Goal: Submit feedback/report problem: Submit feedback/report problem

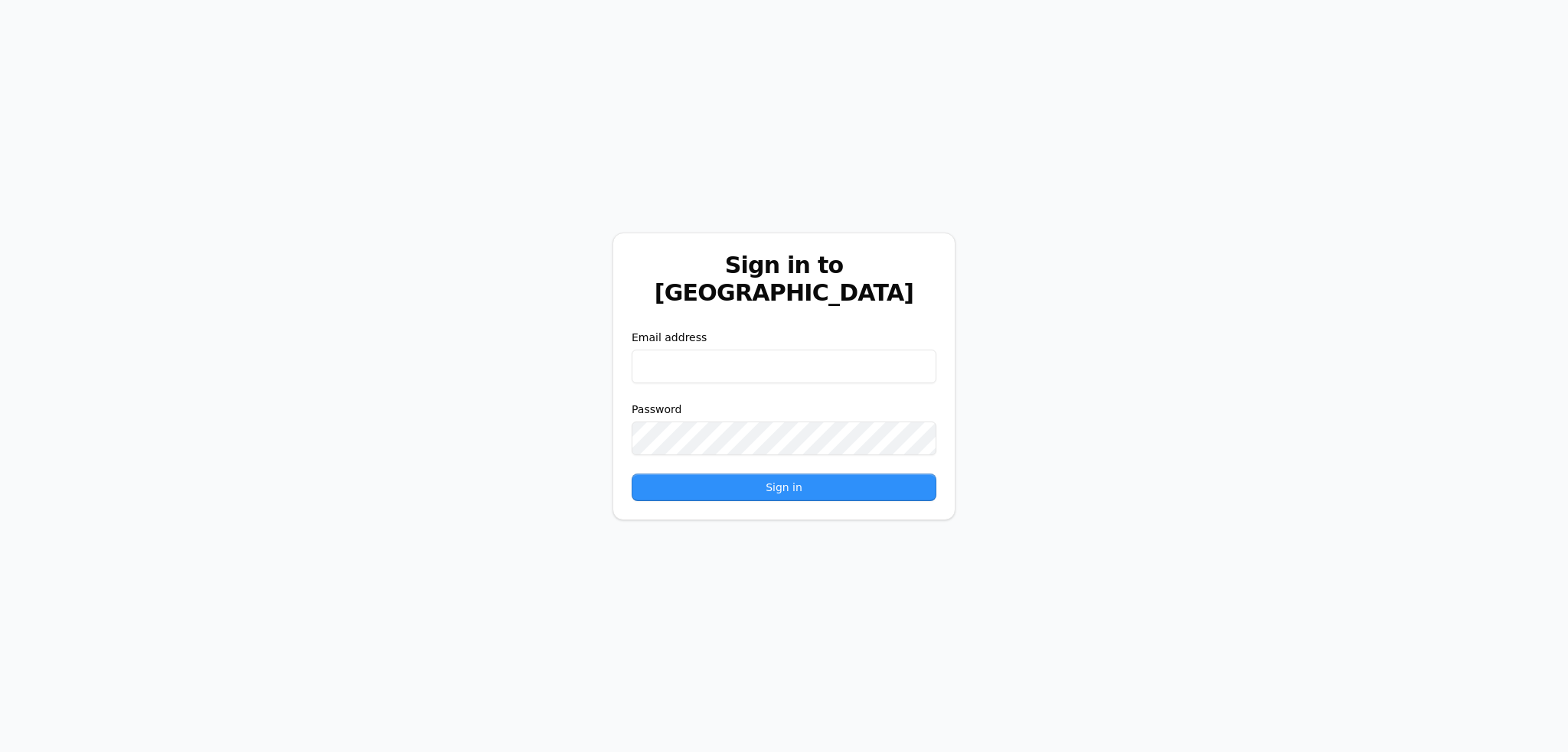
click at [704, 339] on div "Email address" at bounding box center [784, 356] width 305 height 53
click at [707, 351] on input "email" at bounding box center [784, 367] width 305 height 34
type input "**********"
click at [631, 473] on button "Sign in" at bounding box center [784, 487] width 305 height 27
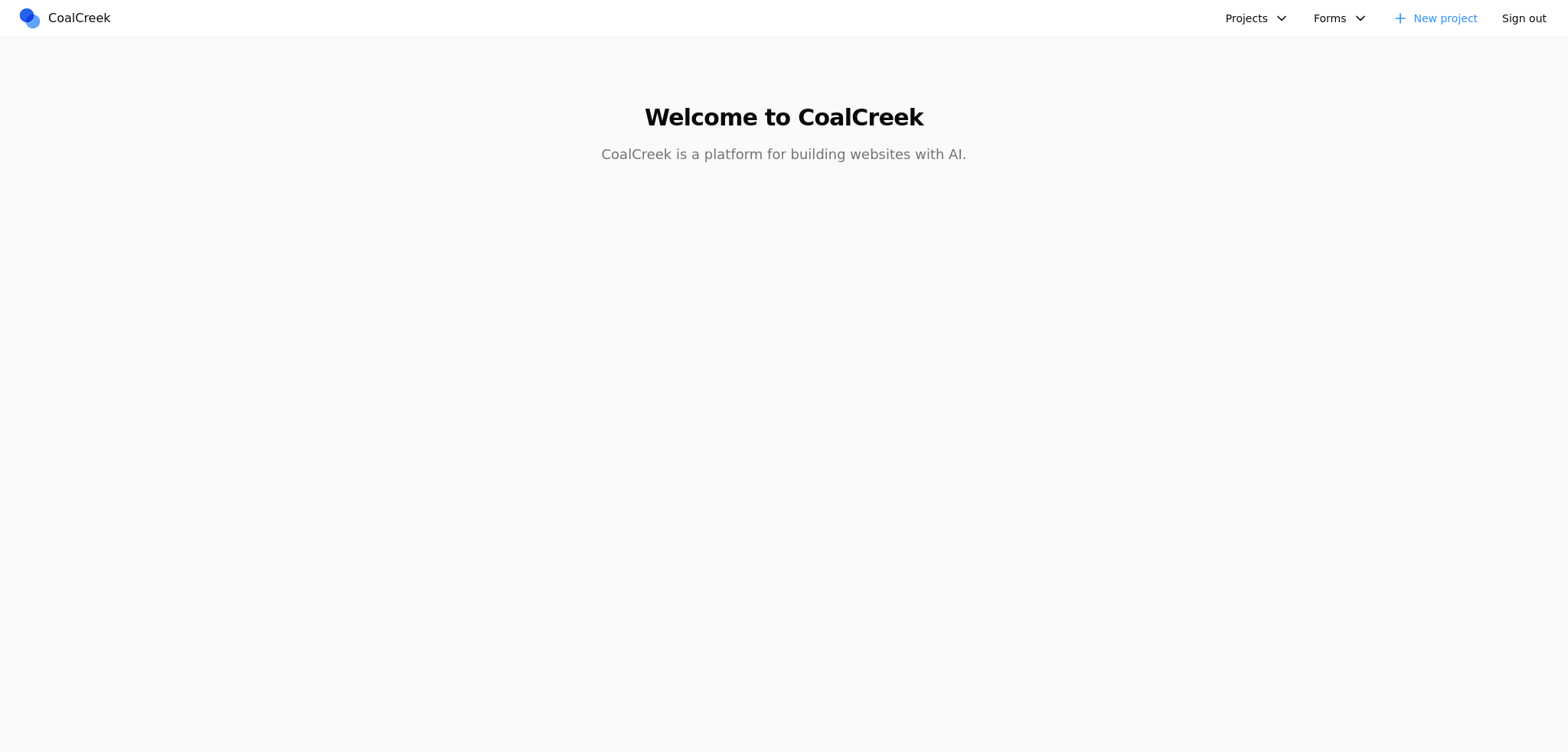
click at [1250, 17] on button "Projects" at bounding box center [1257, 18] width 82 height 23
click at [1279, 44] on link "Headway Site Starter" at bounding box center [1345, 52] width 221 height 26
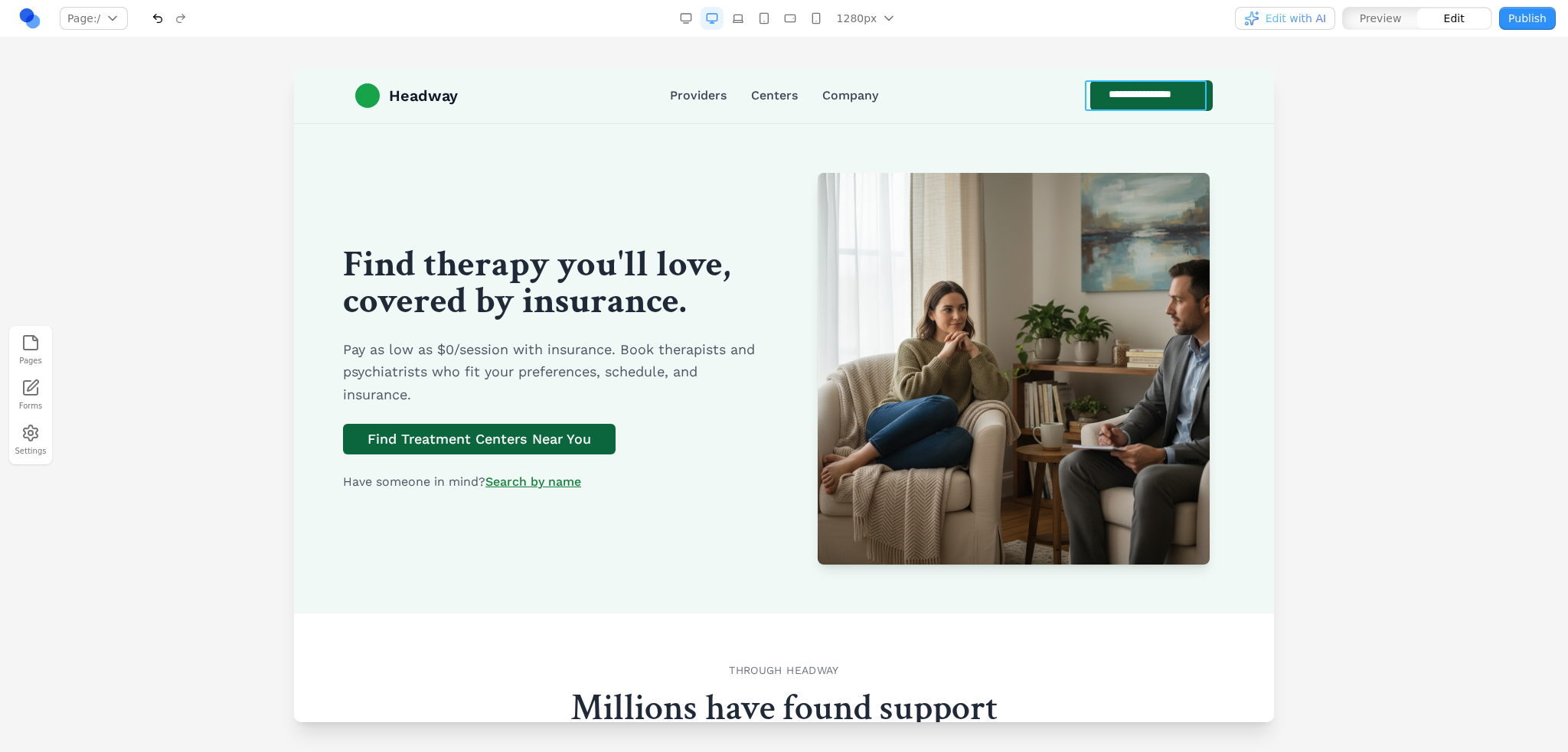
click at [1090, 86] on link "**********" at bounding box center [1151, 95] width 122 height 31
click at [848, 132] on icon at bounding box center [854, 134] width 13 height 13
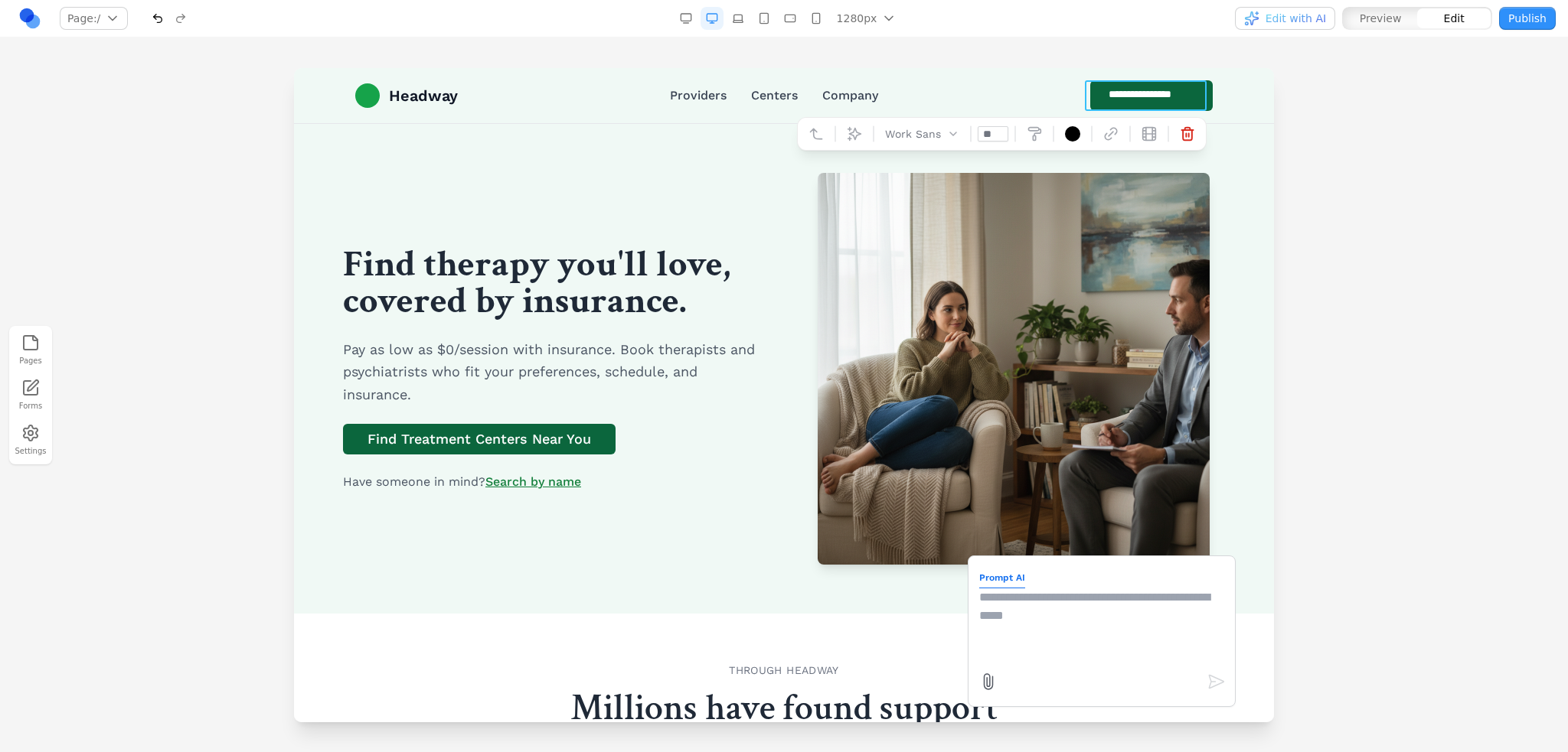
click at [1075, 624] on textarea at bounding box center [1102, 626] width 245 height 76
type textarea "**********"
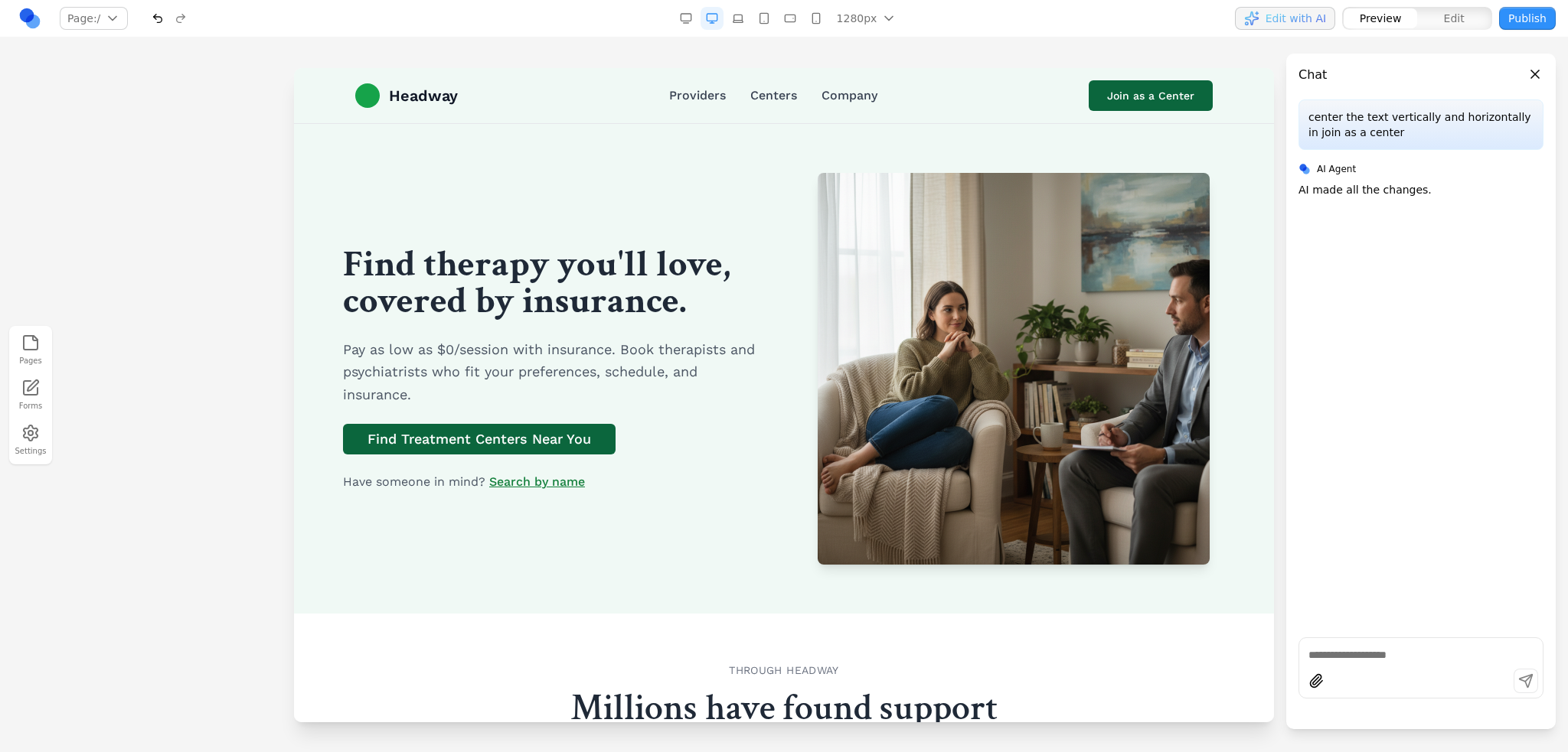
click at [1542, 22] on button "Publish" at bounding box center [1527, 18] width 57 height 23
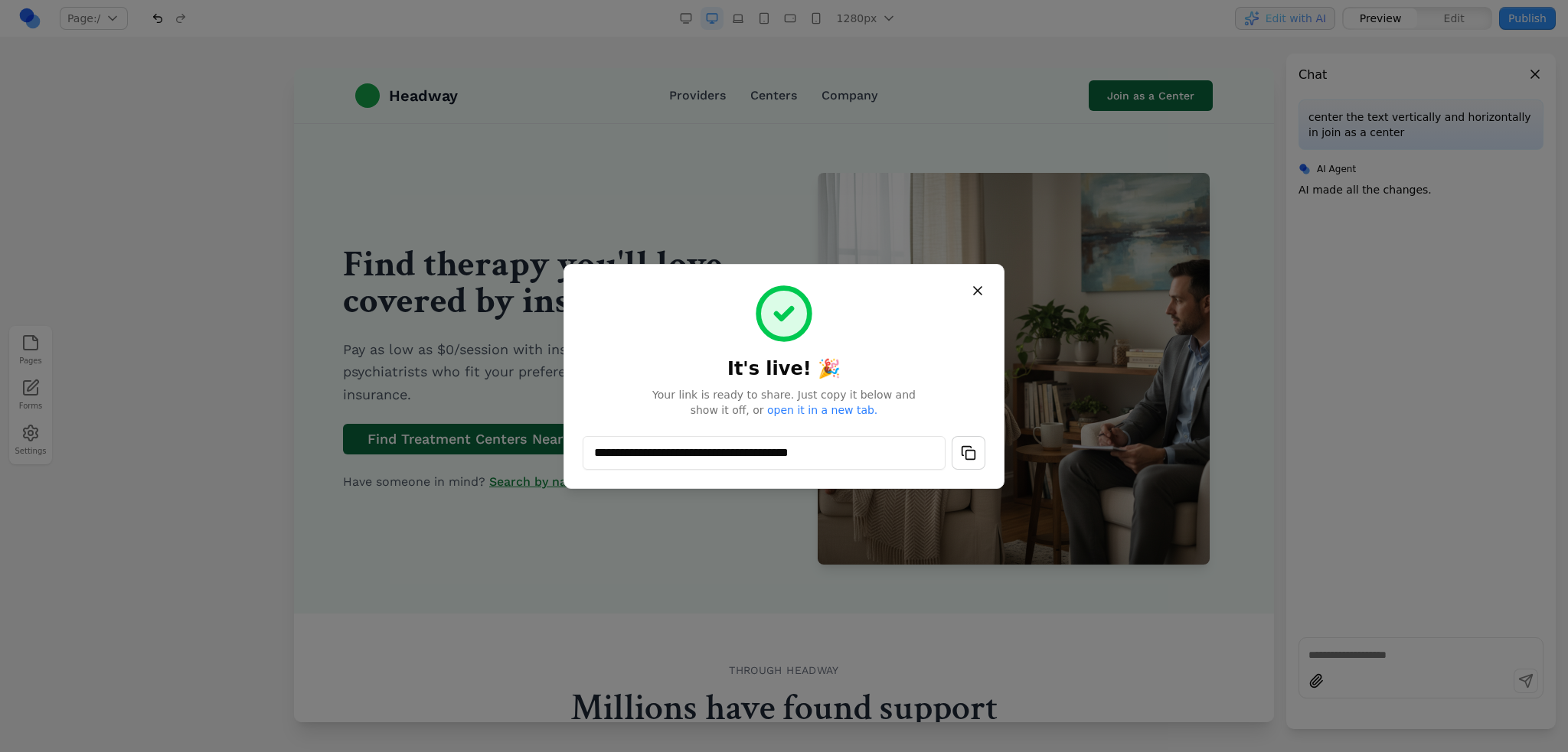
click at [979, 290] on button "Close" at bounding box center [977, 290] width 27 height 27
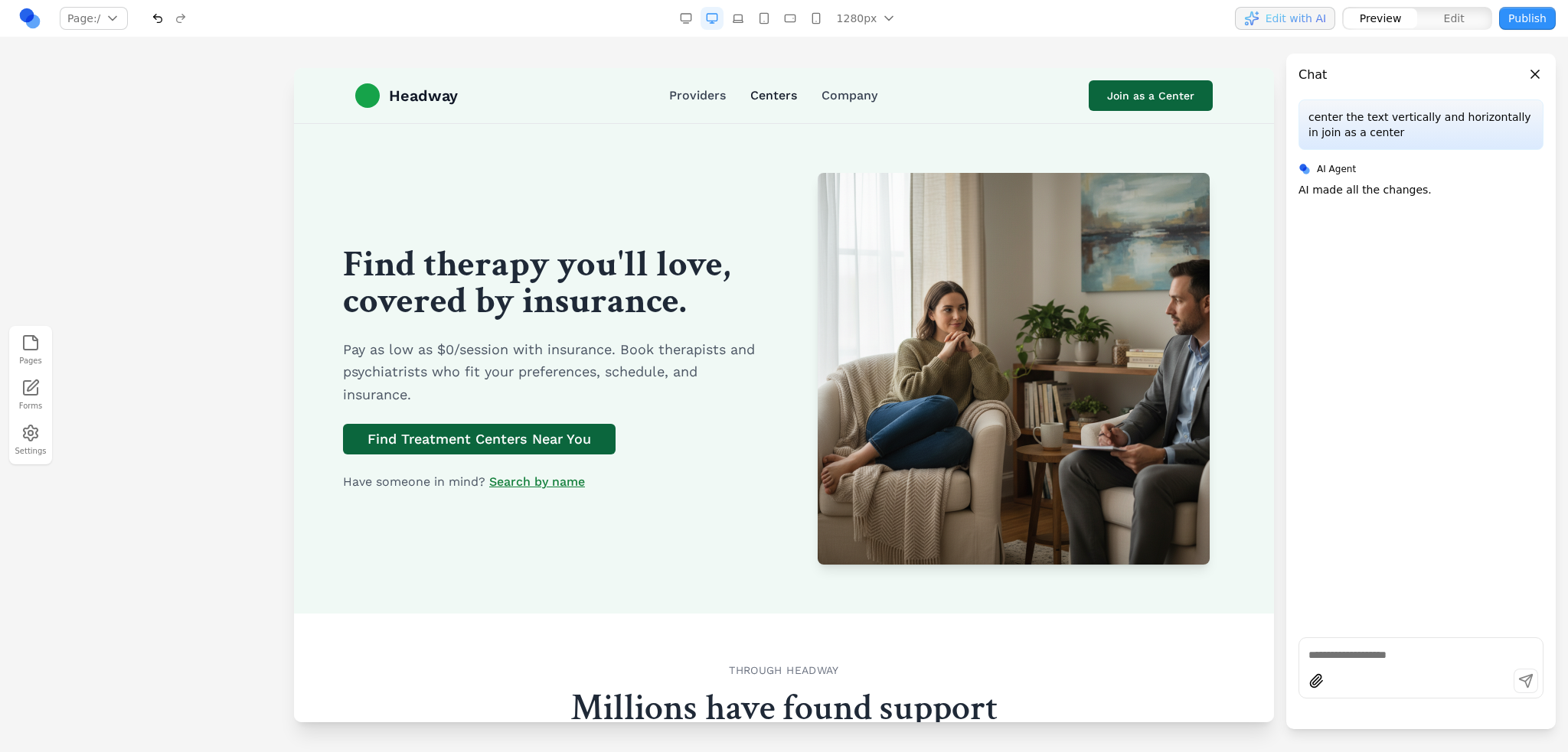
click at [752, 86] on link "Centers" at bounding box center [773, 95] width 46 height 18
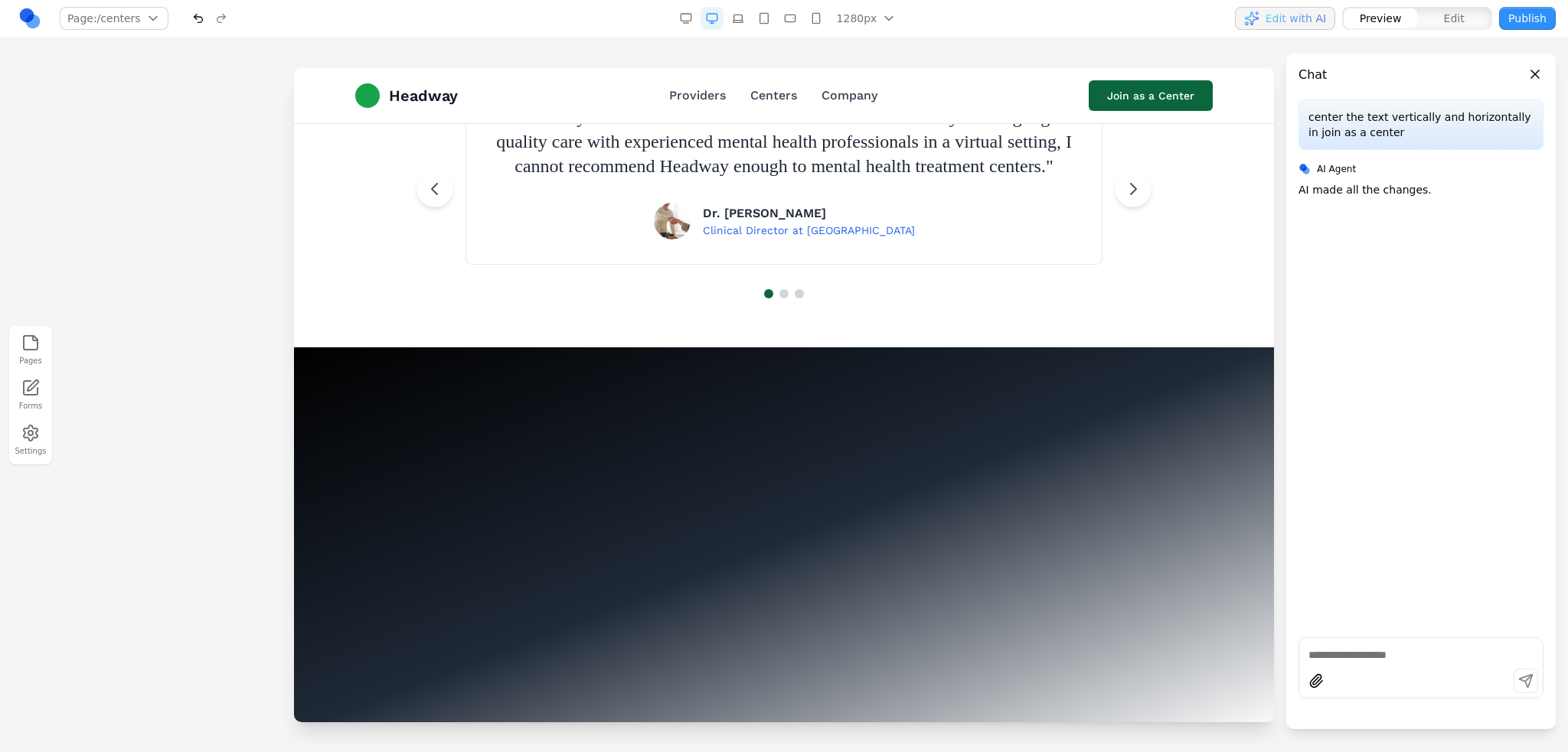
scroll to position [2449, 0]
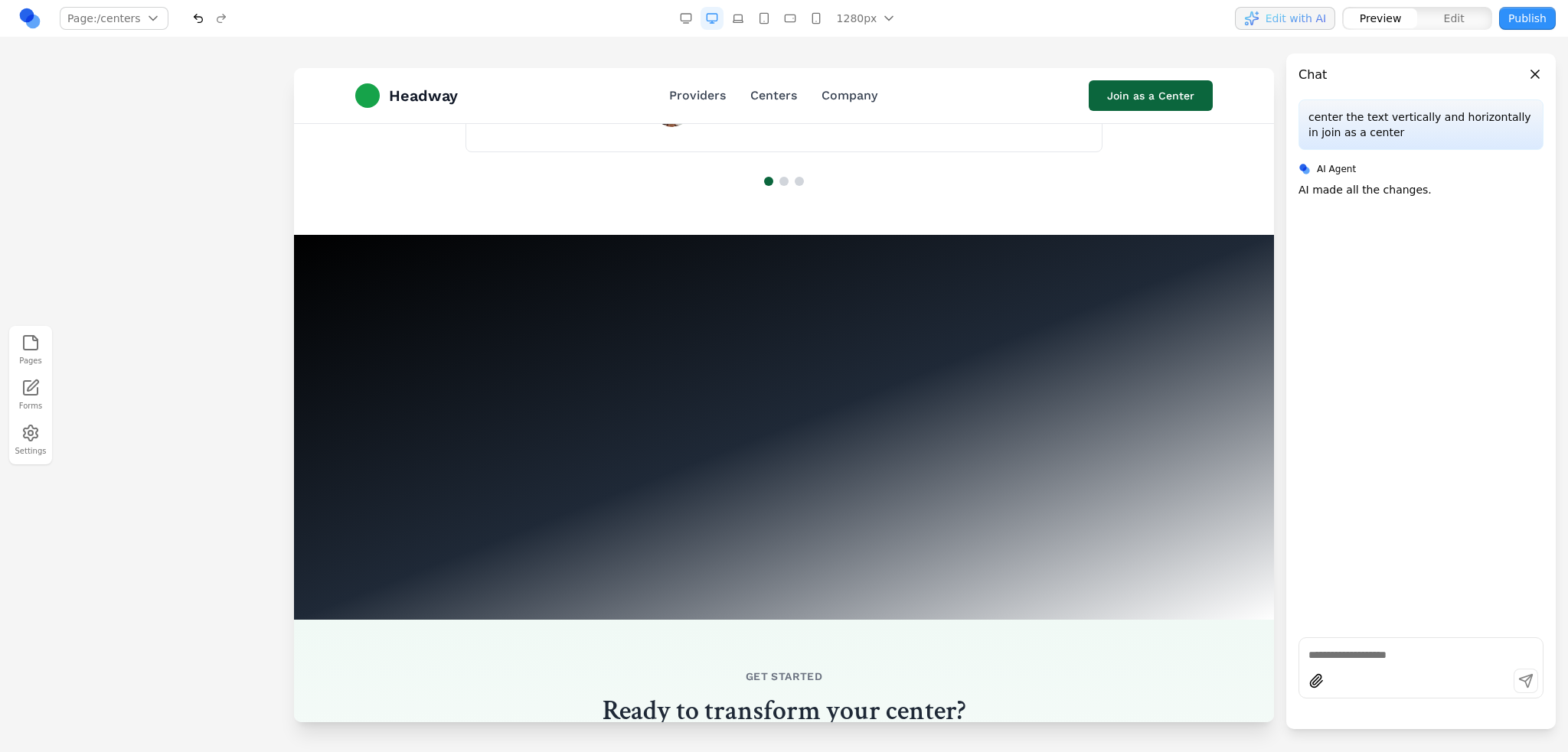
click at [749, 447] on div at bounding box center [784, 427] width 980 height 385
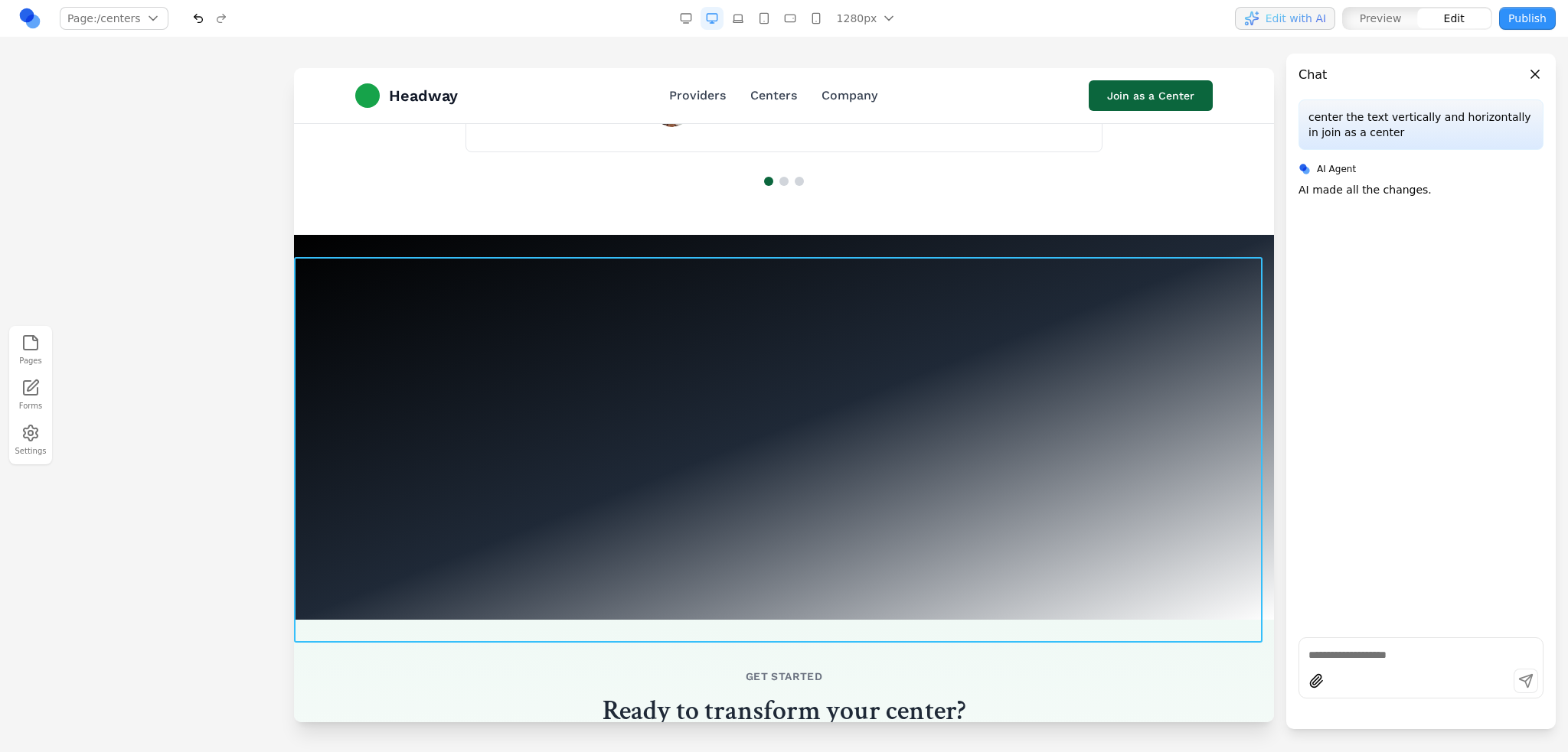
click at [711, 434] on div at bounding box center [784, 427] width 980 height 385
click at [885, 235] on icon at bounding box center [886, 233] width 12 height 13
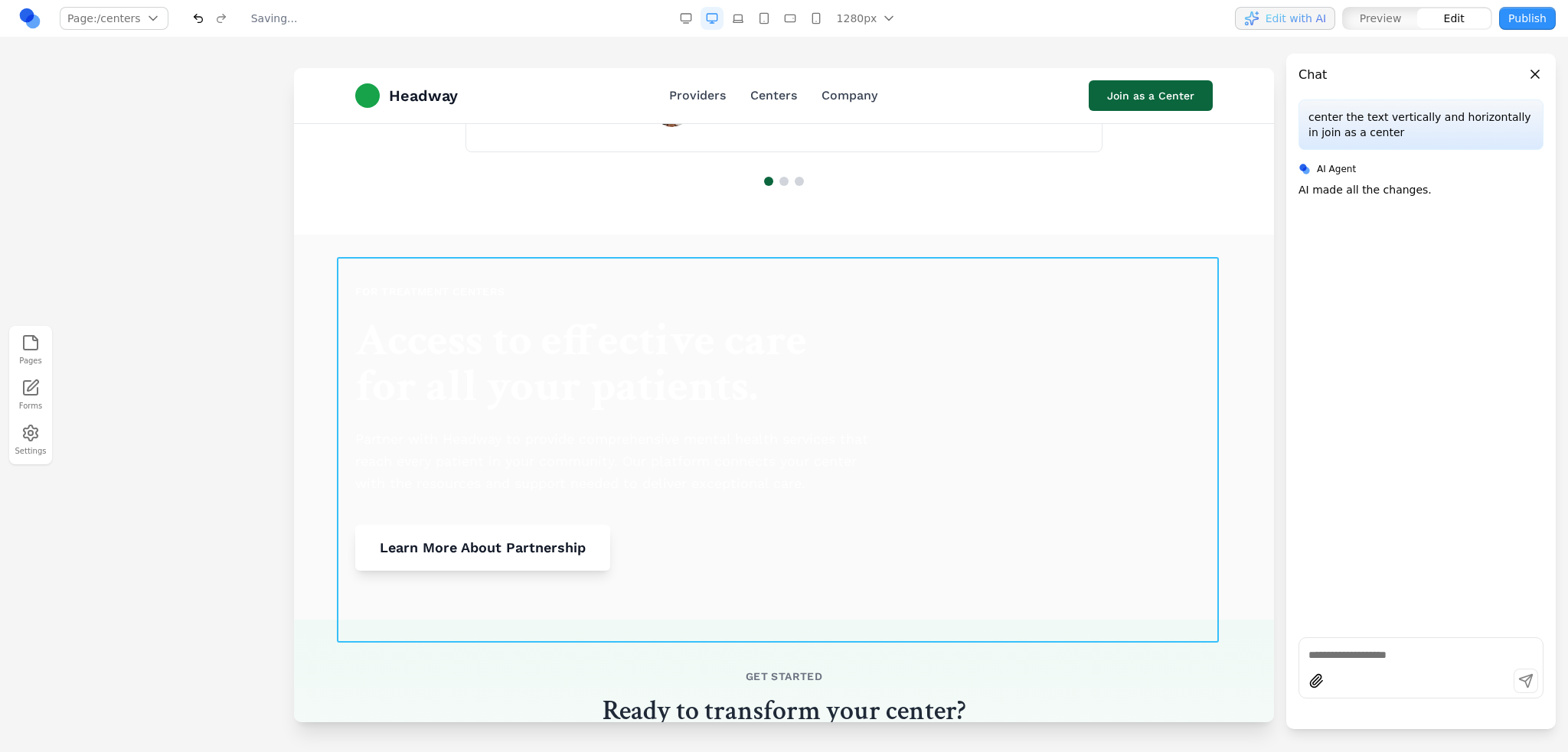
click at [1036, 320] on div "FOR TREATMENT CENTERS Access to effective care for all your patients. Partner w…" at bounding box center [784, 427] width 882 height 385
click at [882, 239] on icon at bounding box center [886, 232] width 15 height 15
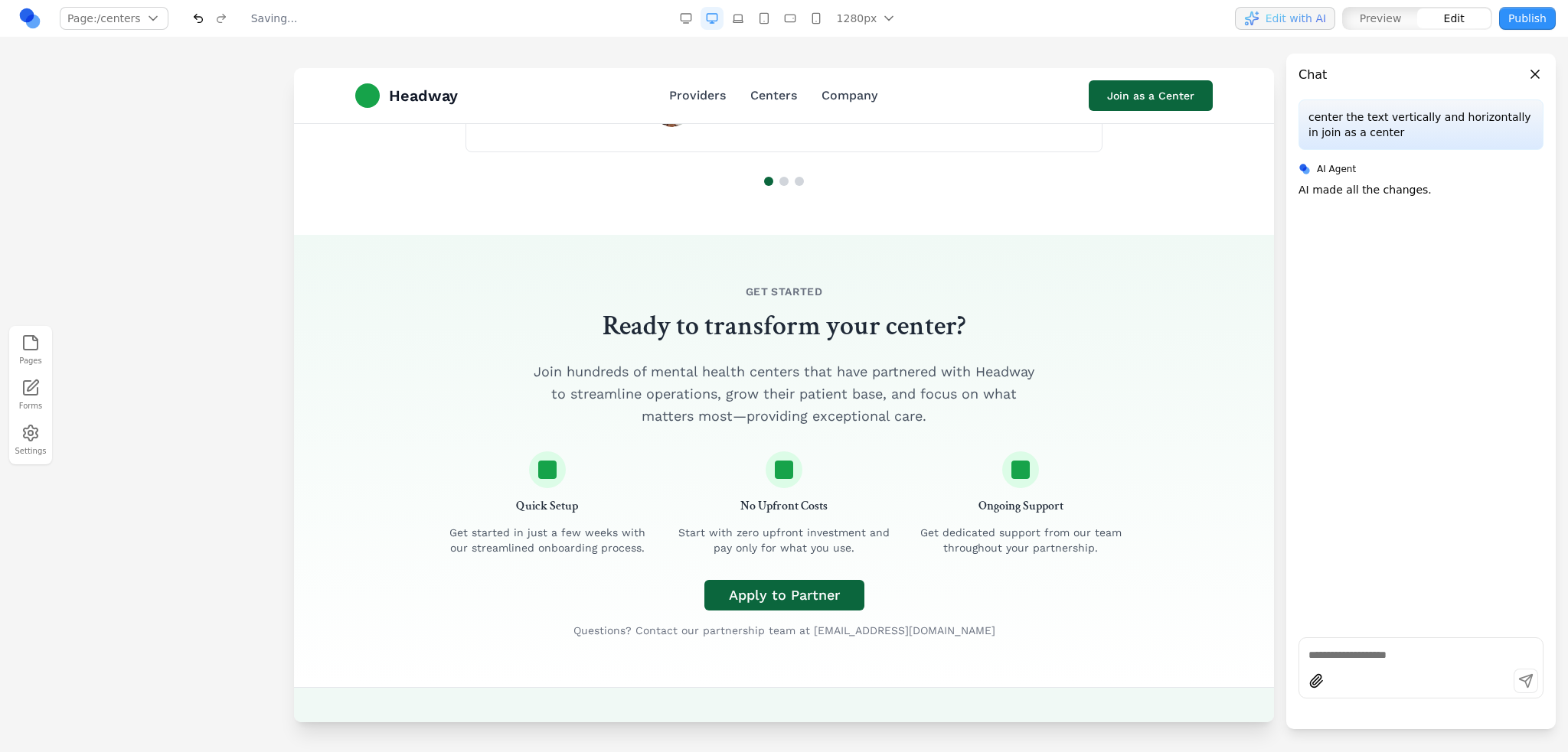
click at [137, 290] on div at bounding box center [784, 410] width 1568 height 684
click at [1526, 23] on button "Publish" at bounding box center [1527, 18] width 57 height 23
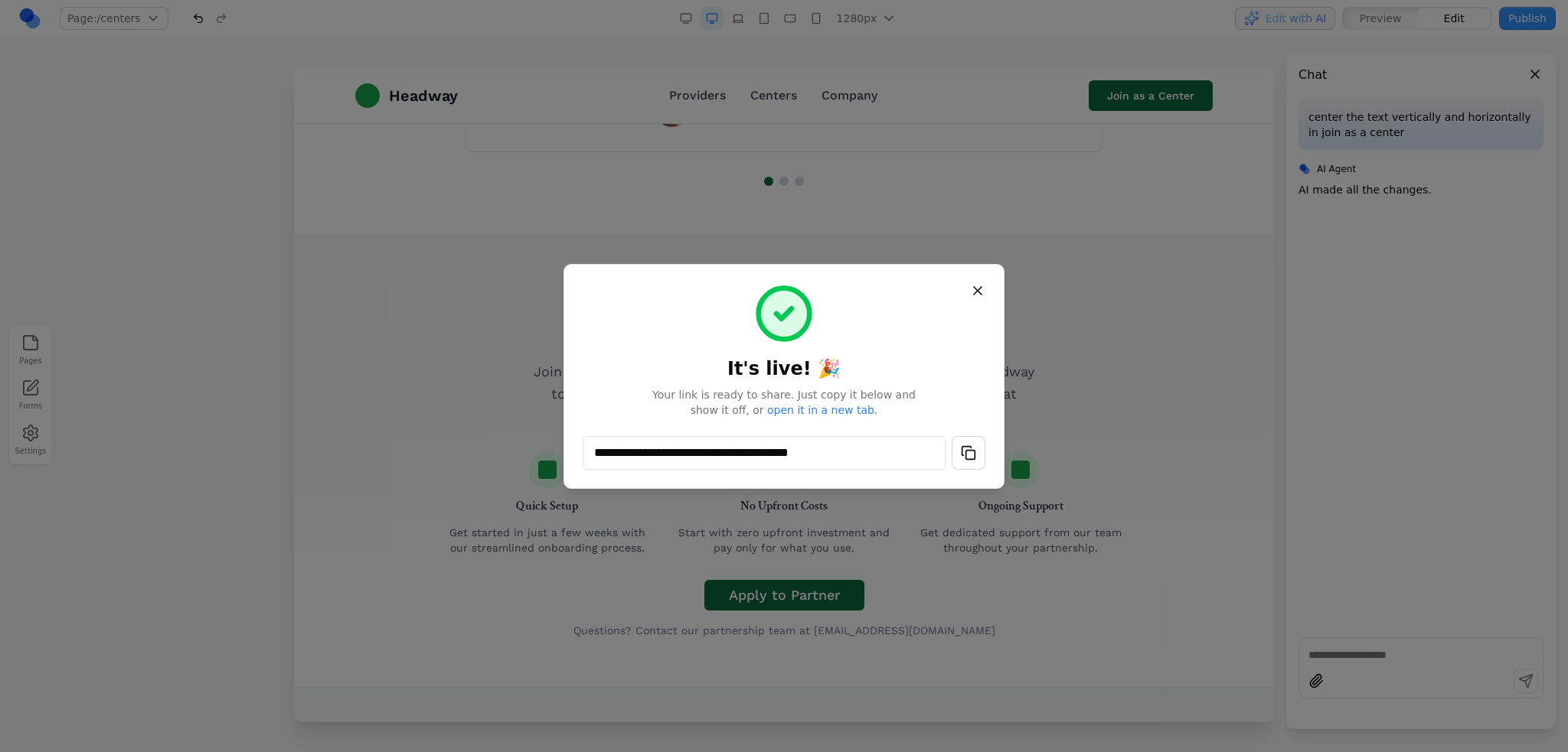
click at [979, 463] on button "button" at bounding box center [968, 453] width 34 height 34
click at [979, 458] on button "button" at bounding box center [968, 453] width 34 height 34
click at [978, 301] on button "Close" at bounding box center [977, 290] width 27 height 27
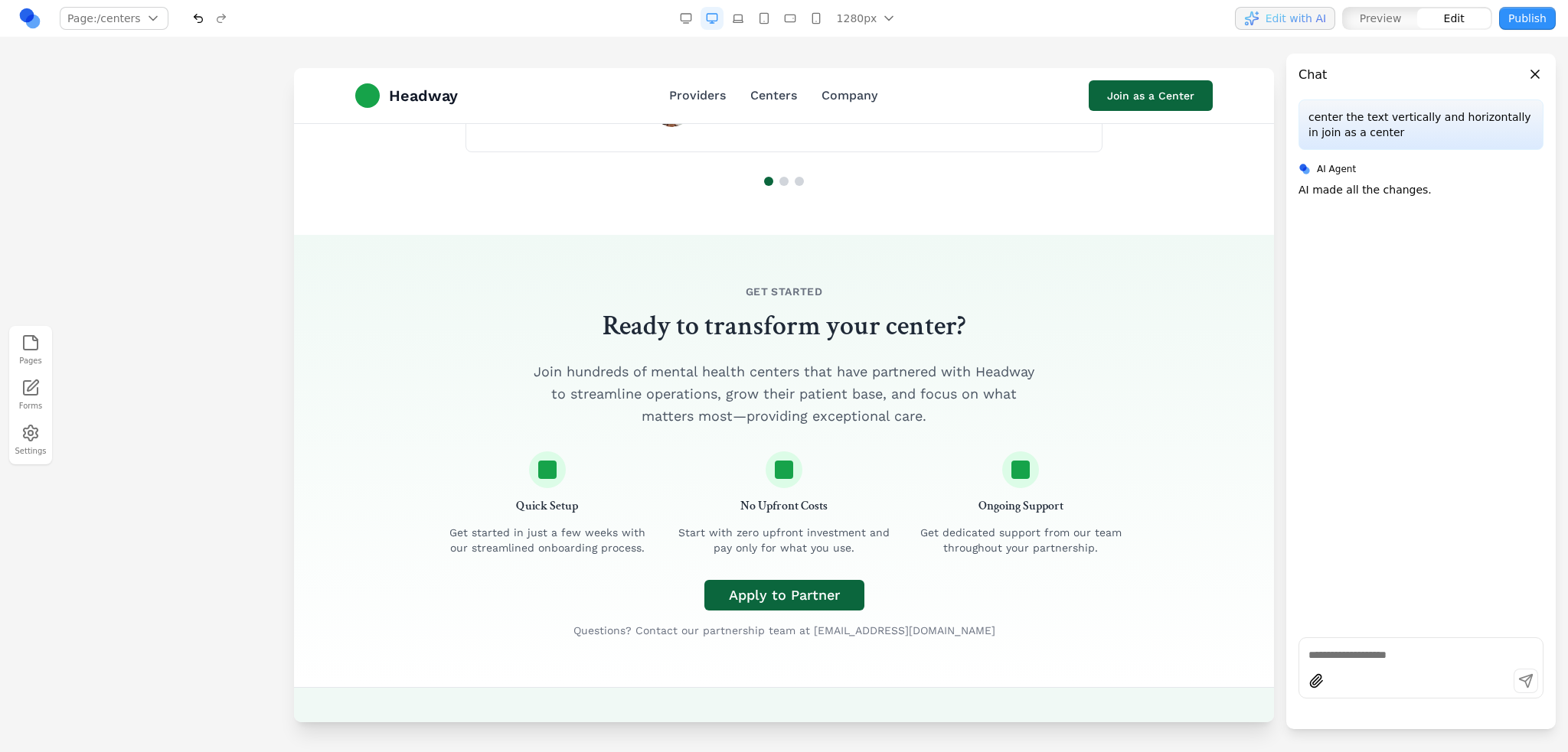
click at [982, 296] on div at bounding box center [784, 376] width 1568 height 752
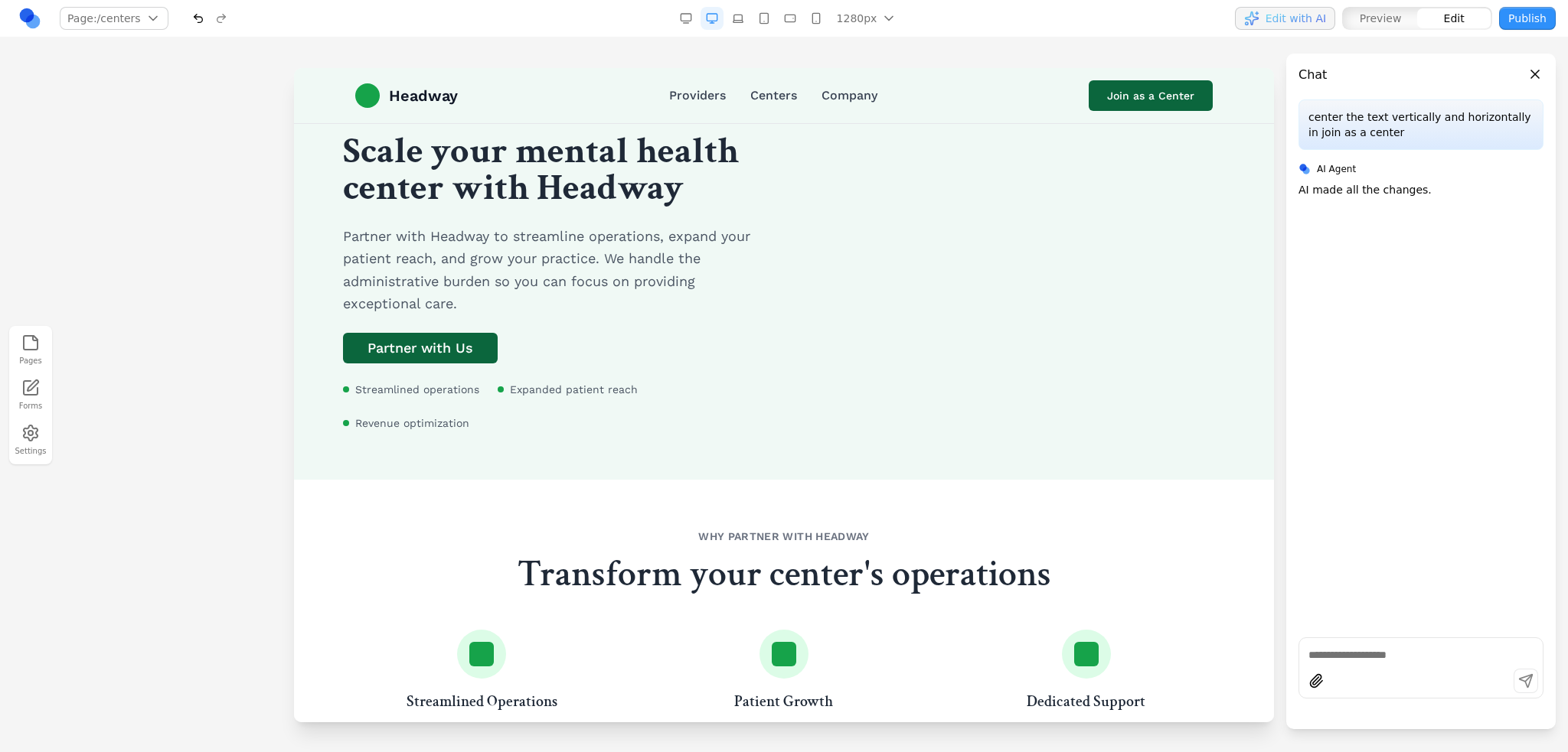
scroll to position [0, 0]
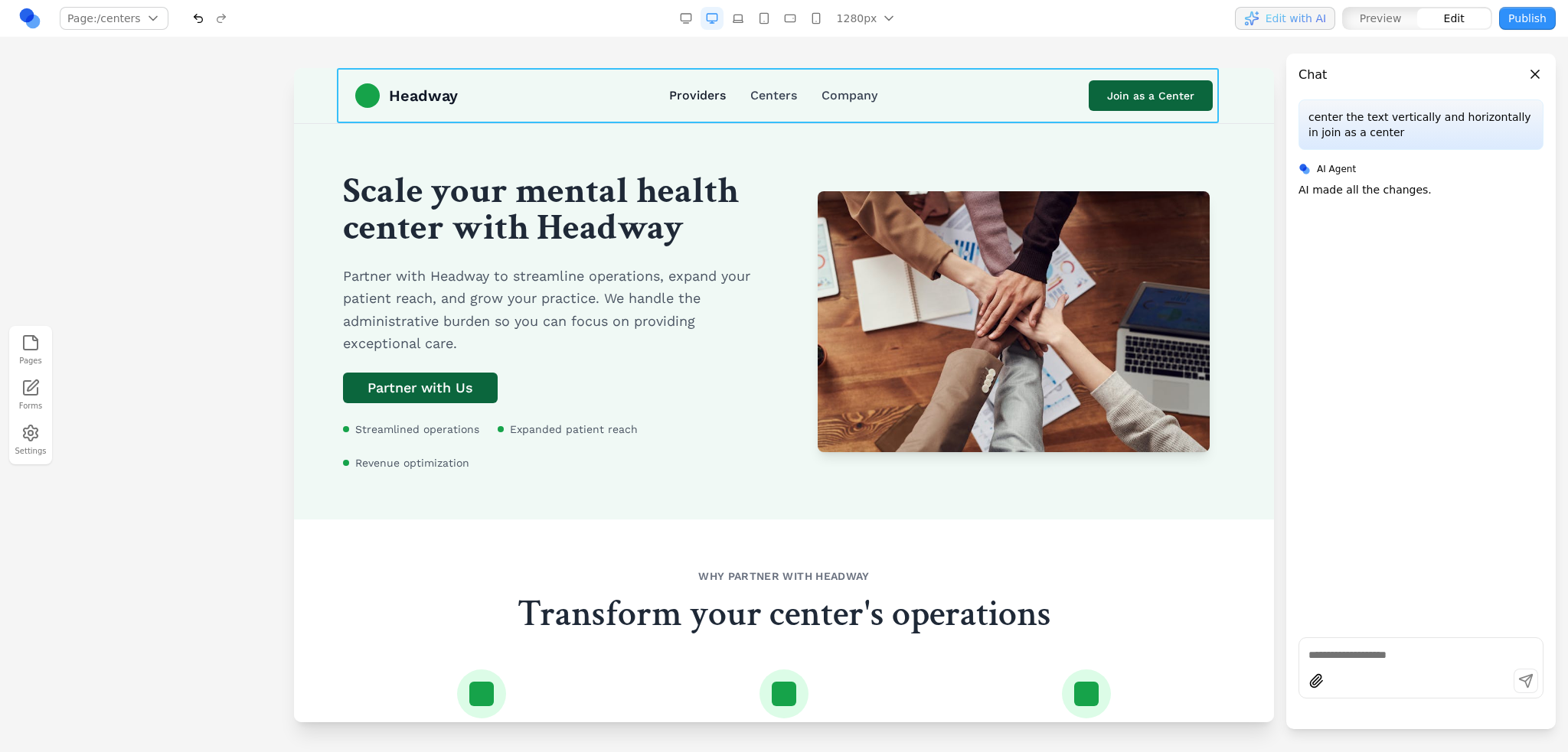
click at [695, 89] on link "Providers" at bounding box center [697, 95] width 57 height 18
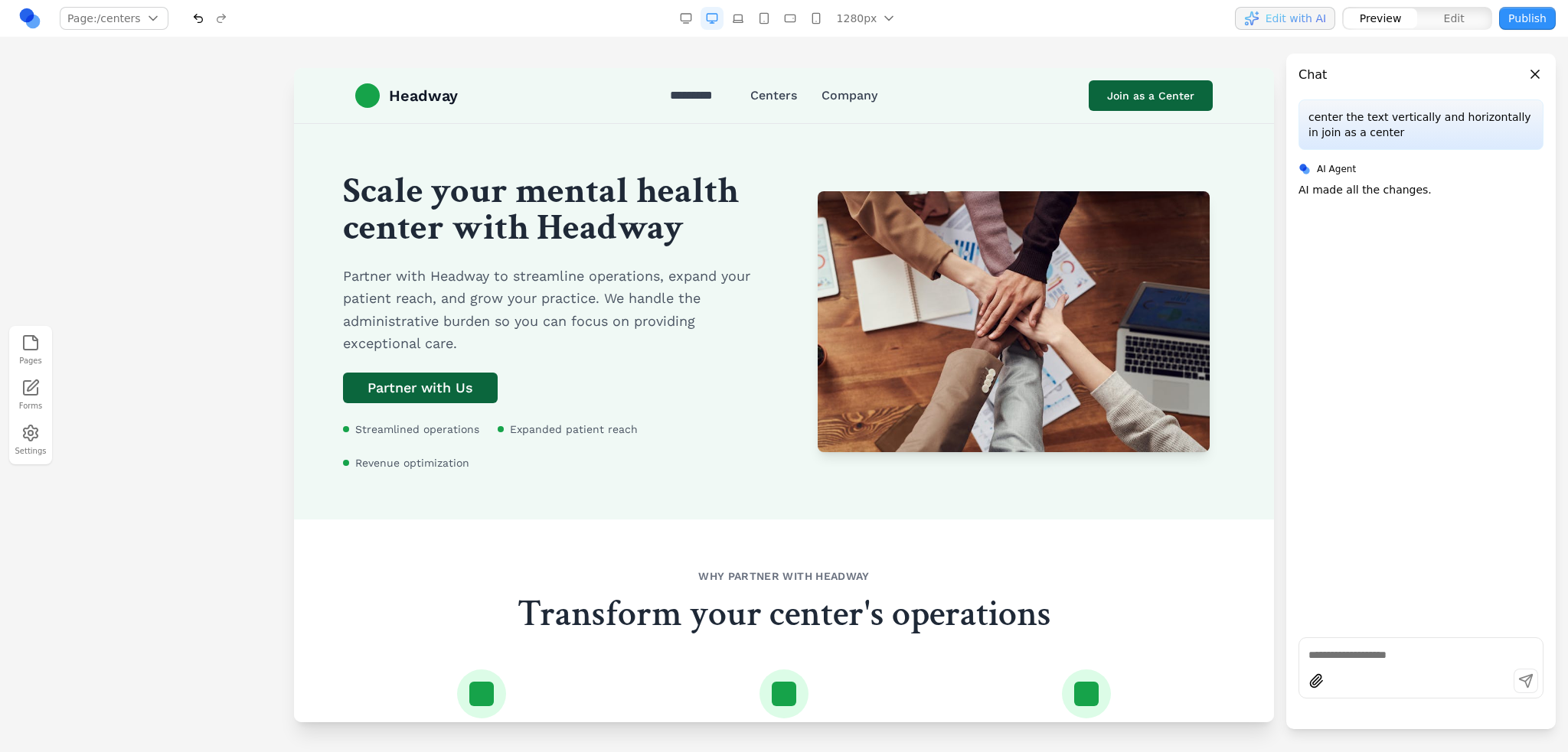
click at [343, 97] on div "Headway ********* Centers Company Join as a Center" at bounding box center [784, 96] width 882 height 55
click at [382, 98] on link "Headway" at bounding box center [406, 95] width 103 height 24
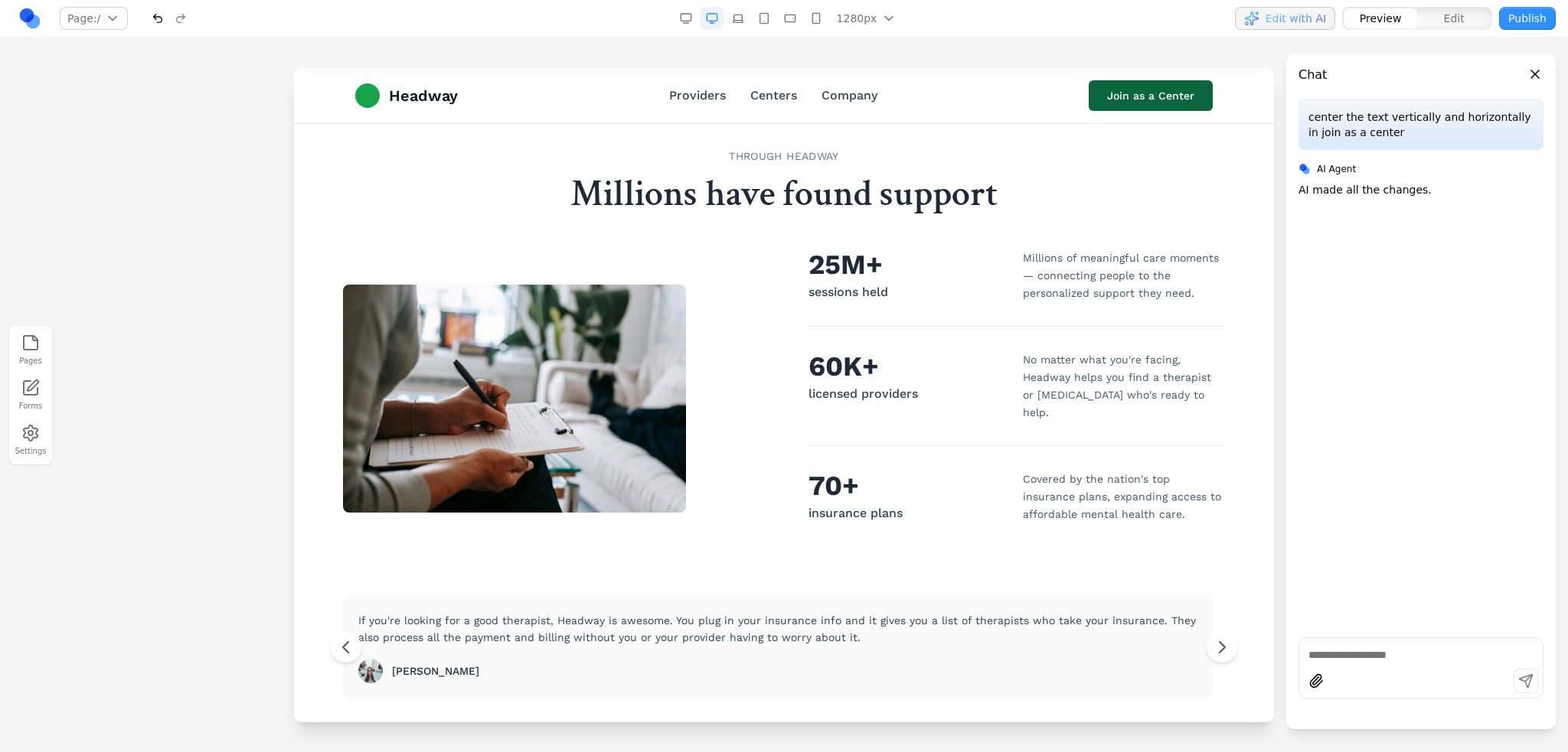
scroll to position [765, 0]
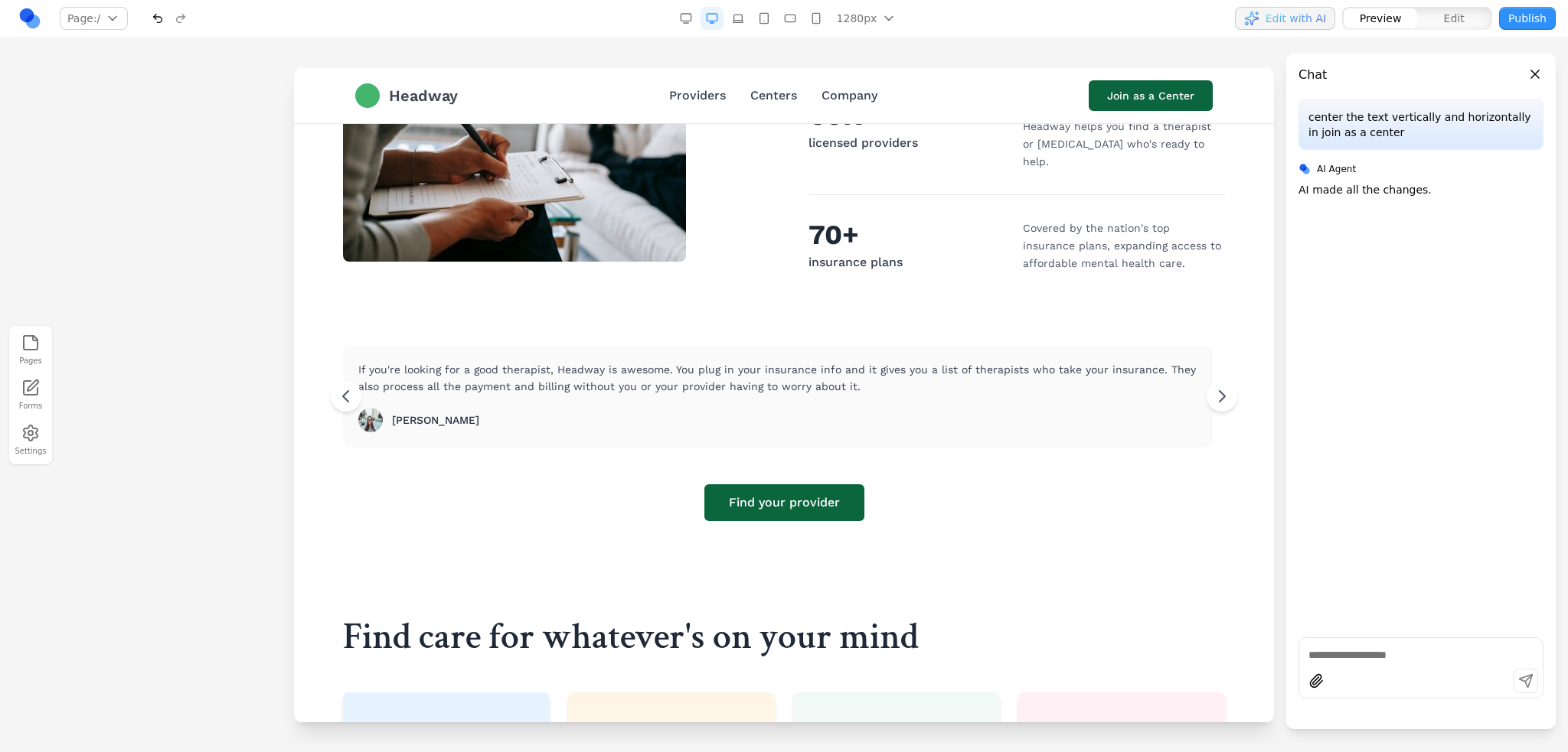
click at [434, 91] on span "Headway" at bounding box center [423, 95] width 69 height 21
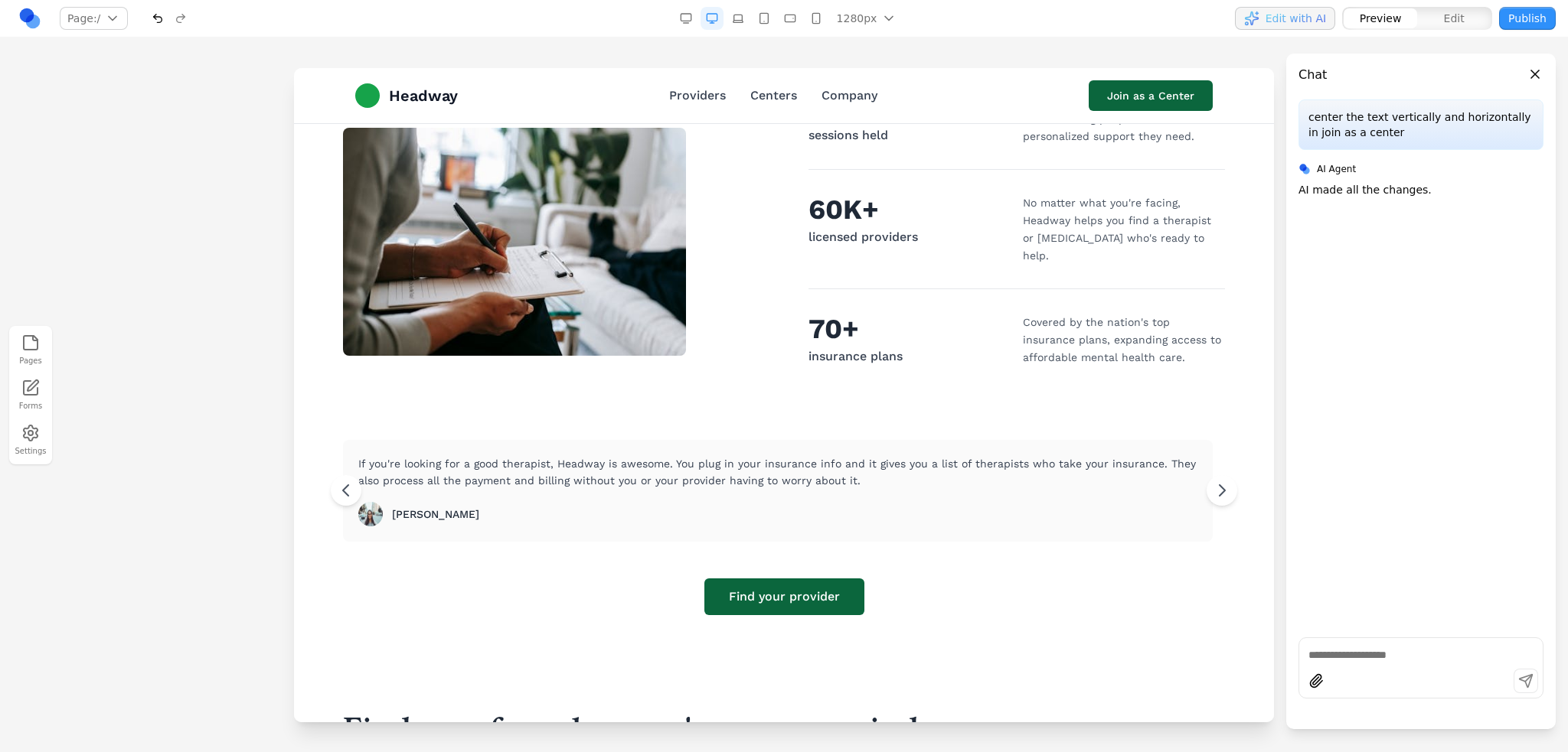
scroll to position [678, 0]
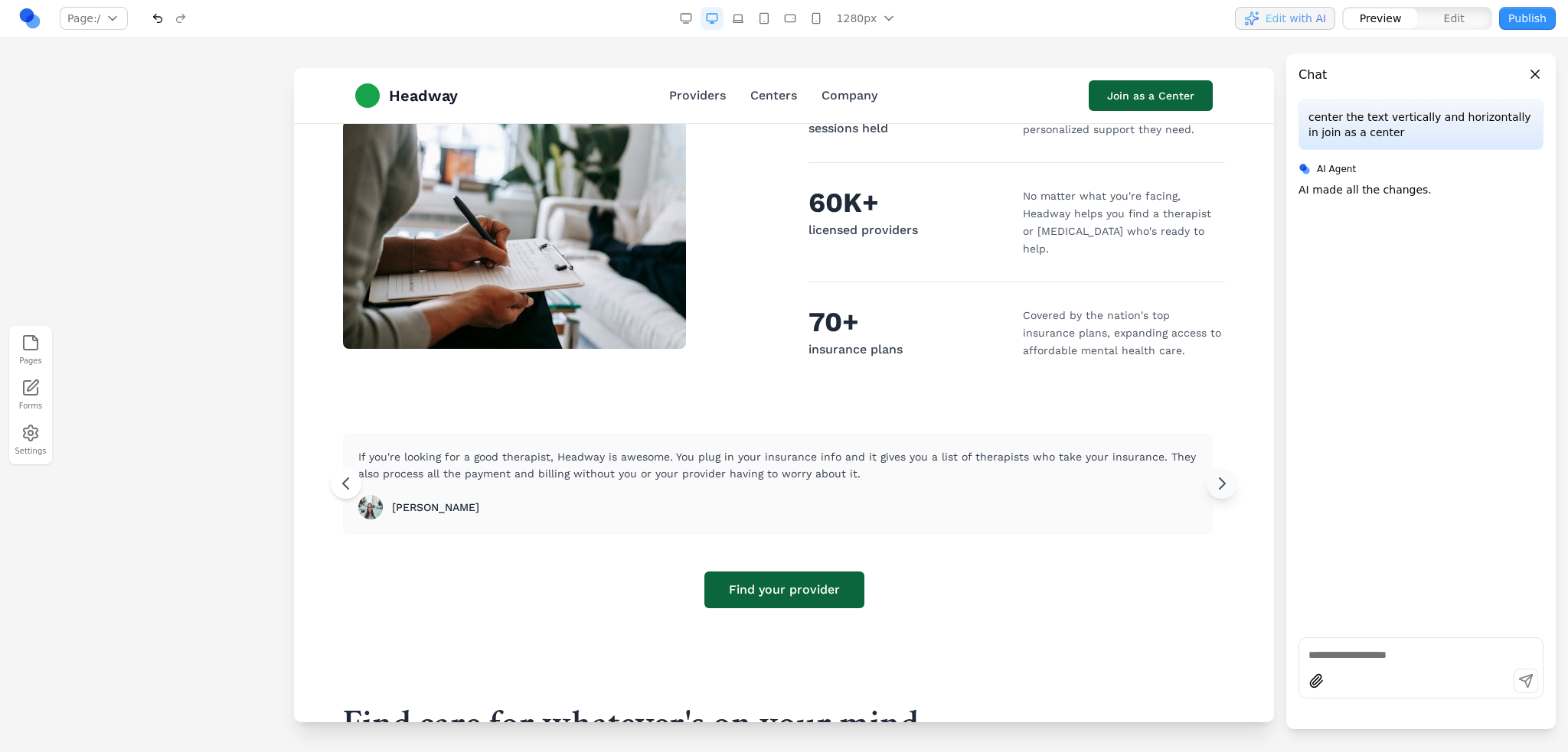
click at [1215, 474] on icon at bounding box center [1221, 483] width 18 height 18
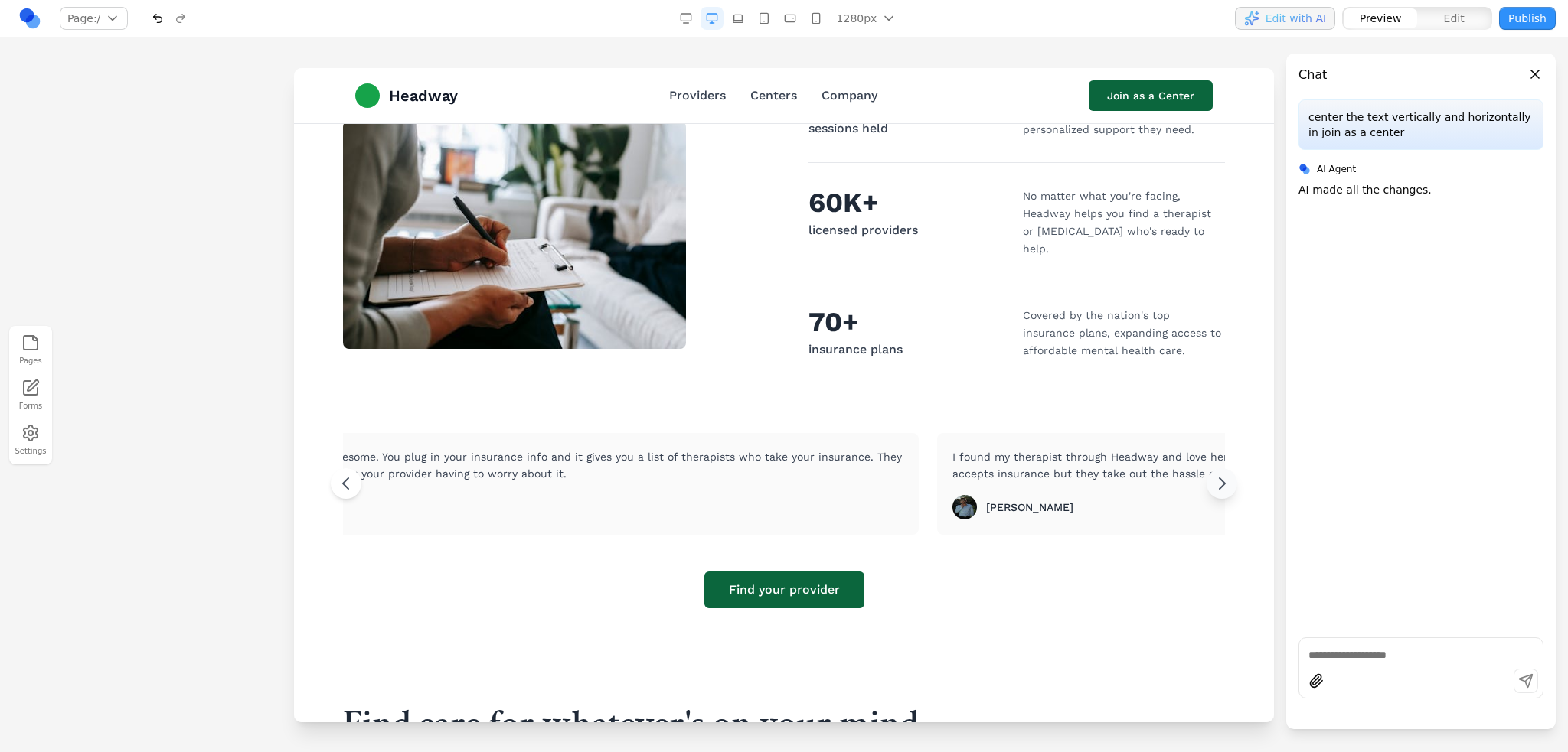
click at [1215, 474] on icon at bounding box center [1221, 483] width 18 height 18
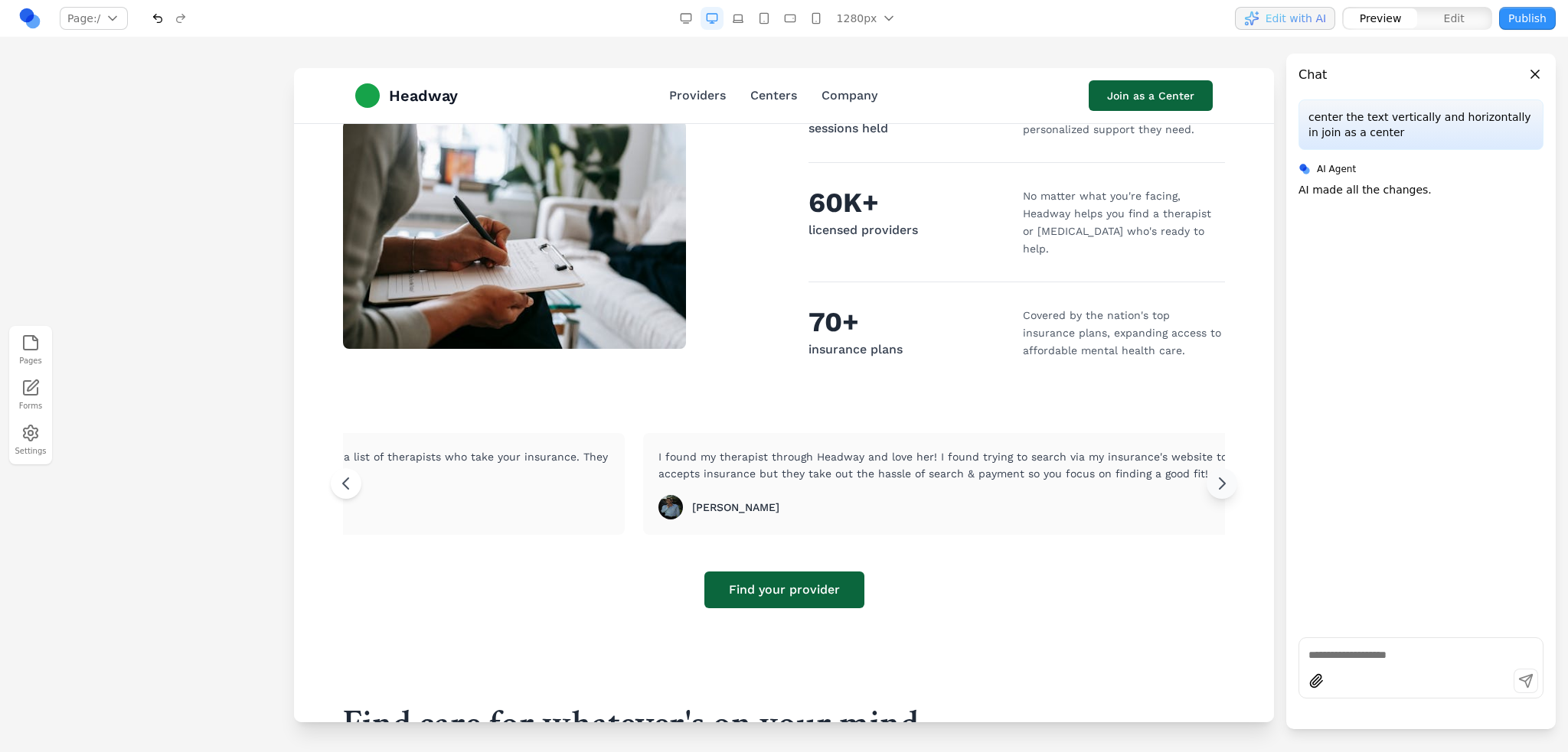
click at [1215, 474] on icon at bounding box center [1221, 483] width 18 height 18
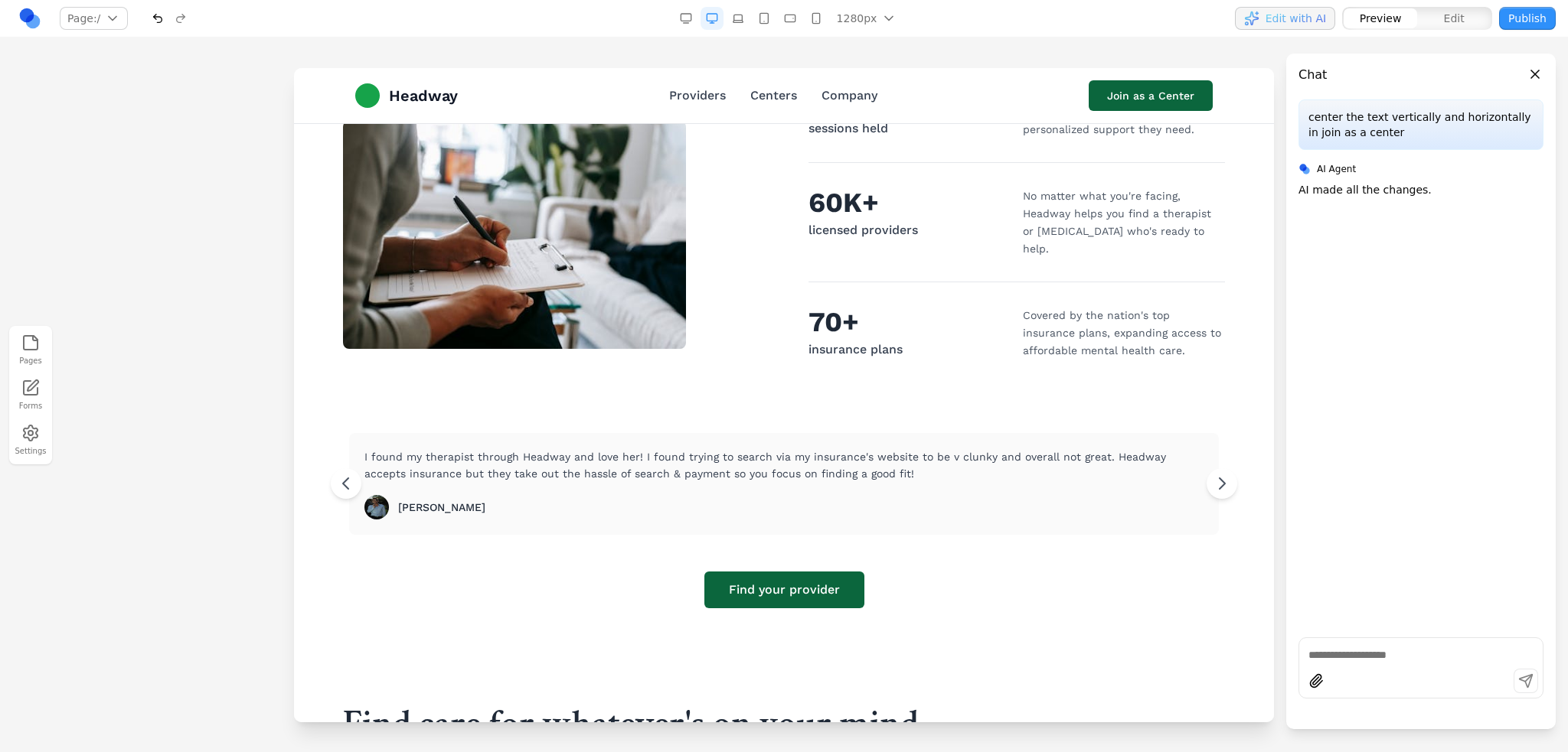
drag, startPoint x: 1401, startPoint y: 614, endPoint x: 1401, endPoint y: 642, distance: 28.0
click at [1402, 614] on div "center the text vertically and horizontally in join as a center AI Agent AI mad…" at bounding box center [1420, 363] width 269 height 526
click at [1400, 645] on div at bounding box center [1420, 668] width 245 height 61
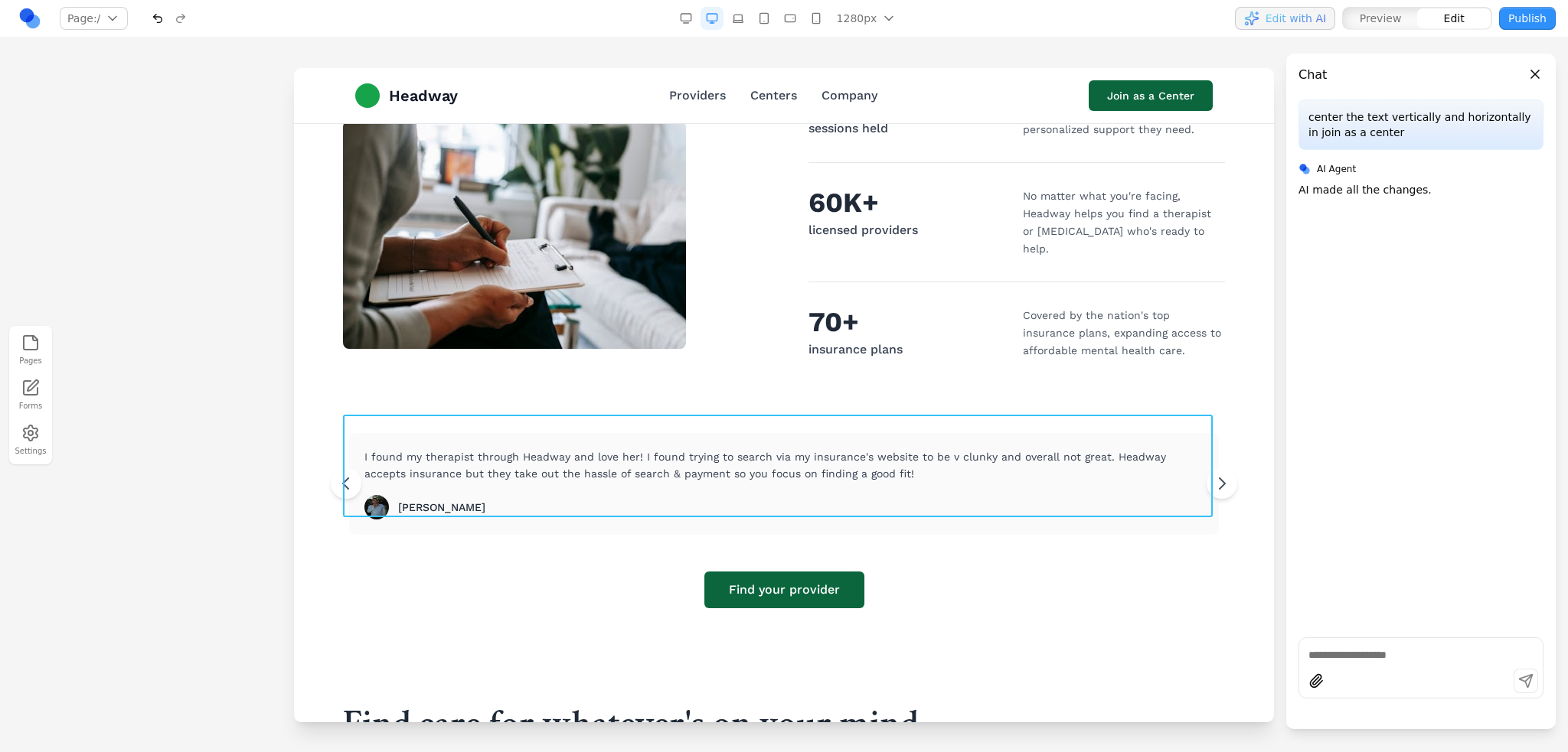
click at [447, 433] on div "I found my therapist through Headway and love her! I found trying to search via…" at bounding box center [784, 484] width 870 height 103
click at [695, 393] on icon at bounding box center [694, 390] width 13 height 13
click at [1112, 619] on textarea at bounding box center [1102, 626] width 245 height 76
click at [1360, 658] on textarea at bounding box center [1420, 655] width 225 height 15
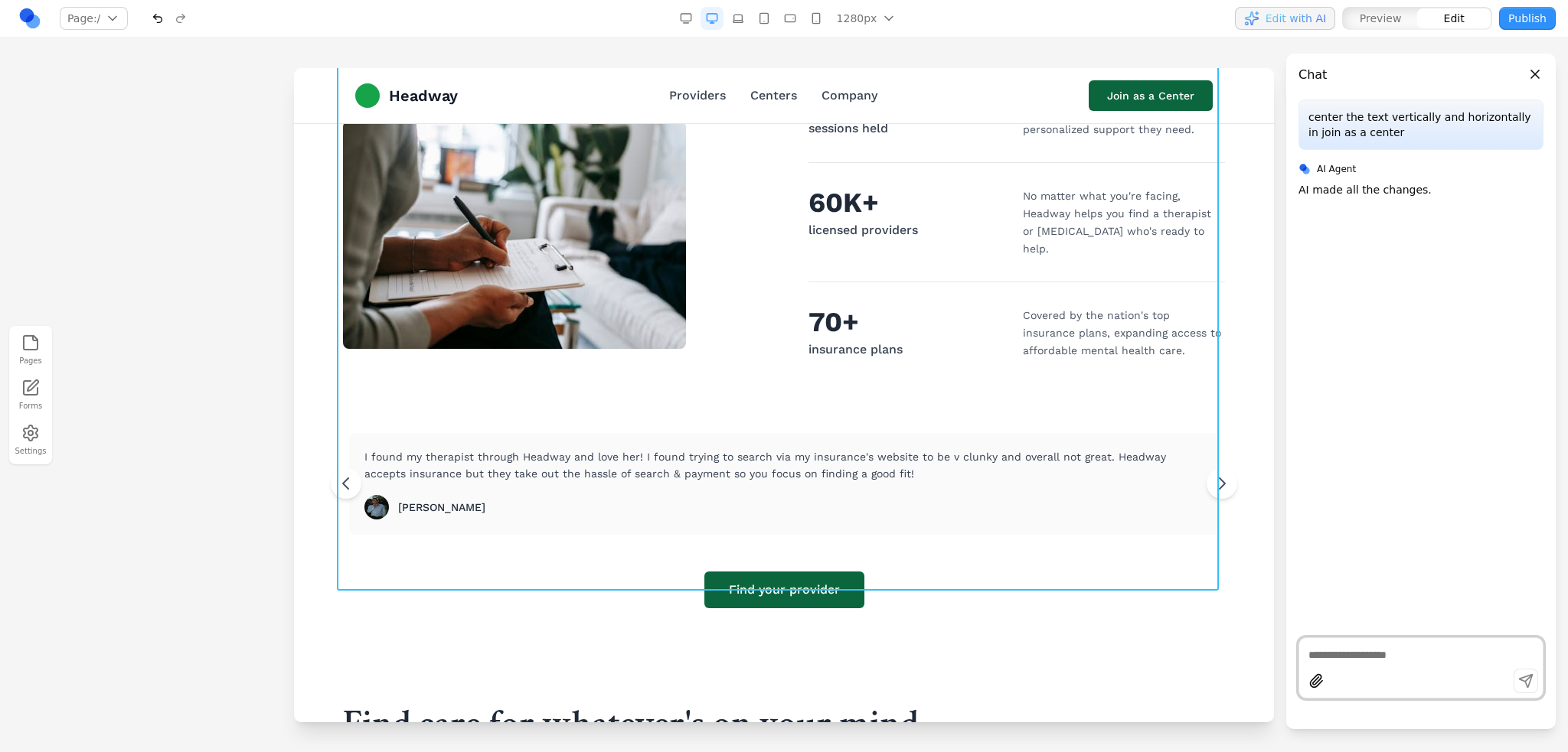
click at [362, 550] on div "THROUGH HEADWAY Millions have found support 25M+ sessions held Millions of mean…" at bounding box center [784, 297] width 882 height 624
click at [1354, 658] on textarea at bounding box center [1420, 655] width 225 height 15
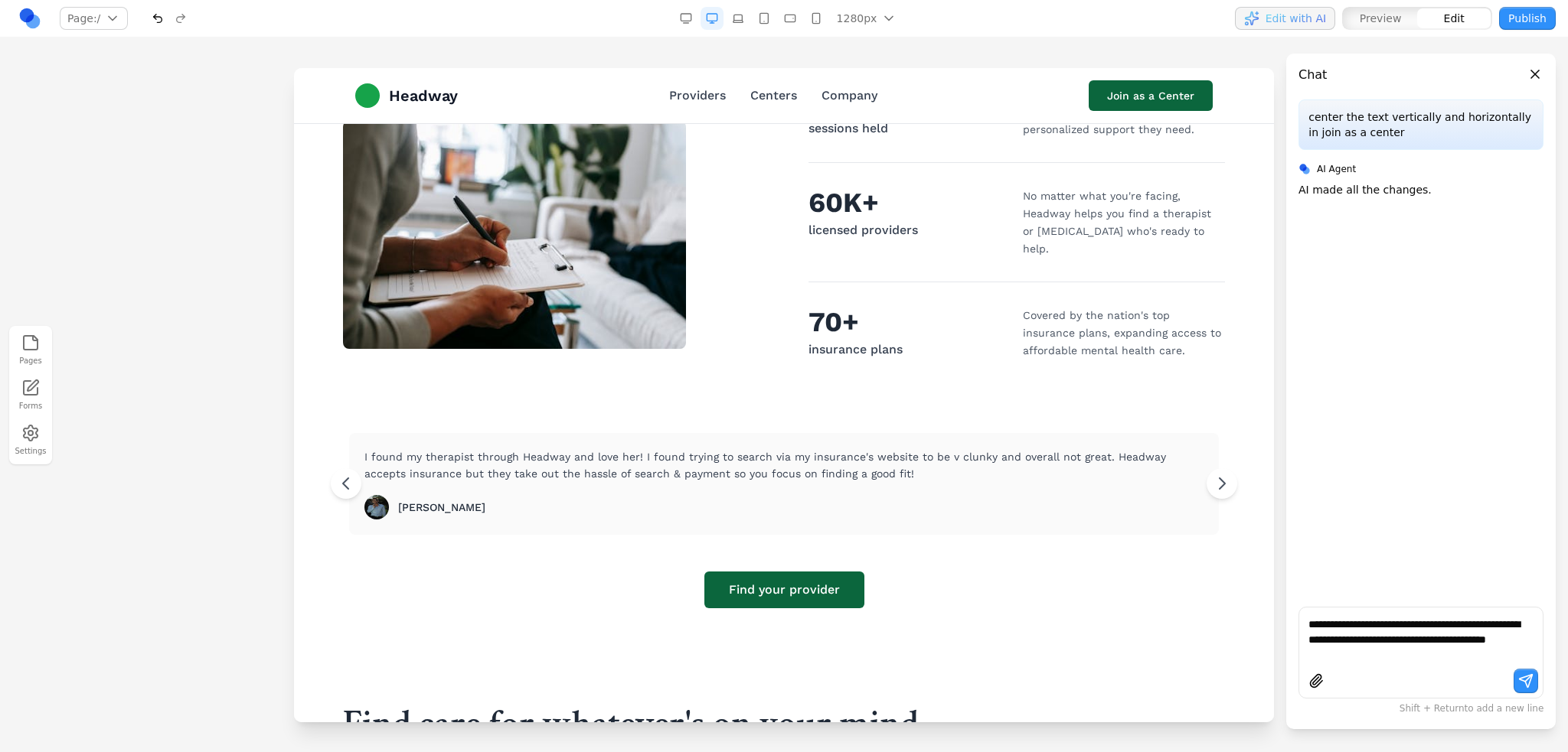
click at [752, 23] on div "1280px 1536px 1280px 1024px 768px 480px 375px" at bounding box center [788, 18] width 226 height 23
click at [742, 17] on icon "button" at bounding box center [738, 19] width 13 height 13
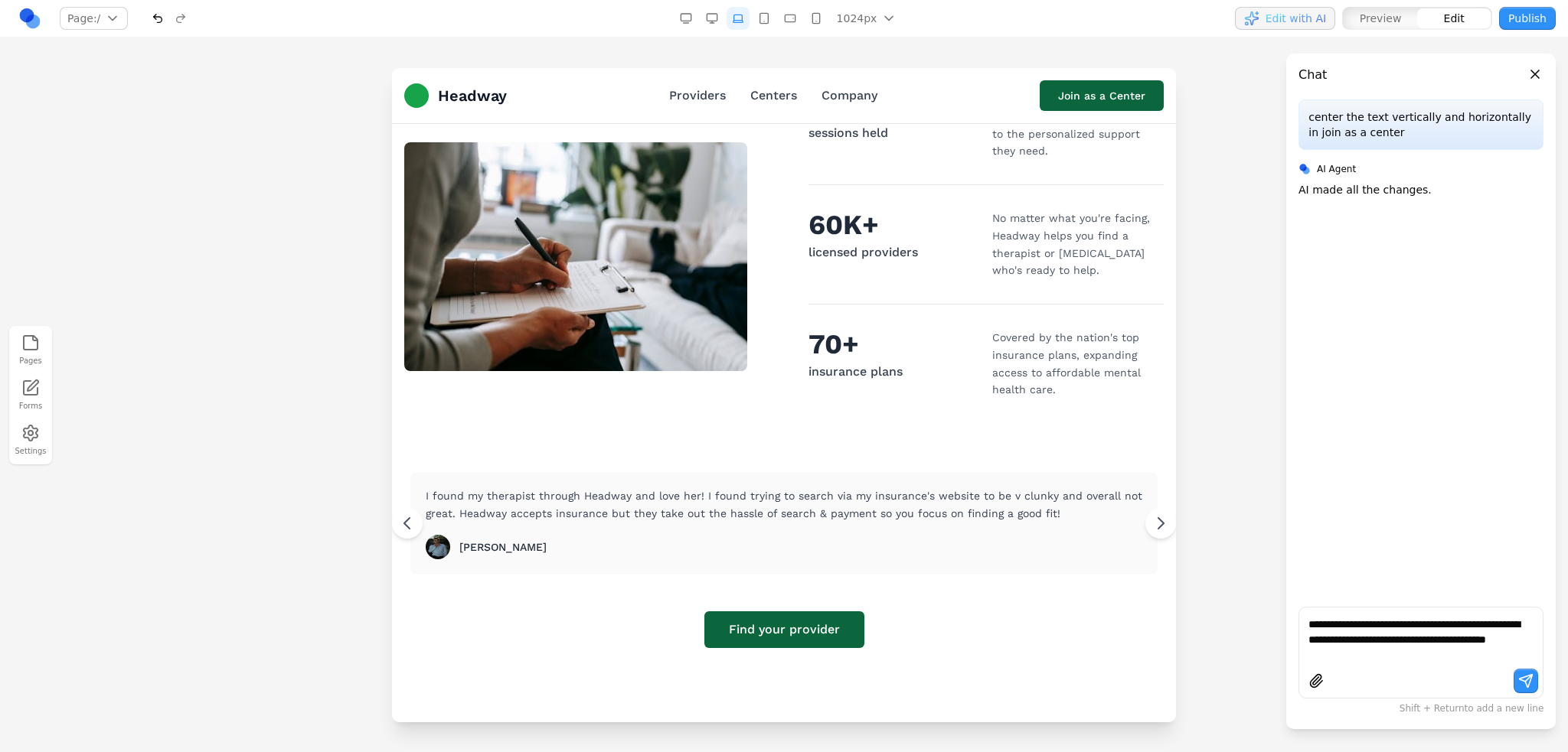
scroll to position [642, 0]
click at [762, 13] on icon "button" at bounding box center [764, 19] width 13 height 13
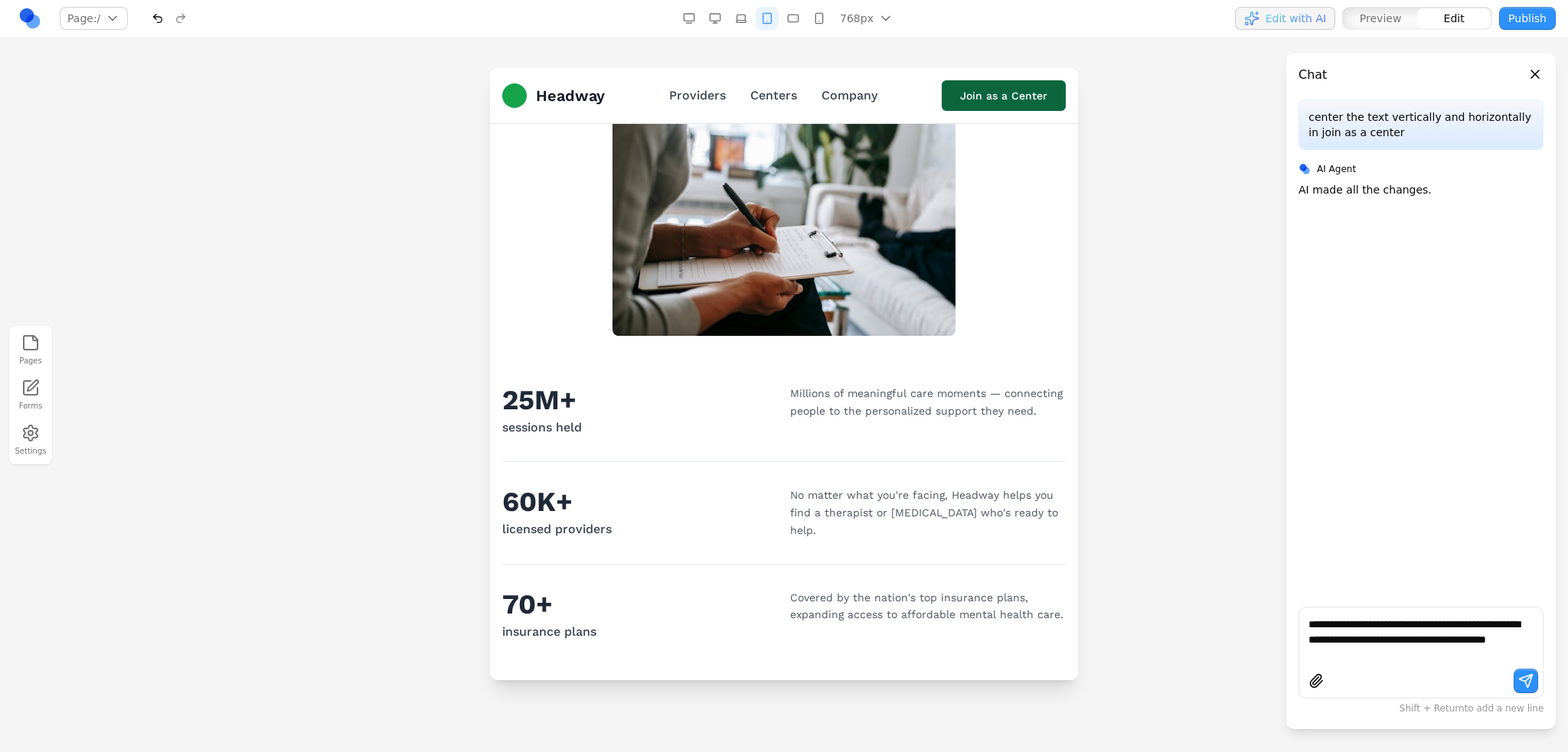
scroll to position [626, 0]
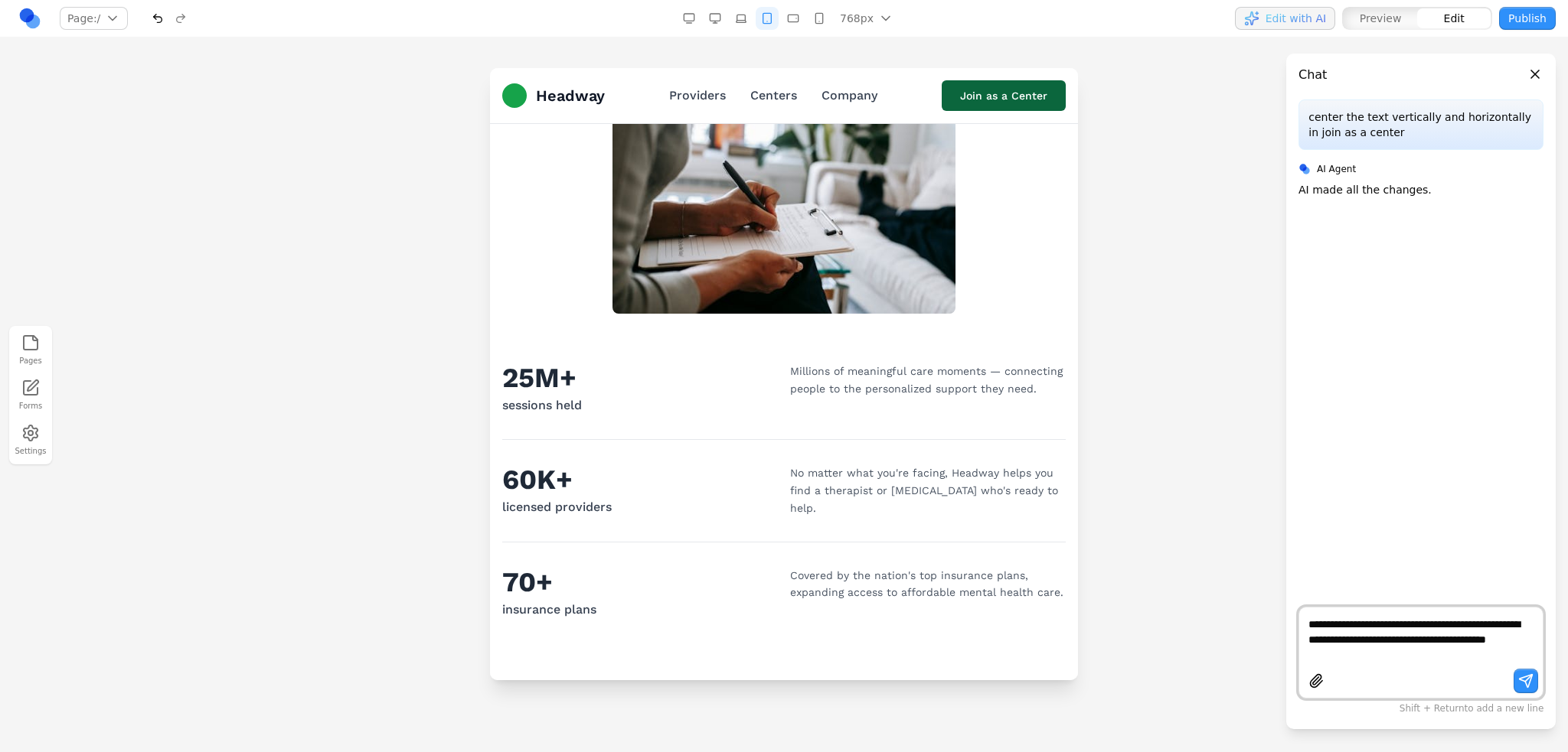
click at [1423, 641] on textarea "**********" at bounding box center [1420, 640] width 225 height 46
click at [1409, 648] on textarea "**********" at bounding box center [1420, 640] width 225 height 46
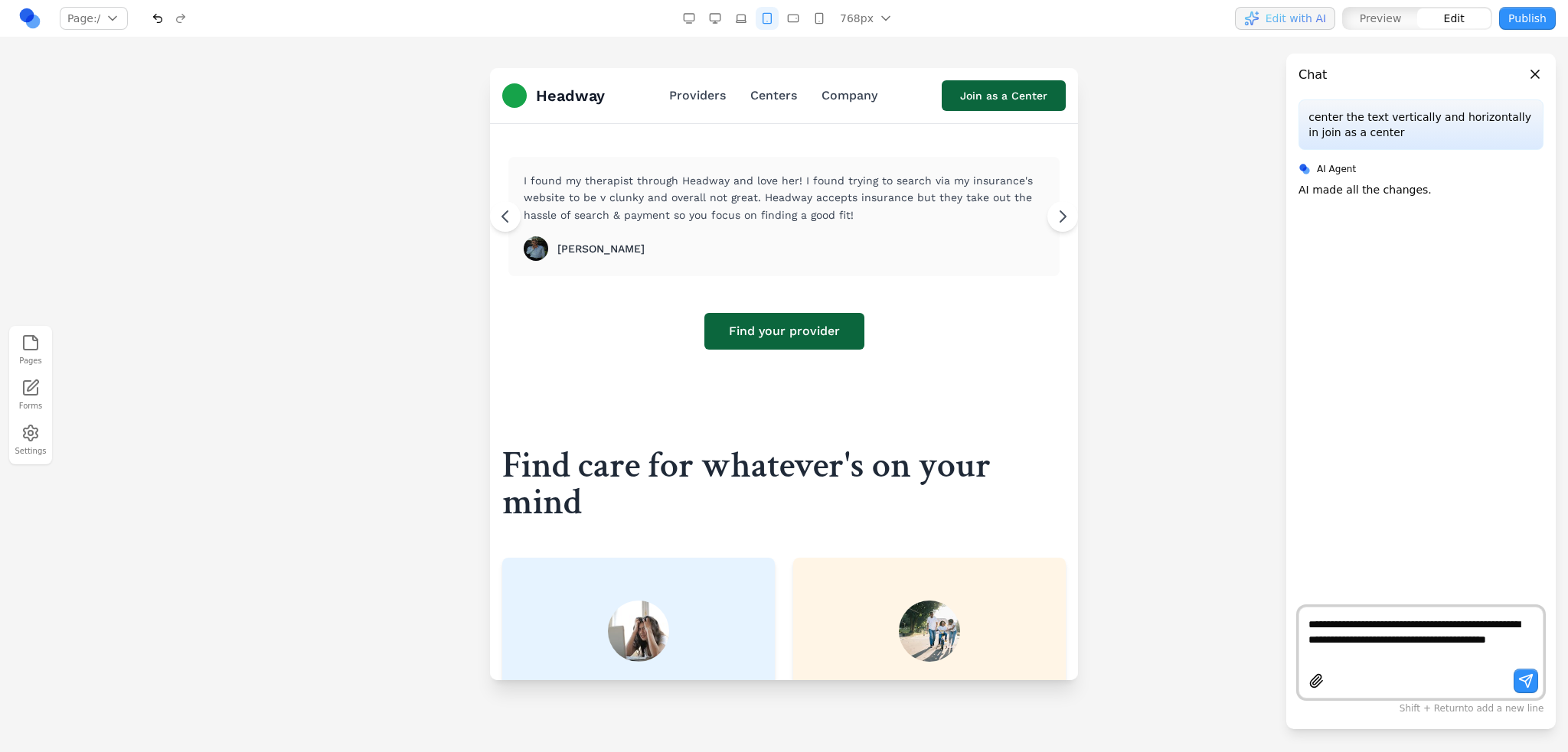
scroll to position [779, 0]
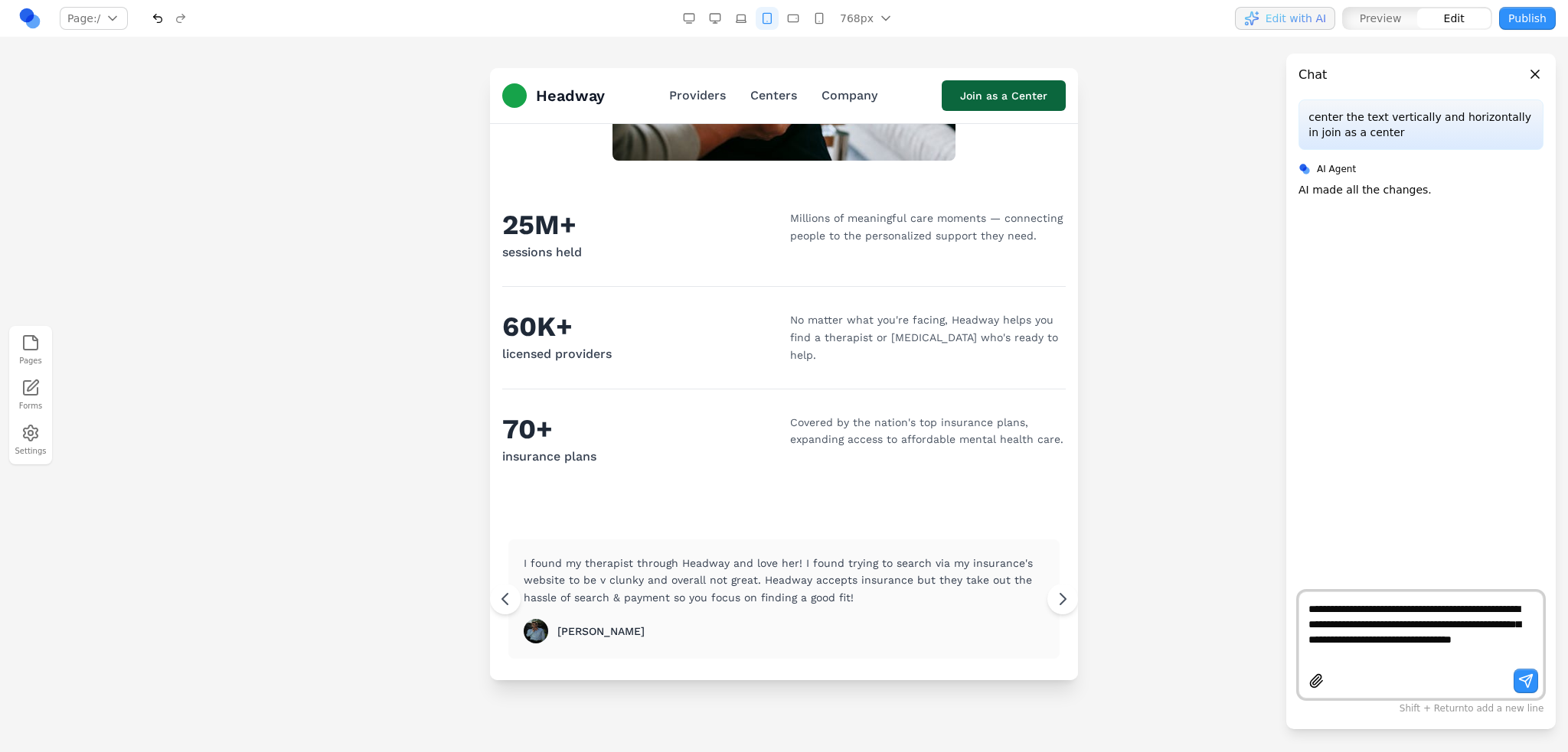
click at [1458, 636] on textarea "**********" at bounding box center [1420, 632] width 225 height 61
click at [1482, 641] on textarea "**********" at bounding box center [1420, 632] width 225 height 61
click at [1433, 657] on textarea "**********" at bounding box center [1420, 632] width 225 height 61
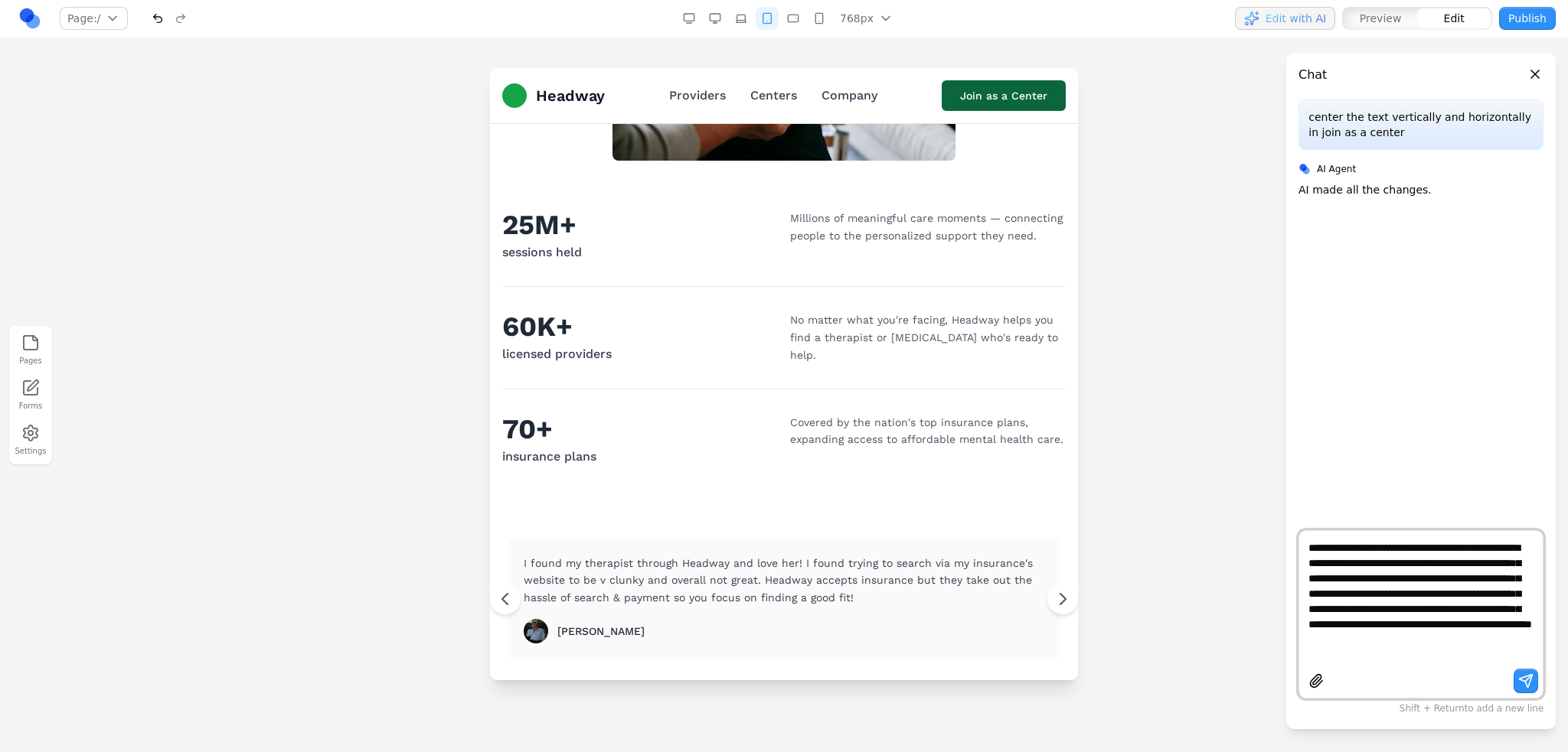
type textarea "**********"
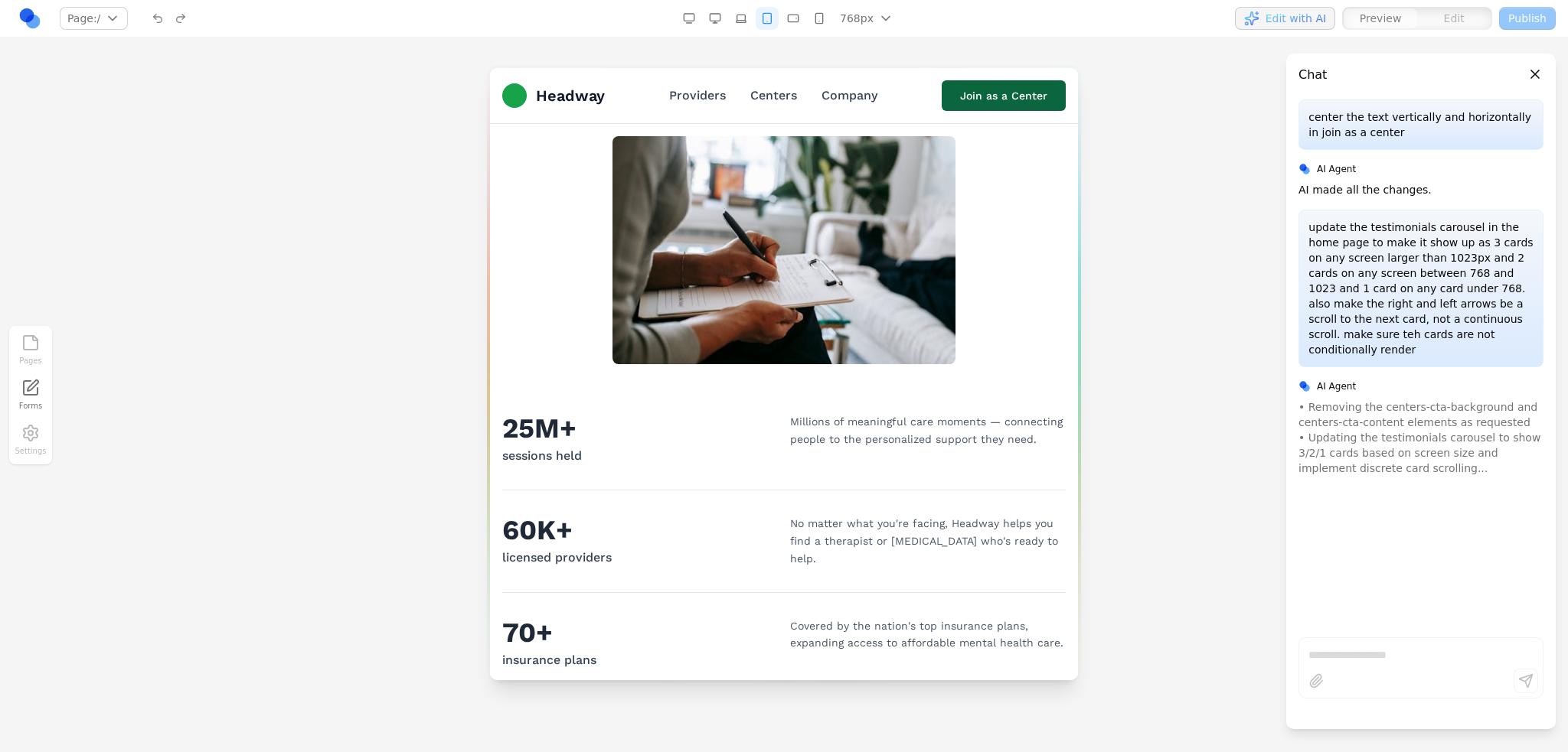
scroll to position [320, 0]
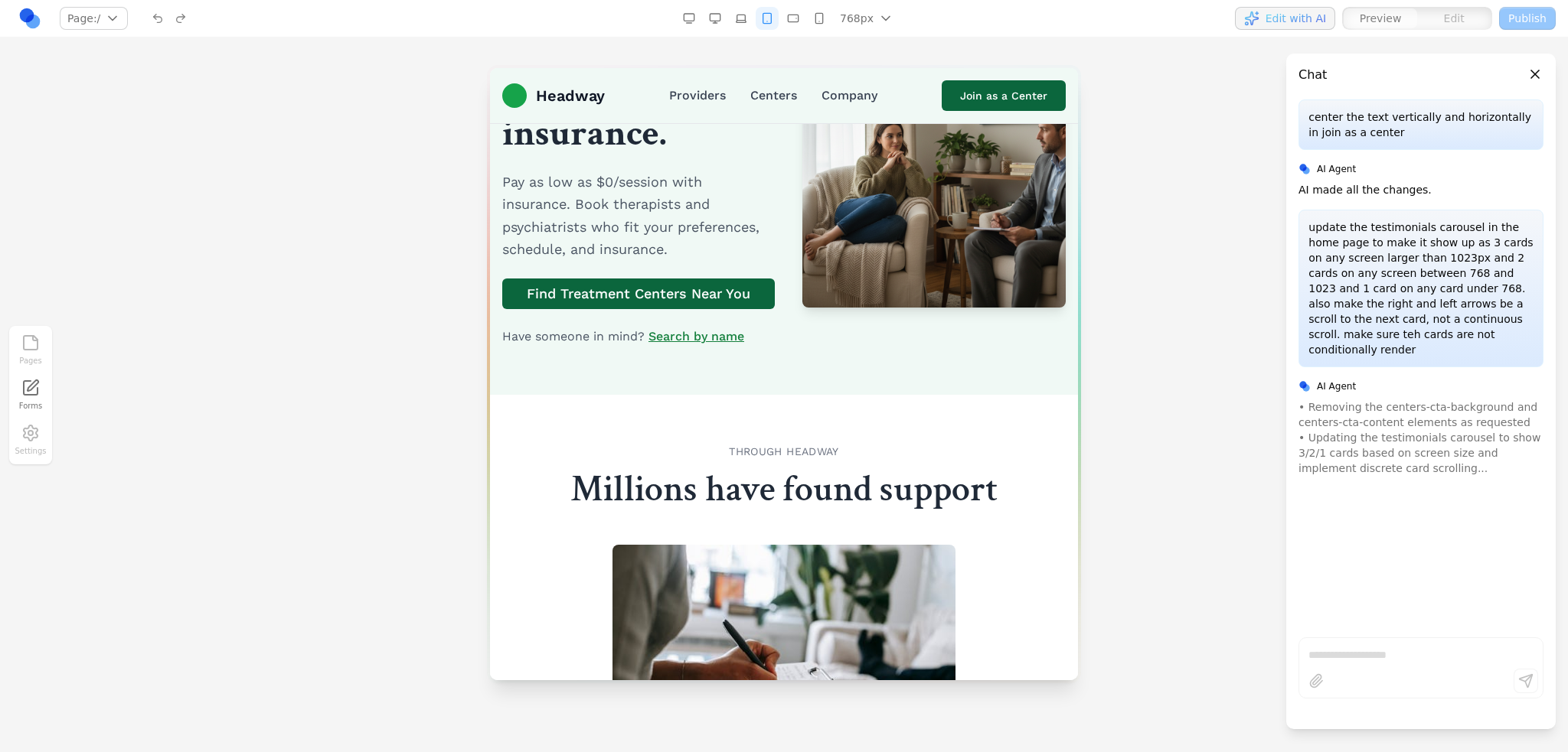
click at [719, 26] on button "button" at bounding box center [715, 18] width 23 height 23
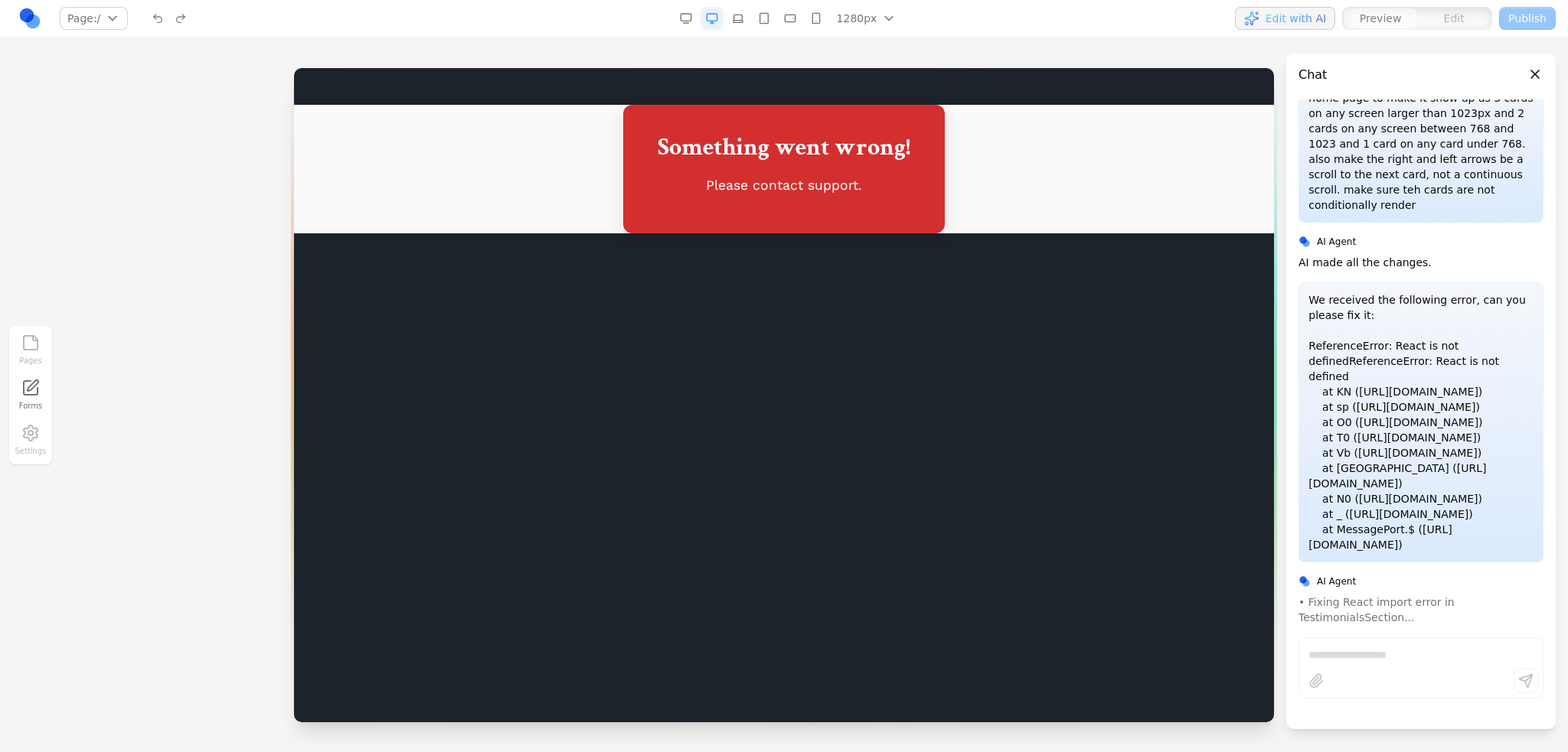
scroll to position [357, 0]
drag, startPoint x: 1393, startPoint y: 479, endPoint x: 1399, endPoint y: 417, distance: 62.3
click at [1399, 418] on p "We received the following error, can you please fix it: ReferenceError: React i…" at bounding box center [1420, 422] width 225 height 260
click at [1399, 417] on p "We received the following error, can you please fix it: ReferenceError: React i…" at bounding box center [1420, 422] width 225 height 260
click at [661, 270] on html "Something went wrong! Please contact support." at bounding box center [784, 169] width 980 height 202
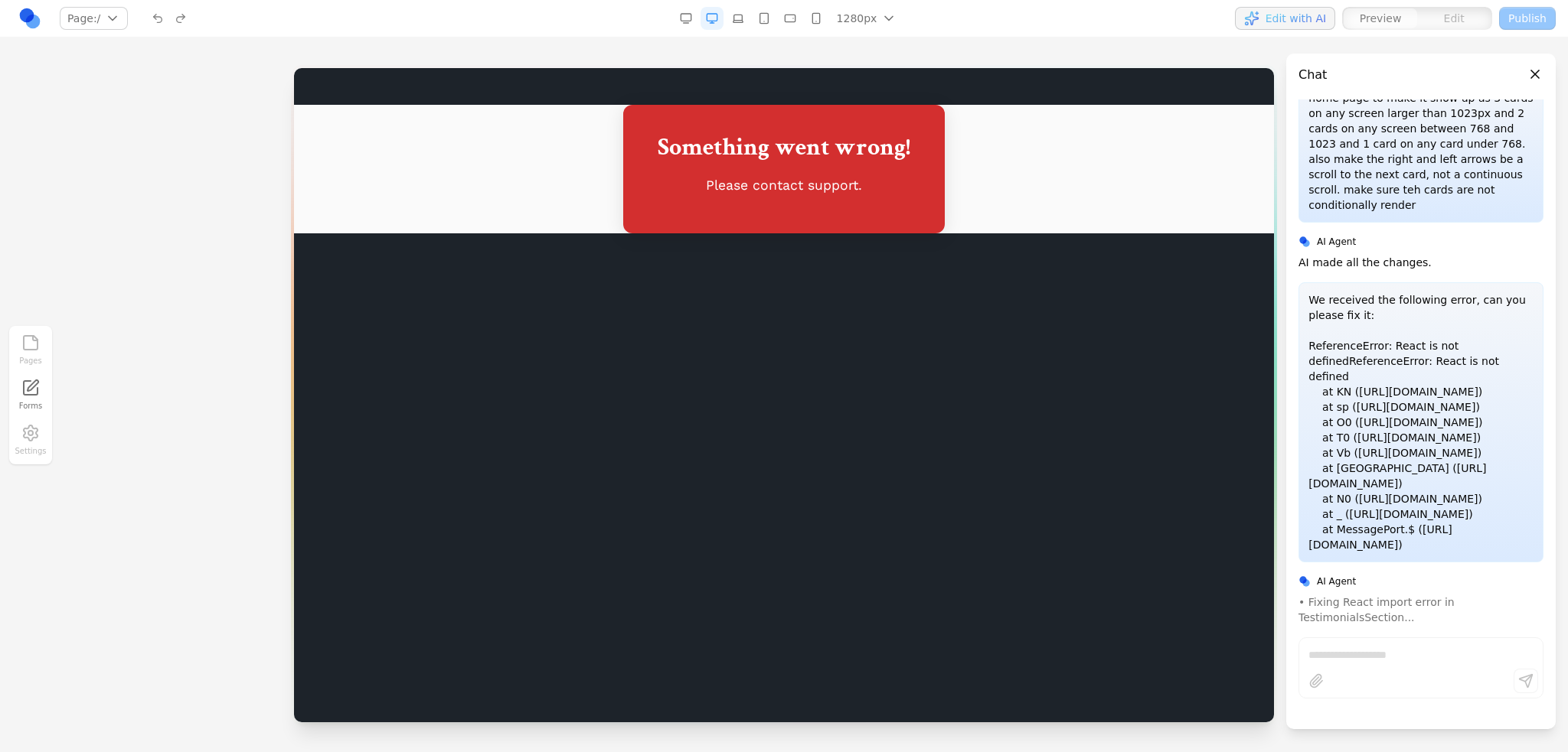
click at [842, 270] on html "Something went wrong! Please contact support." at bounding box center [784, 169] width 980 height 202
click at [954, 270] on html "Something went wrong! Please contact support." at bounding box center [784, 169] width 980 height 202
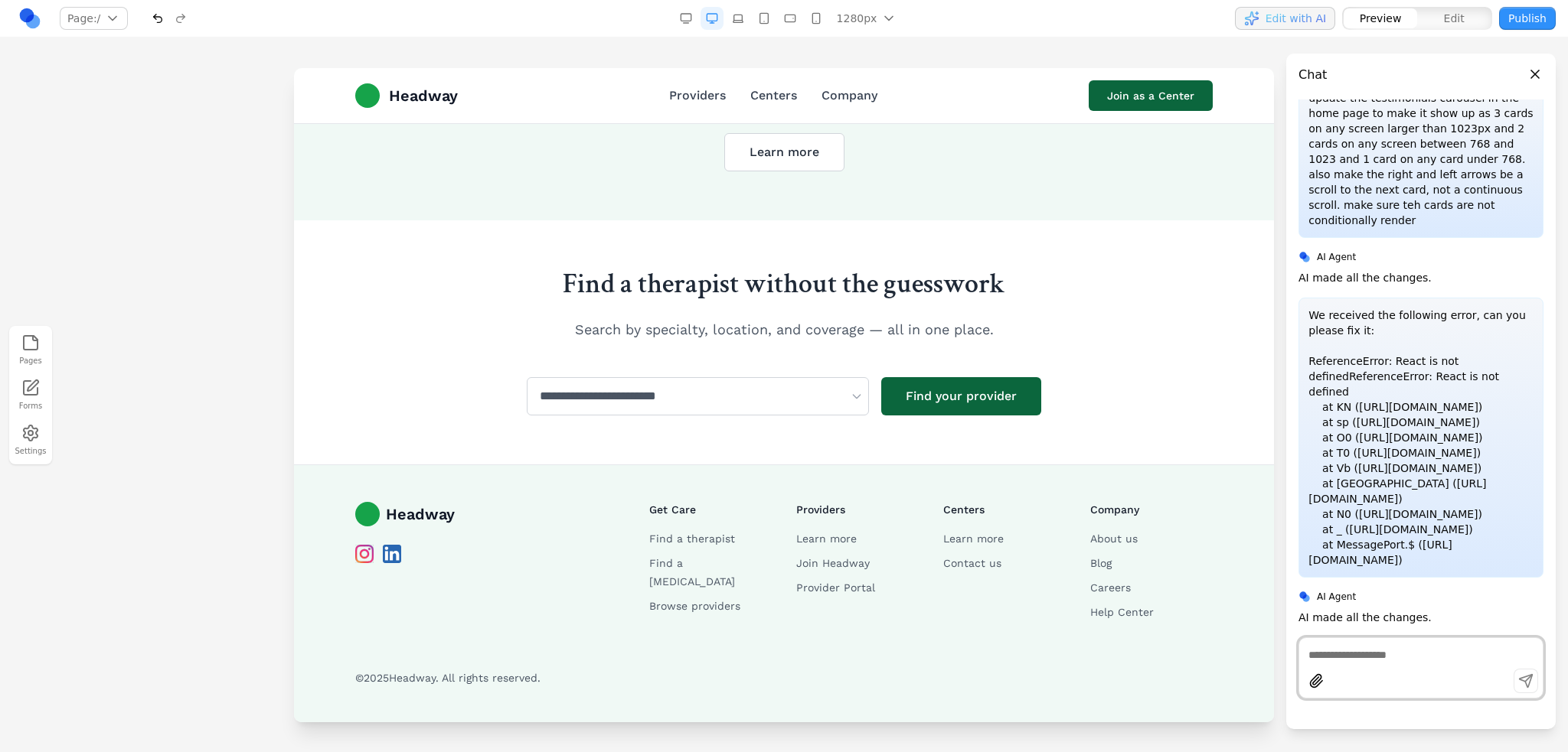
scroll to position [2736, 0]
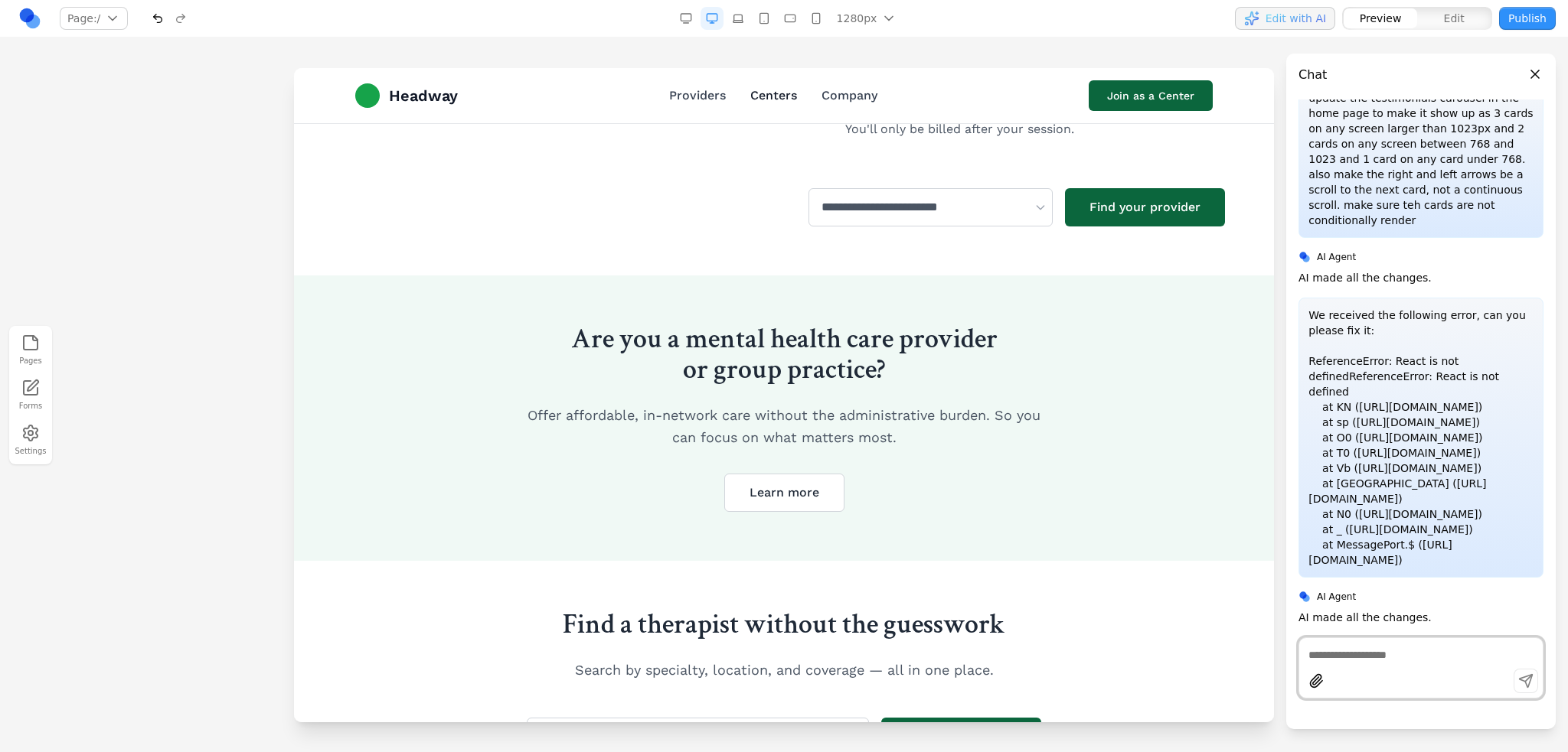
click at [752, 97] on link "Centers" at bounding box center [773, 95] width 46 height 18
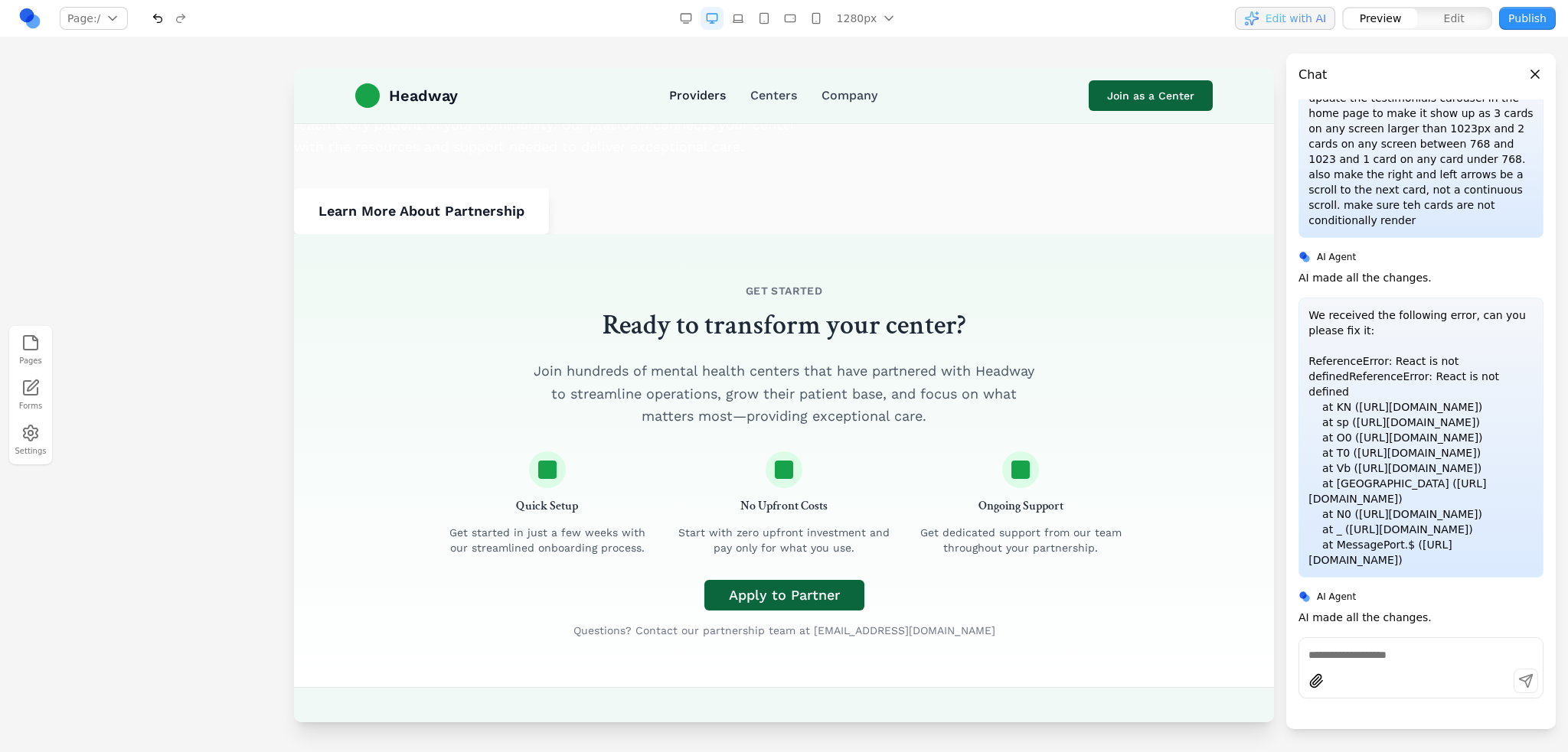
scroll to position [0, 0]
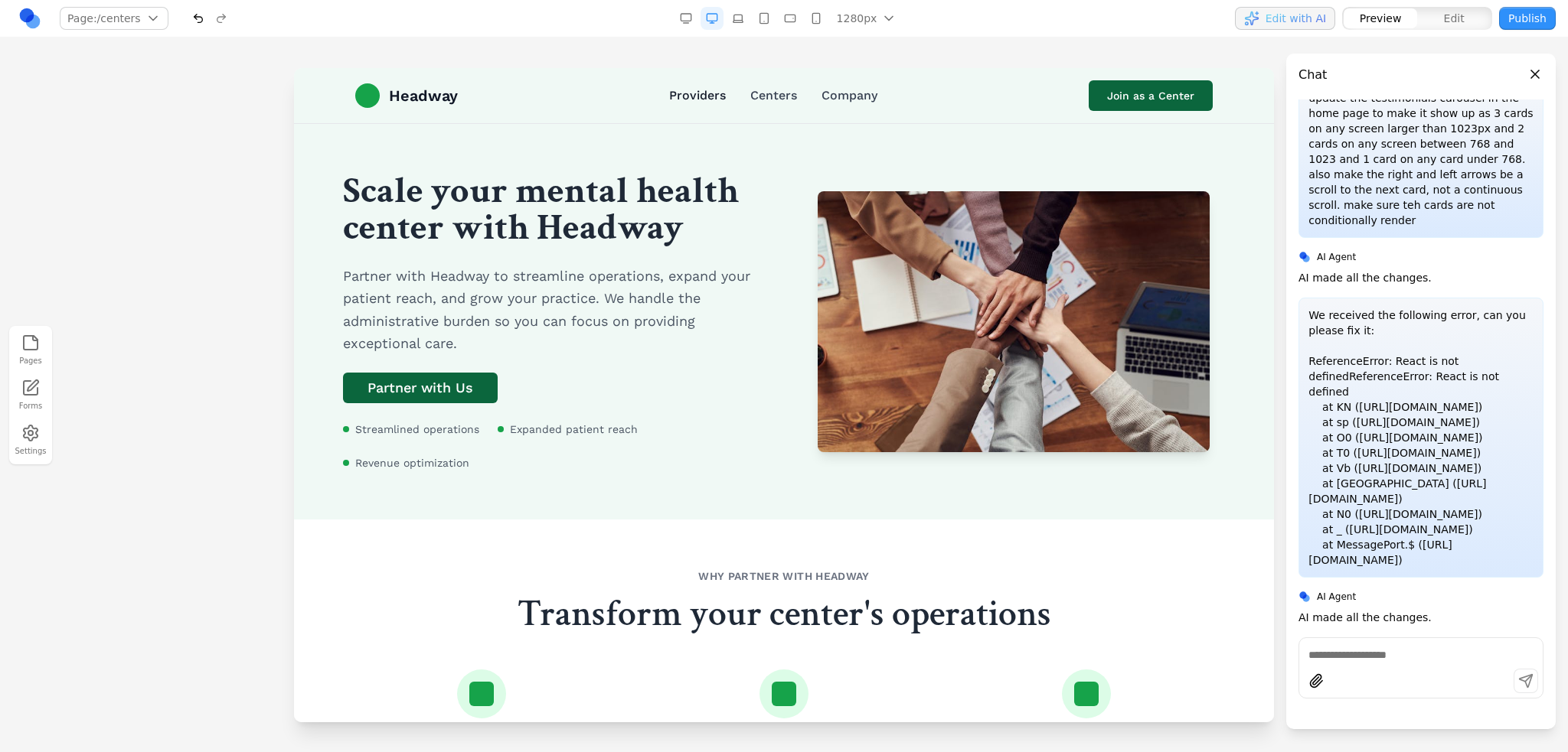
click at [693, 90] on link "Providers" at bounding box center [697, 95] width 57 height 18
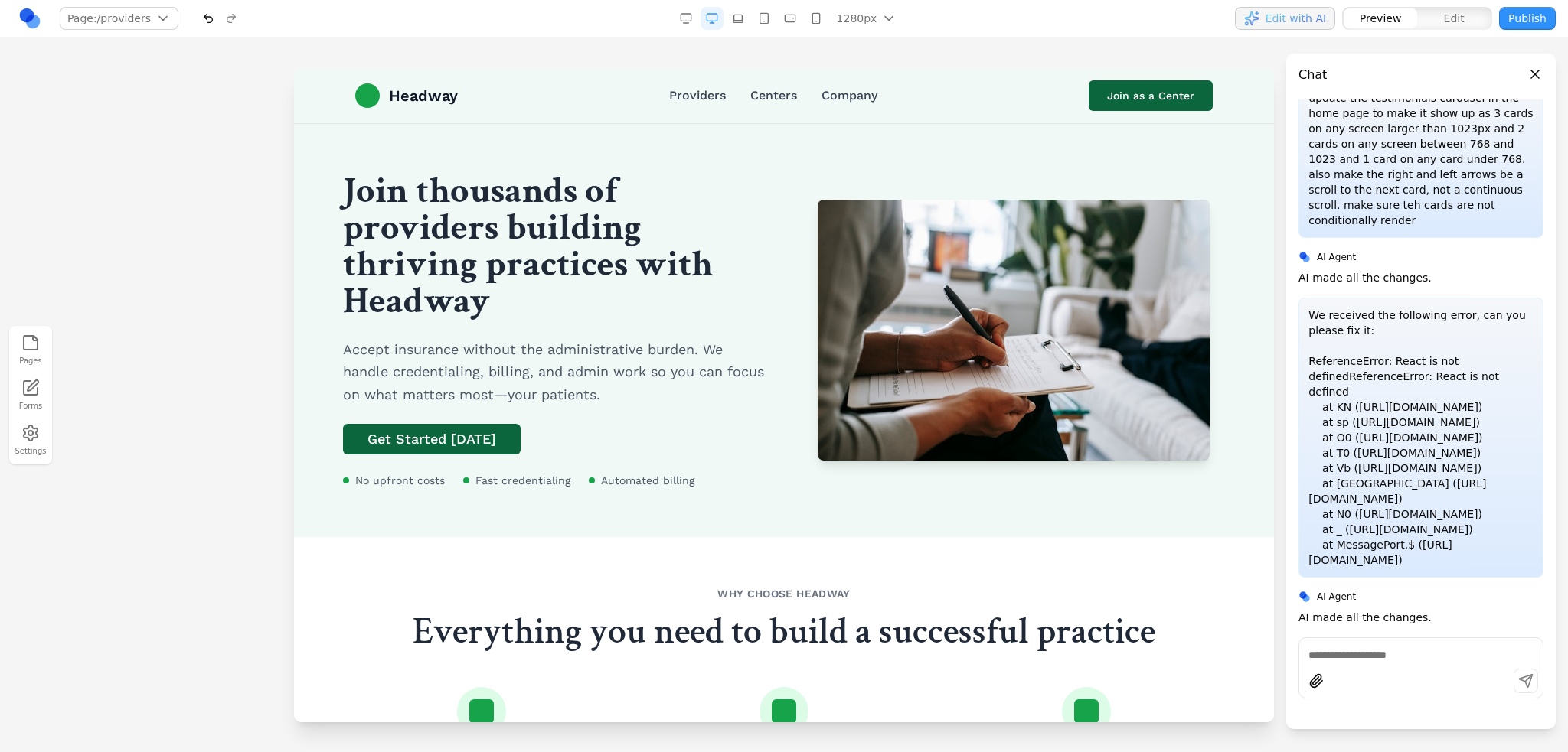
click at [422, 81] on div "Headway Providers Centers Company Join as a Center" at bounding box center [784, 96] width 882 height 55
click at [417, 89] on span "Headway" at bounding box center [423, 95] width 69 height 21
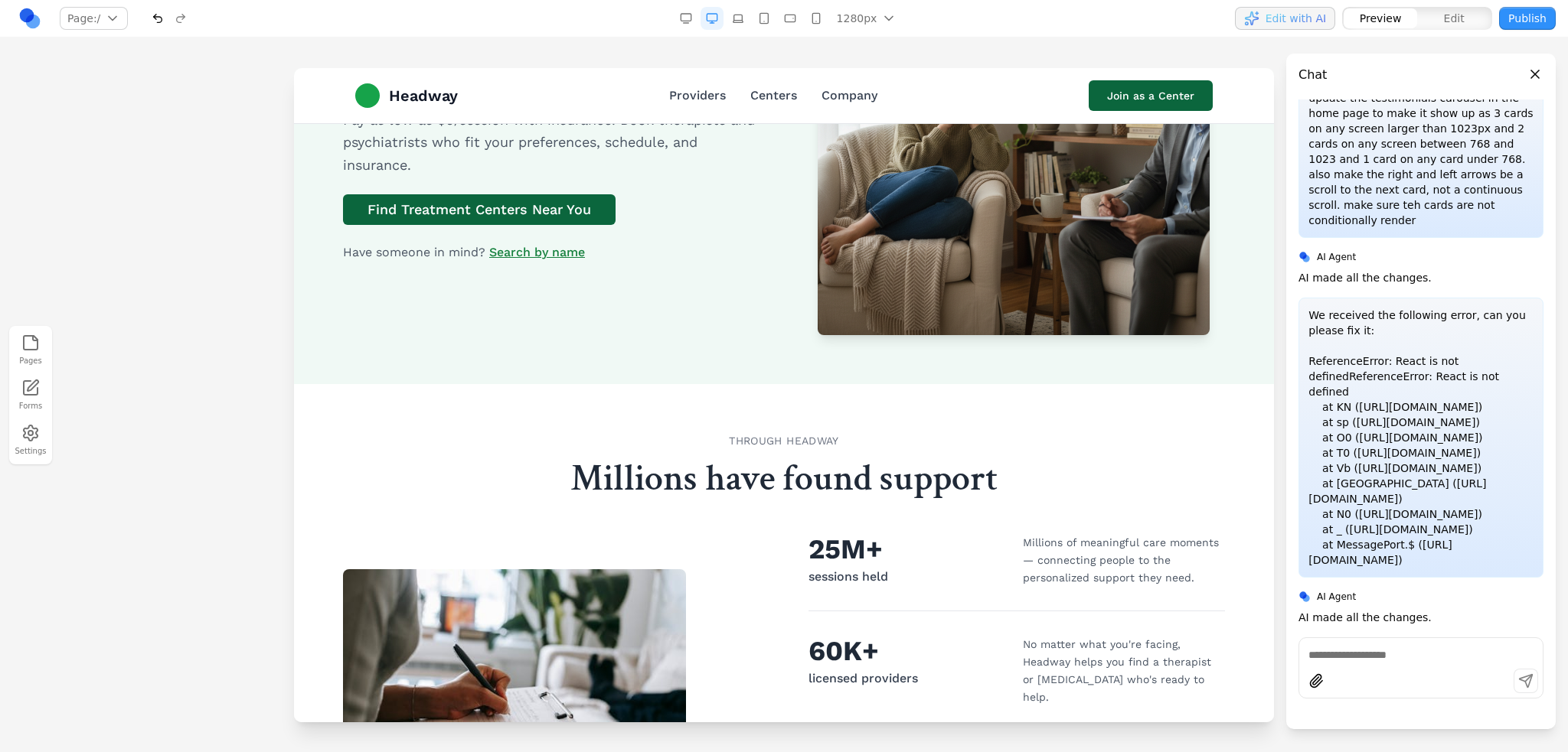
scroll to position [688, 0]
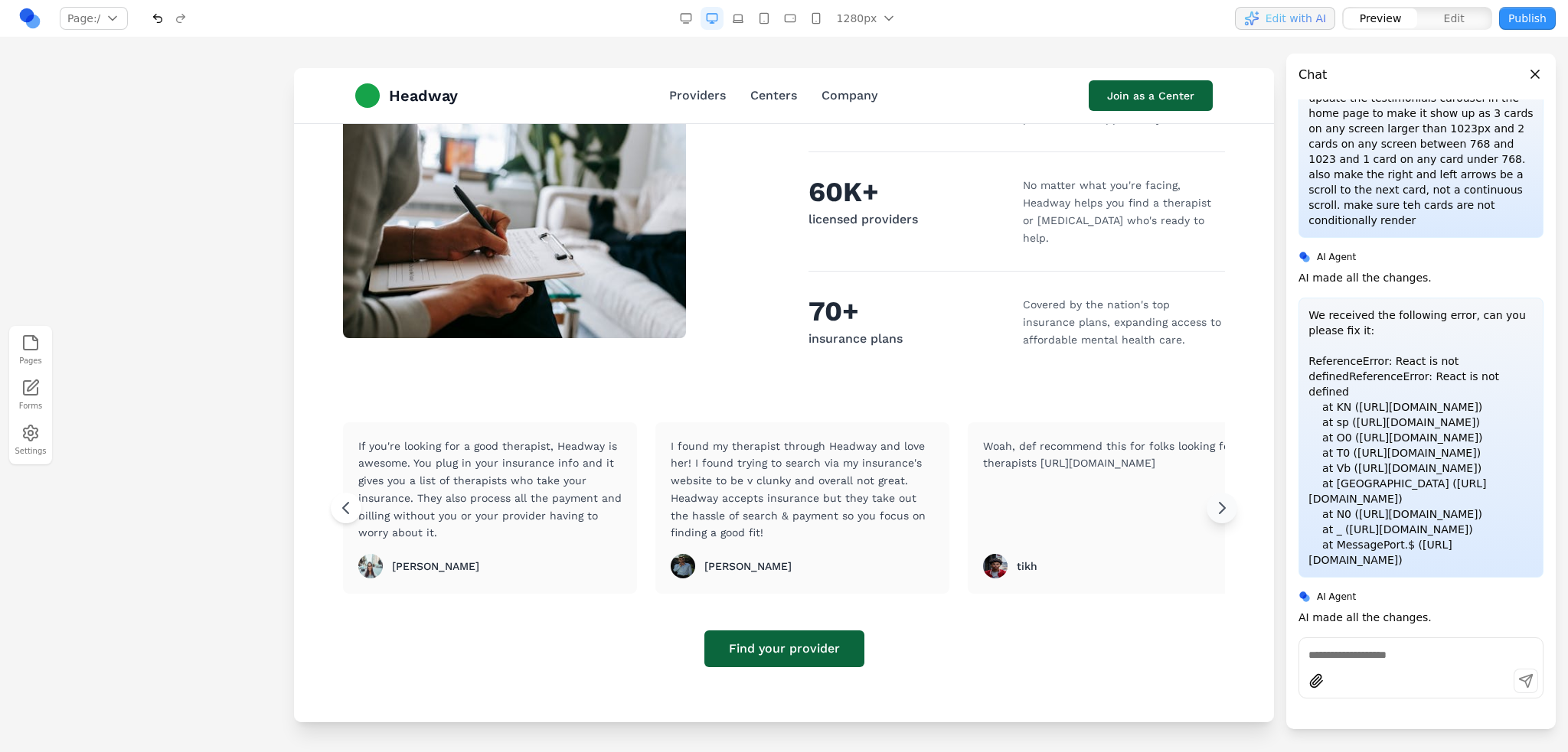
click at [1220, 499] on icon at bounding box center [1221, 508] width 18 height 18
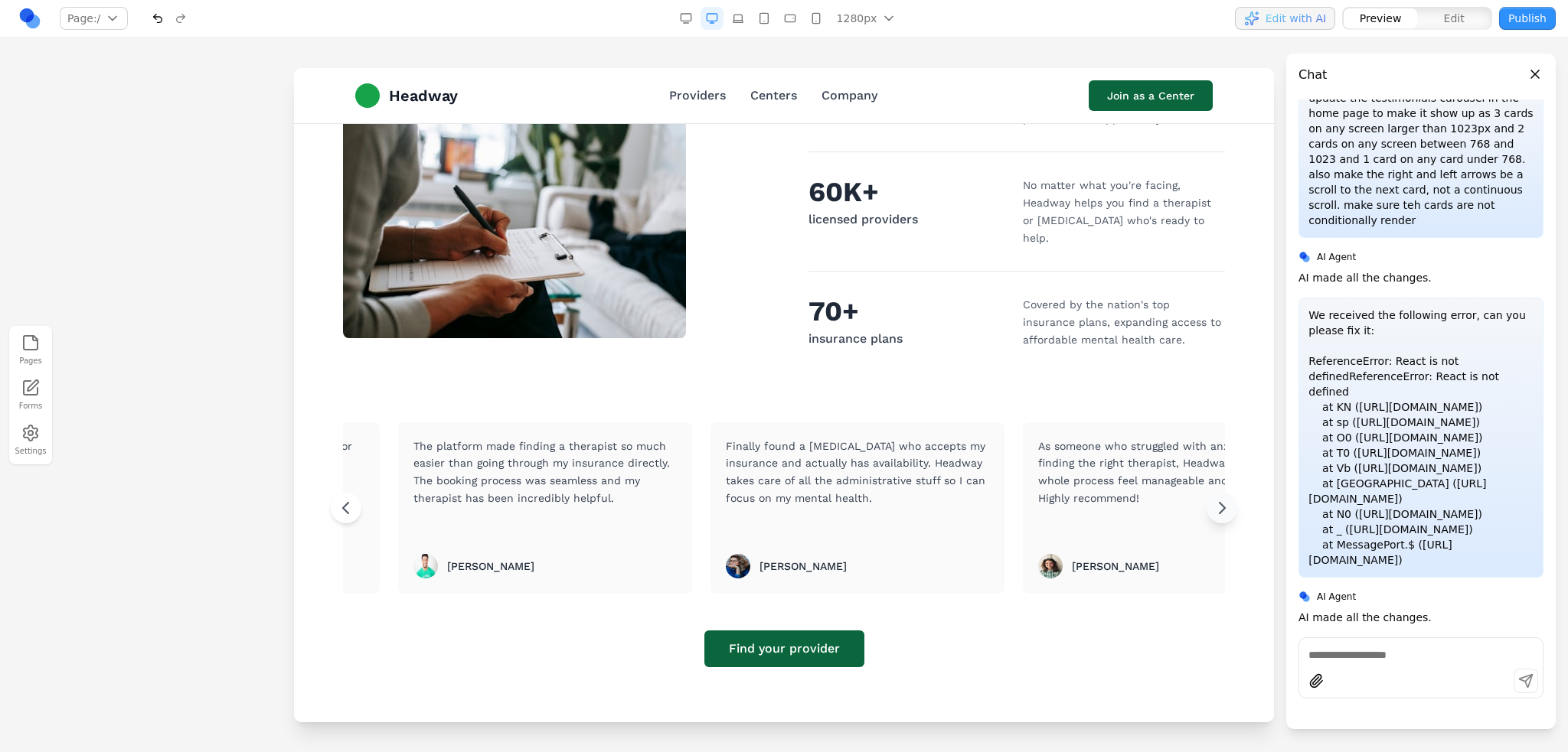
click at [1219, 503] on icon at bounding box center [1222, 509] width 5 height 11
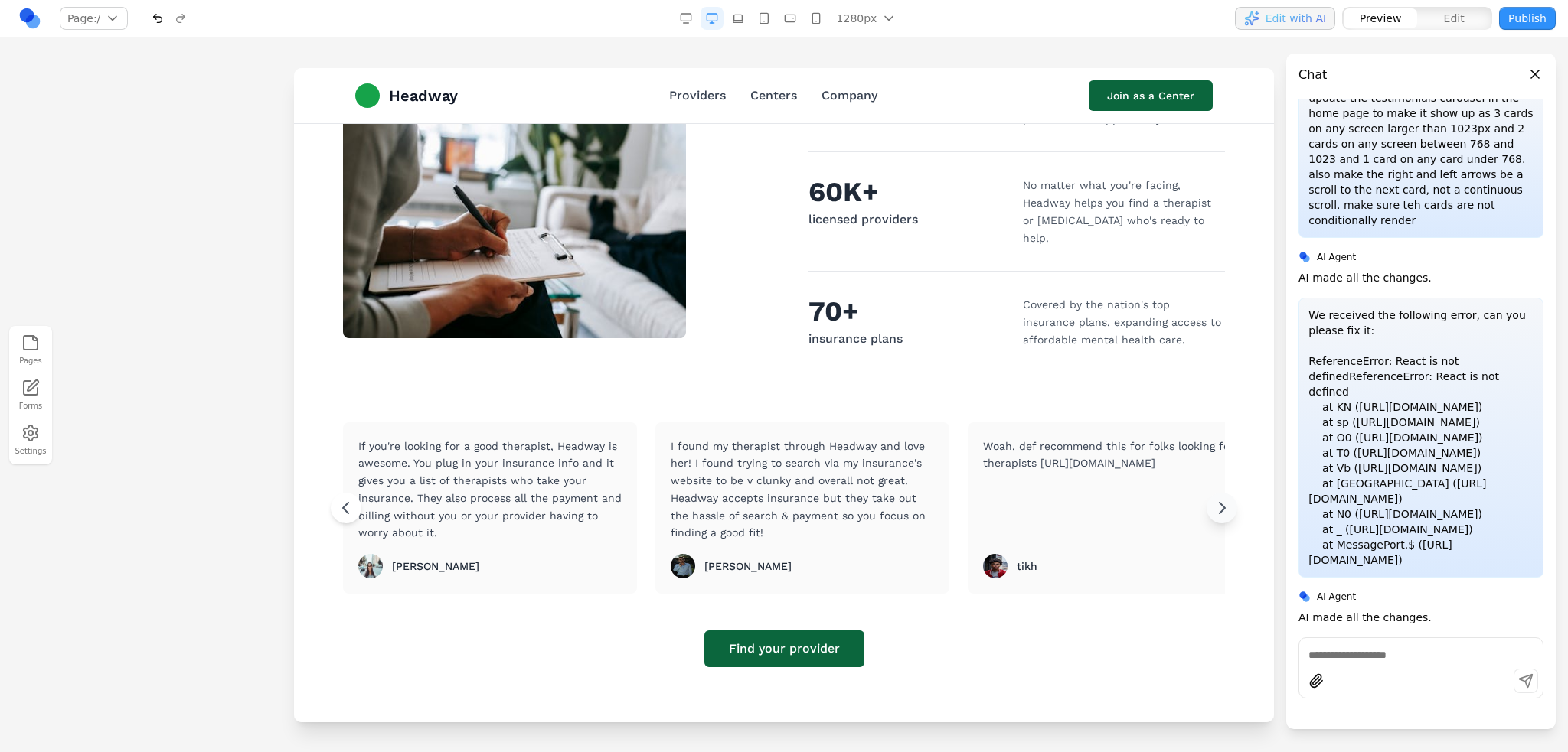
click at [1219, 503] on icon at bounding box center [1222, 509] width 5 height 11
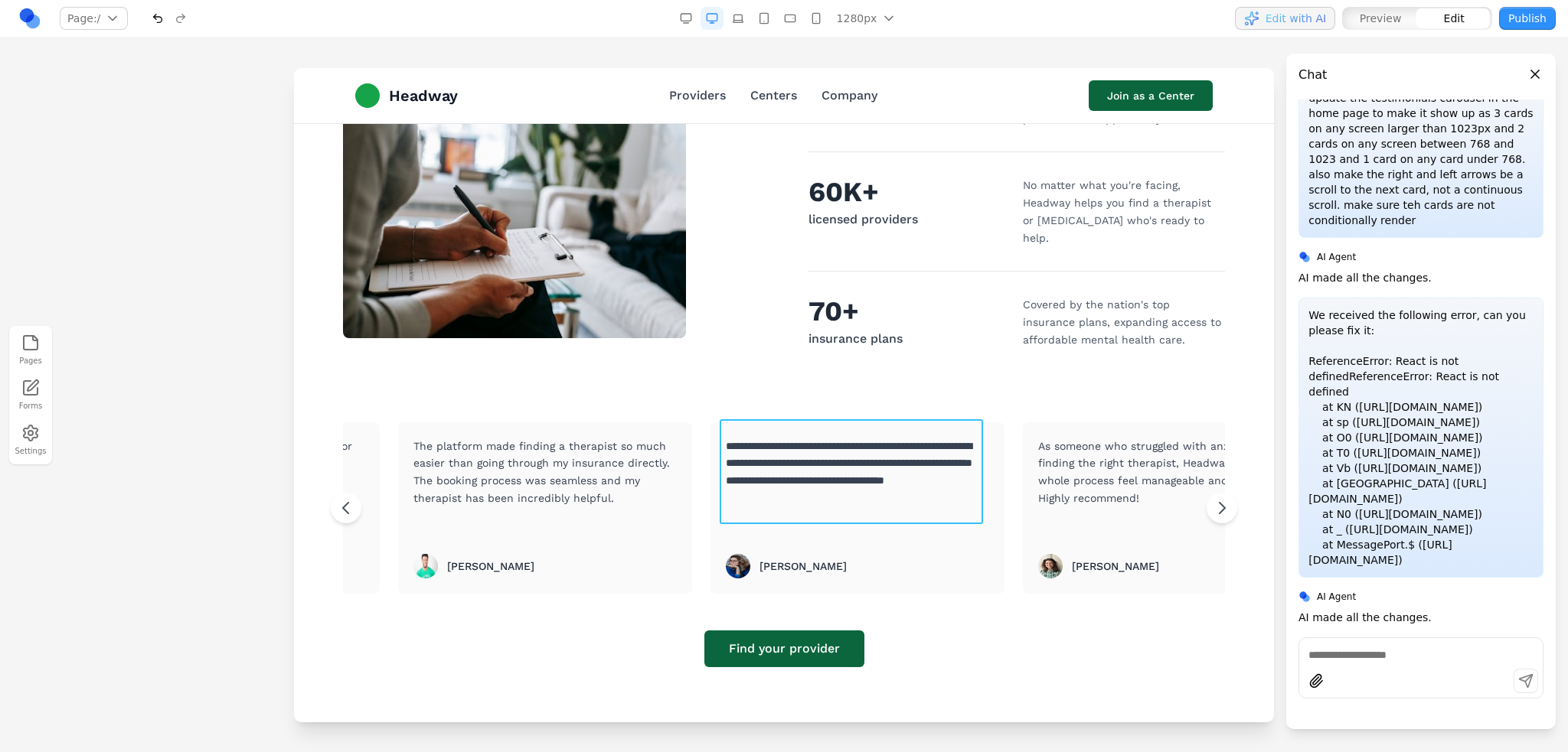
click at [835, 447] on p "**********" at bounding box center [857, 491] width 263 height 105
click at [818, 444] on p "**********" at bounding box center [857, 491] width 263 height 105
click at [823, 441] on p "**********" at bounding box center [857, 491] width 263 height 105
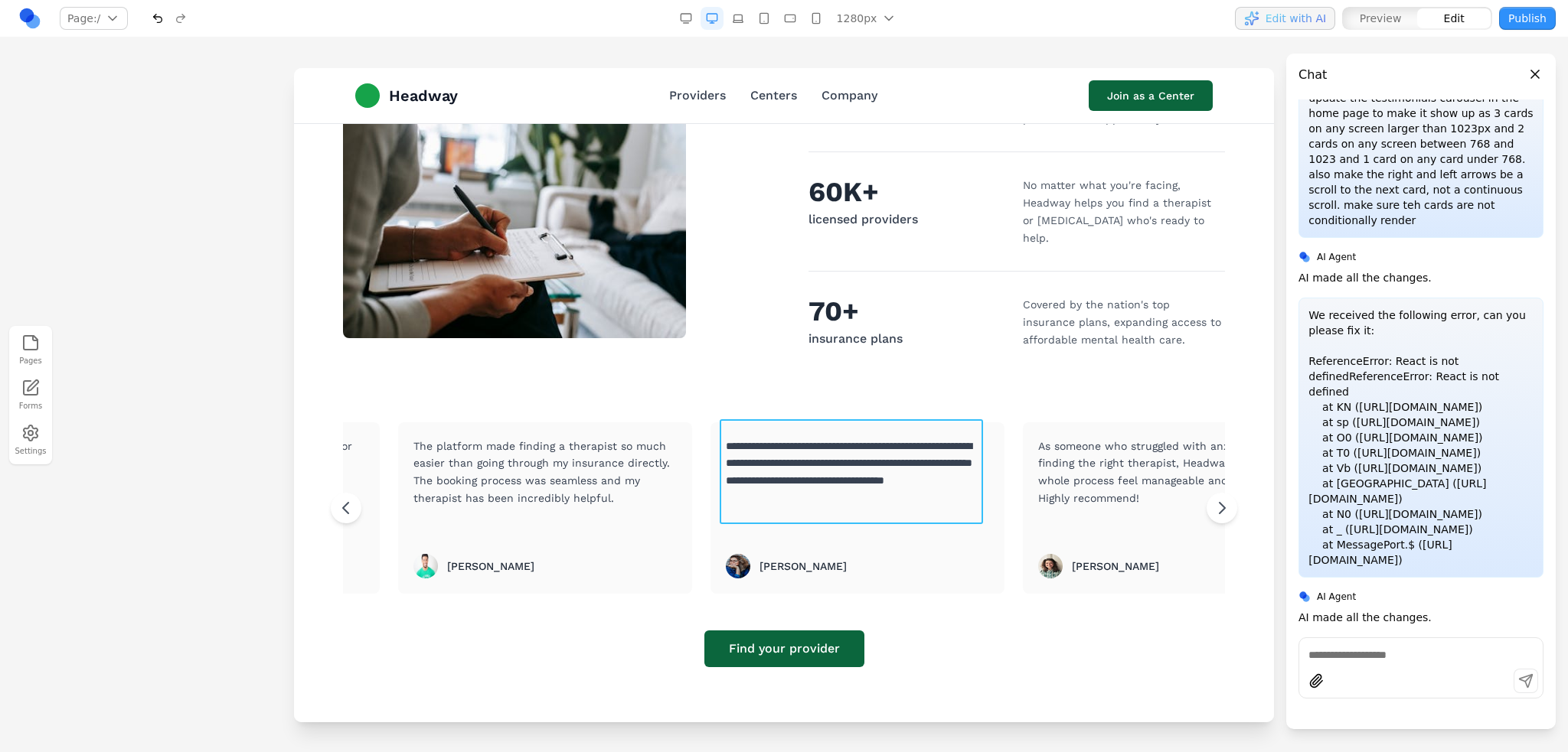
click at [821, 443] on p "**********" at bounding box center [857, 491] width 263 height 105
click at [835, 443] on p "**********" at bounding box center [857, 491] width 263 height 105
drag, startPoint x: 842, startPoint y: 443, endPoint x: 796, endPoint y: 446, distance: 46.1
click at [796, 446] on p "**********" at bounding box center [857, 491] width 263 height 105
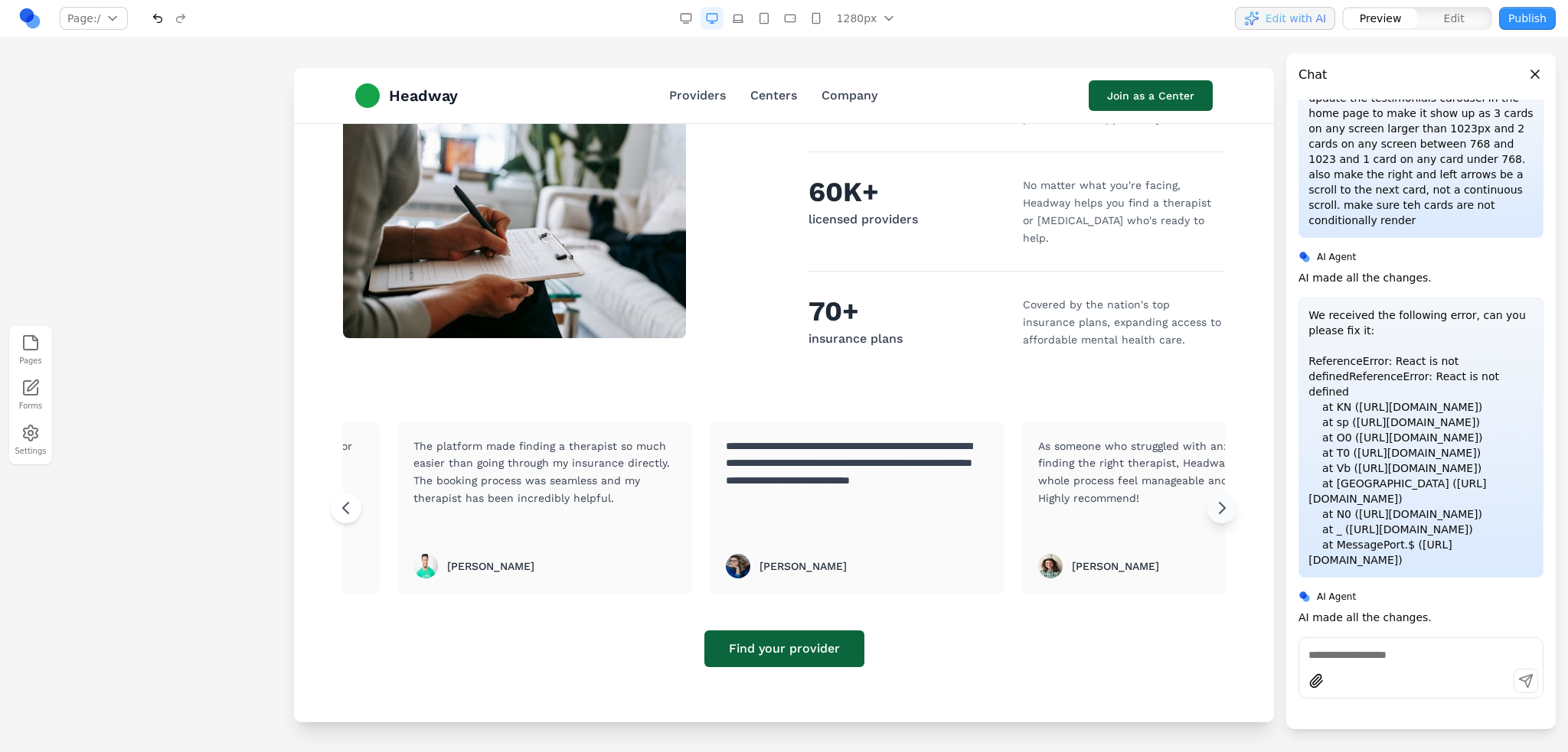
click at [1218, 499] on icon at bounding box center [1221, 508] width 18 height 18
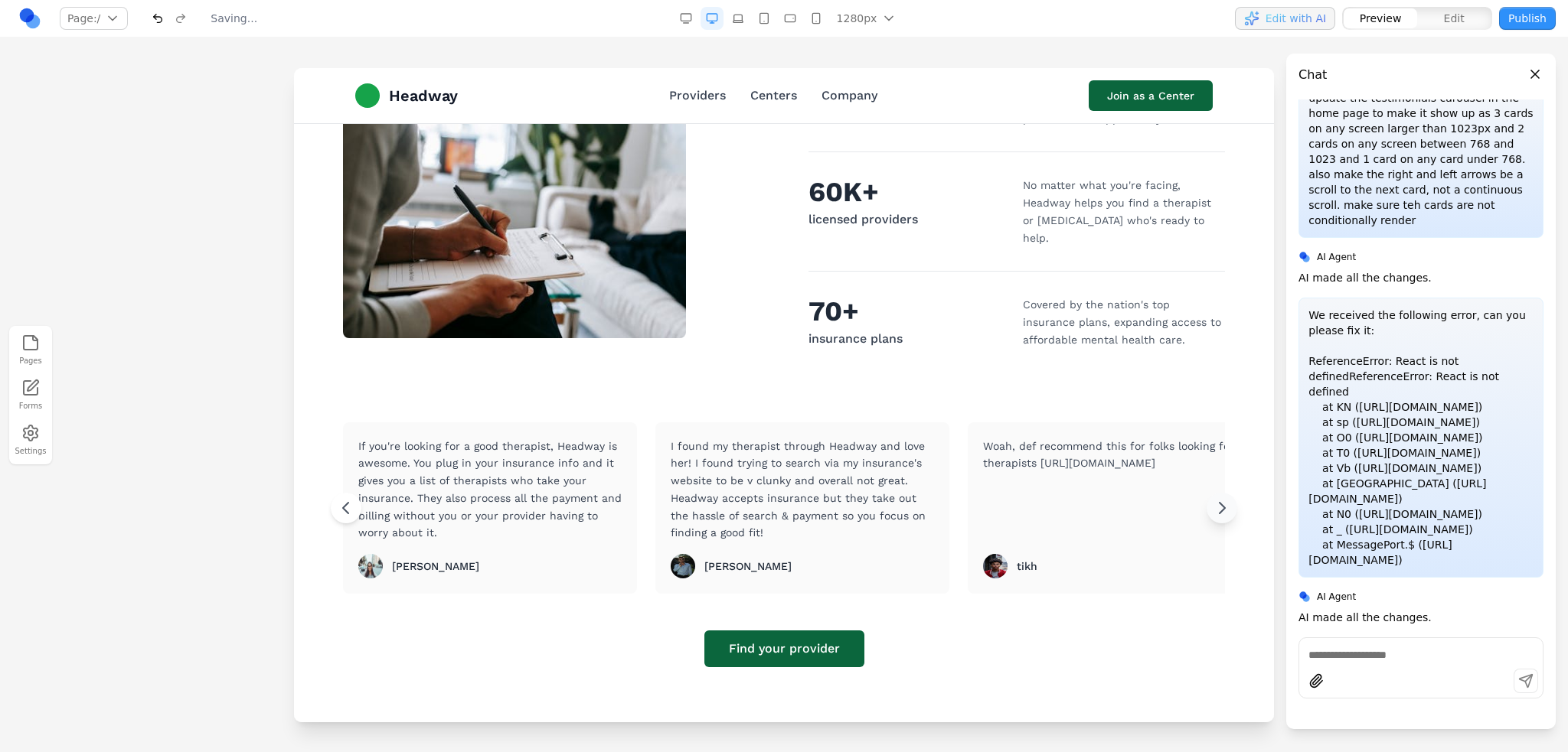
click at [1218, 499] on icon at bounding box center [1221, 508] width 18 height 18
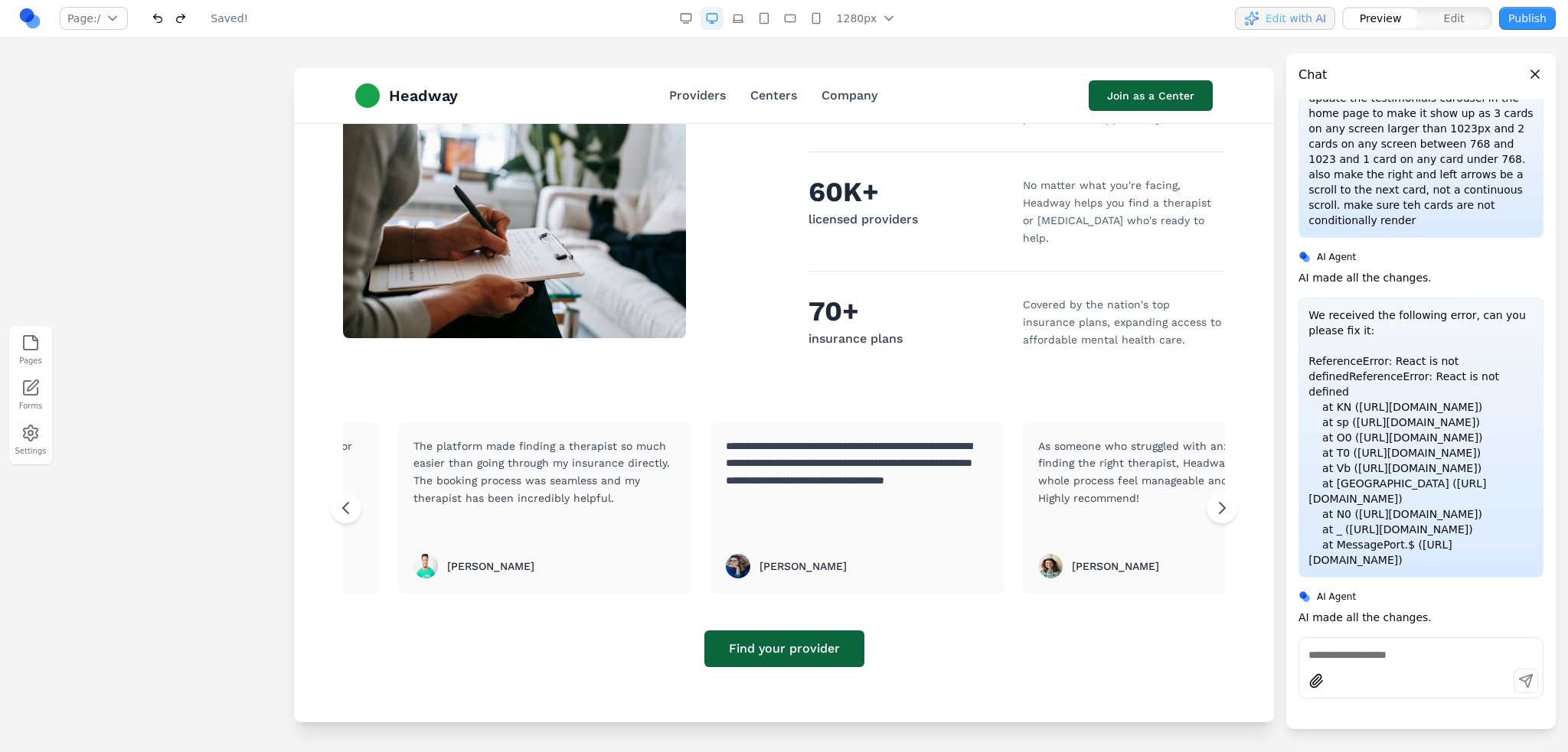
click at [762, 384] on div "THROUGH HEADWAY Millions have found support 25M+ sessions held Millions of mean…" at bounding box center [784, 320] width 882 height 693
click at [698, 93] on link "Providers" at bounding box center [697, 95] width 57 height 18
click at [759, 89] on link "Centers" at bounding box center [773, 95] width 46 height 18
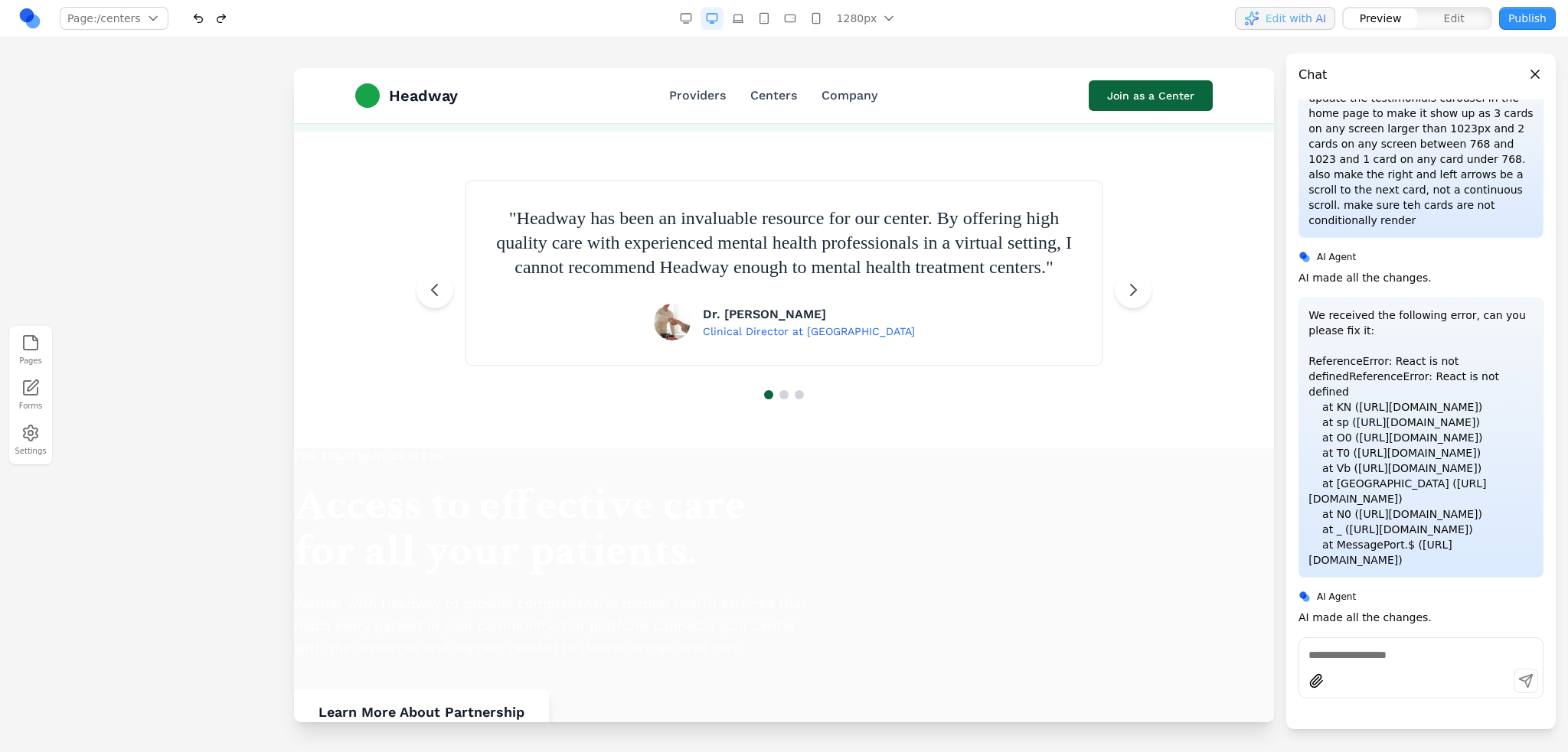
scroll to position [2066, 0]
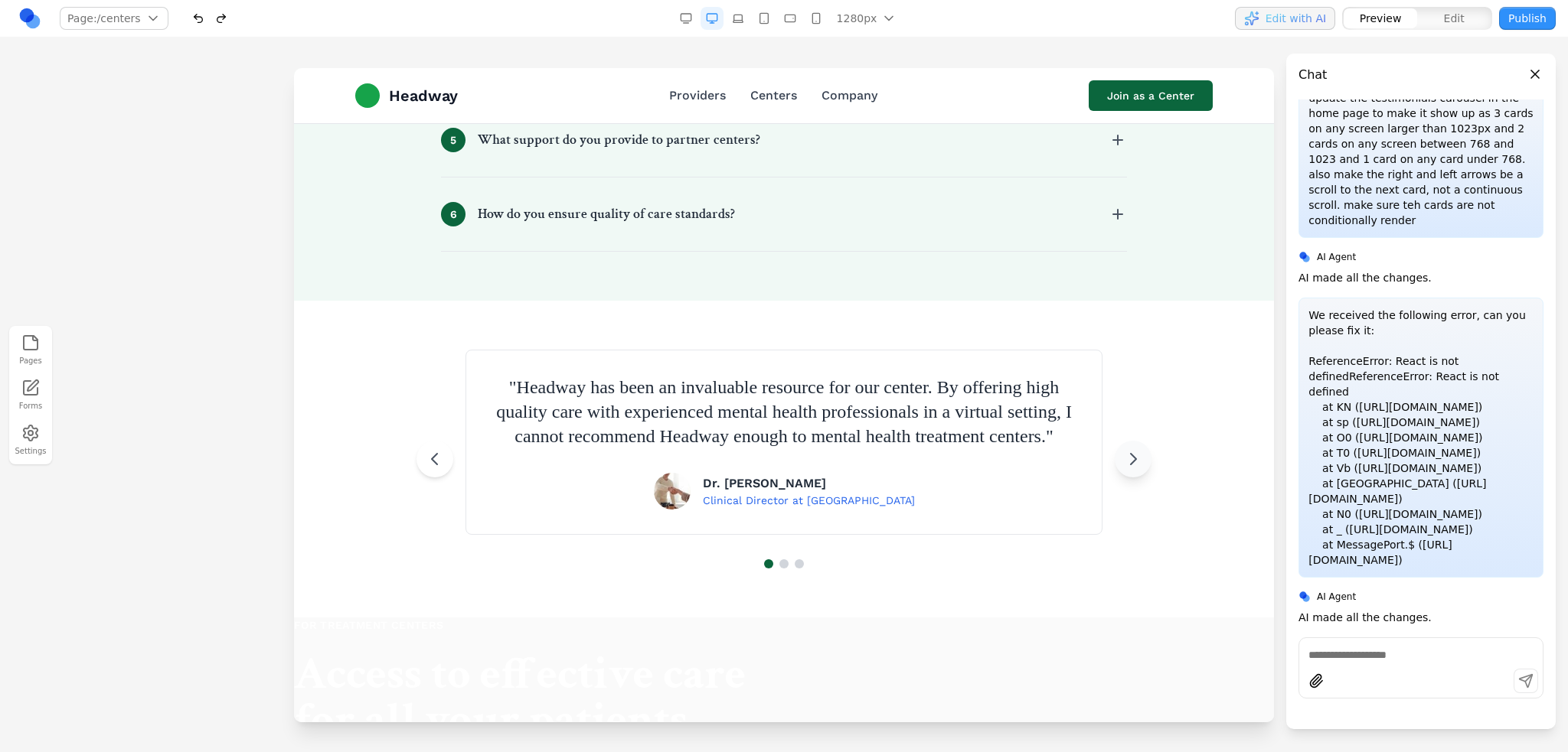
click at [1136, 477] on button at bounding box center [1133, 459] width 37 height 37
click at [1136, 473] on section "" Headway has been an invaluable resource for our center. By offering high qual…" at bounding box center [784, 459] width 980 height 317
click at [1124, 464] on icon at bounding box center [1132, 458] width 18 height 18
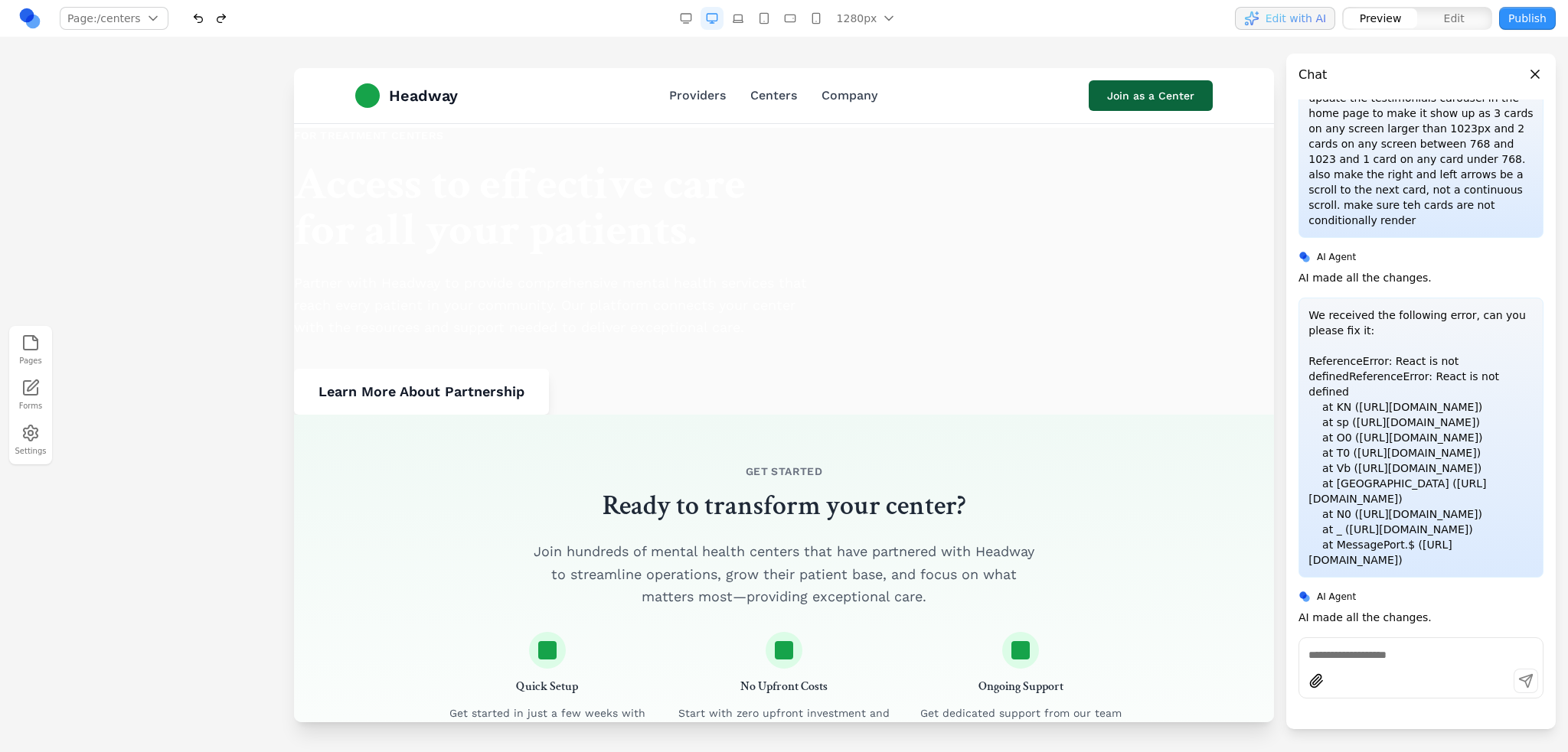
scroll to position [2449, 0]
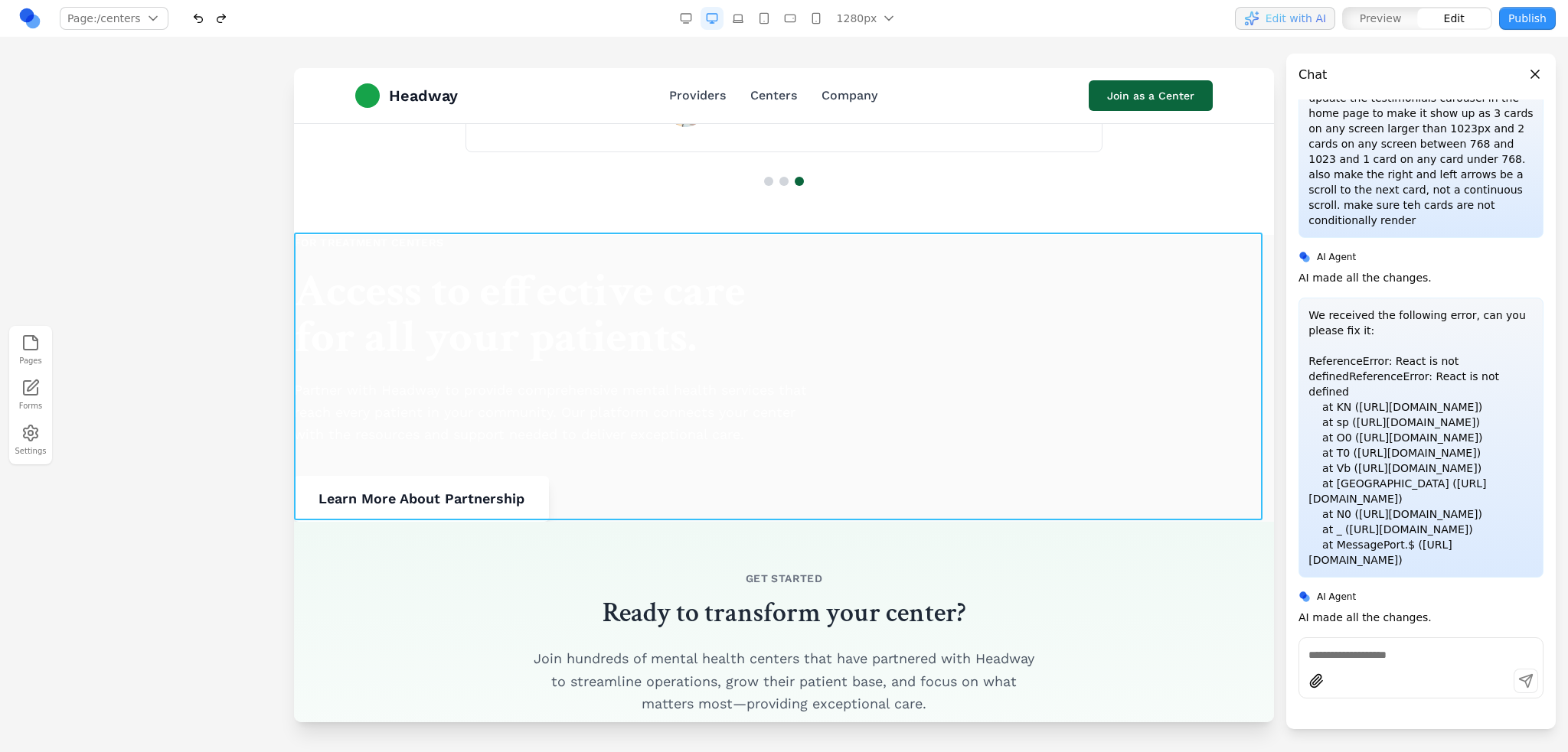
click at [1050, 341] on section "FOR TREATMENT CENTERS Access to effective care for all your patients. Partner w…" at bounding box center [784, 378] width 980 height 288
click at [912, 213] on div at bounding box center [777, 208] width 282 height 31
click at [898, 210] on icon at bounding box center [900, 208] width 12 height 13
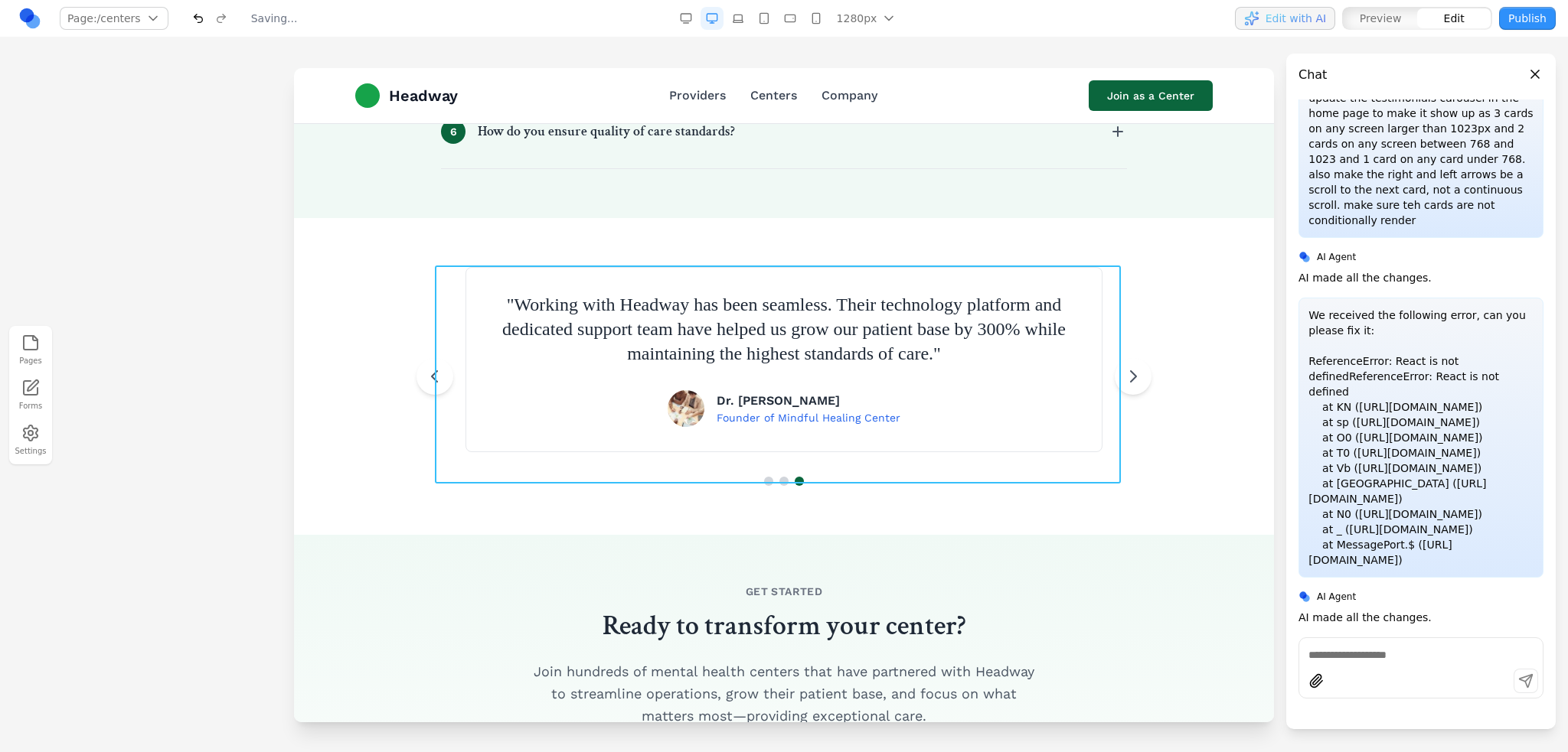
scroll to position [2143, 0]
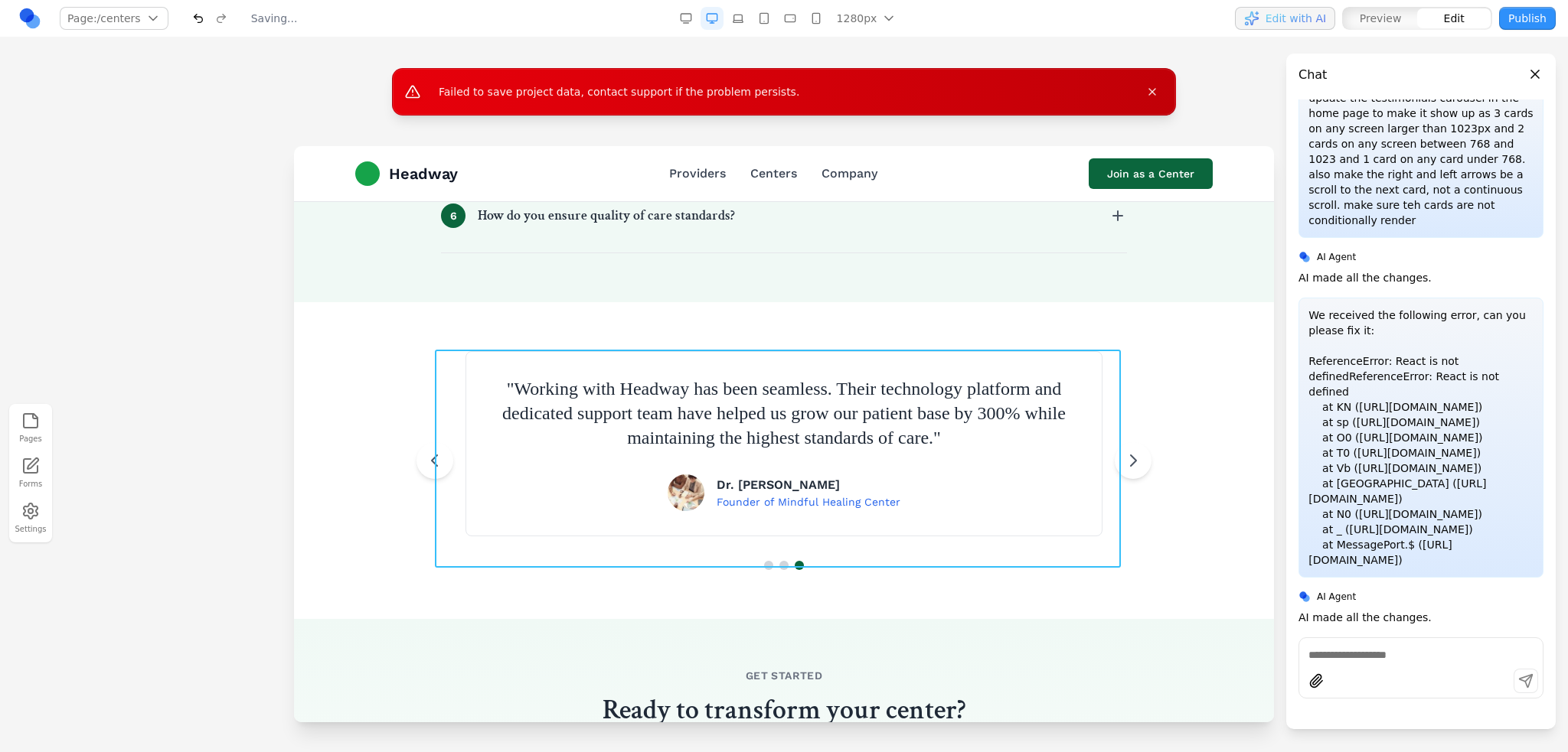
click at [1107, 399] on div "" Headway has been an invaluable resource for our center. By offering high qual…" at bounding box center [784, 460] width 686 height 219
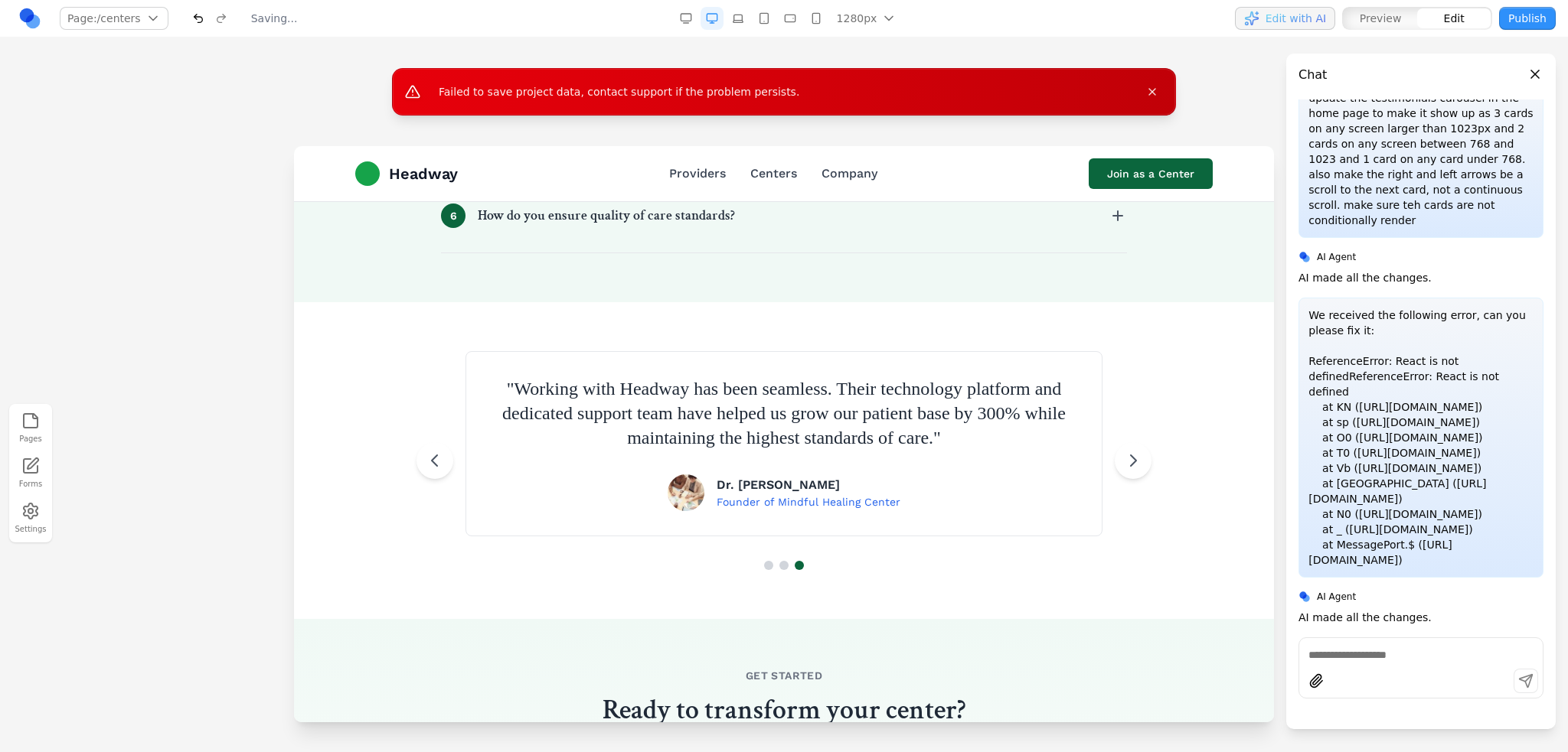
click at [1164, 374] on section "" Headway has been an invaluable resource for our center. By offering high qual…" at bounding box center [784, 461] width 980 height 317
click at [1131, 451] on icon at bounding box center [1132, 460] width 18 height 18
click at [1126, 463] on icon at bounding box center [1132, 460] width 18 height 18
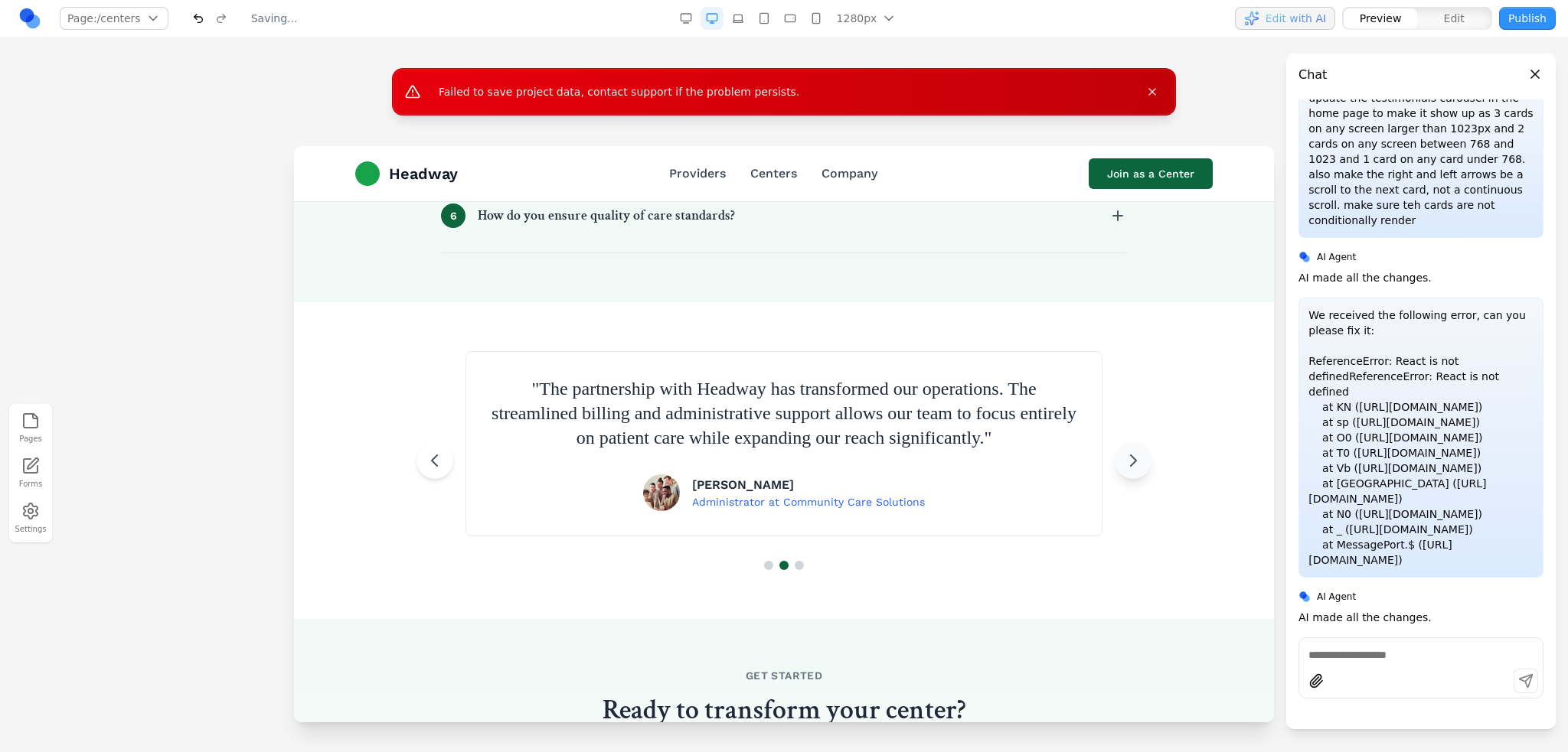
click at [1120, 475] on button at bounding box center [1133, 461] width 37 height 37
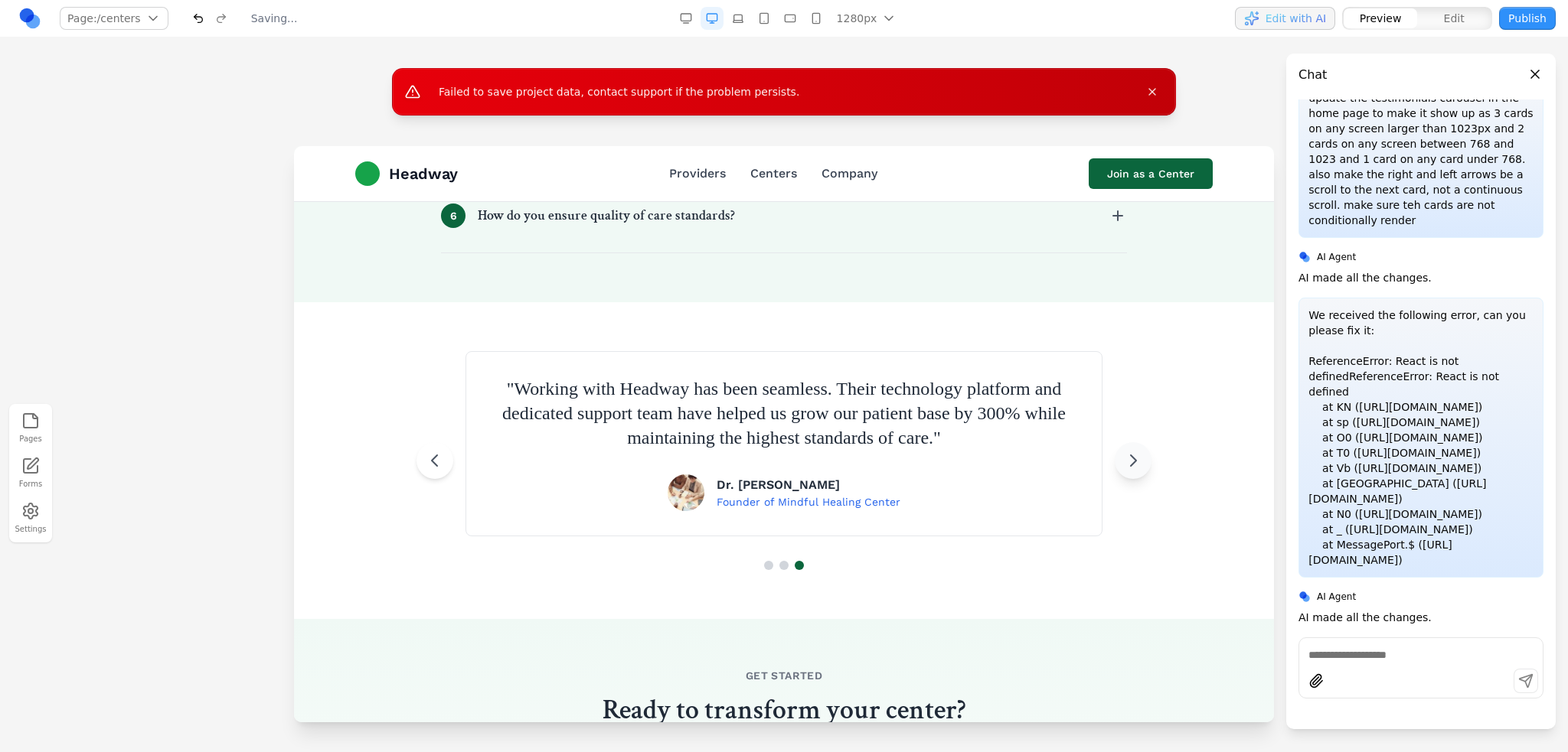
click at [1137, 458] on button at bounding box center [1133, 461] width 37 height 37
click at [825, 15] on button "button" at bounding box center [816, 18] width 23 height 23
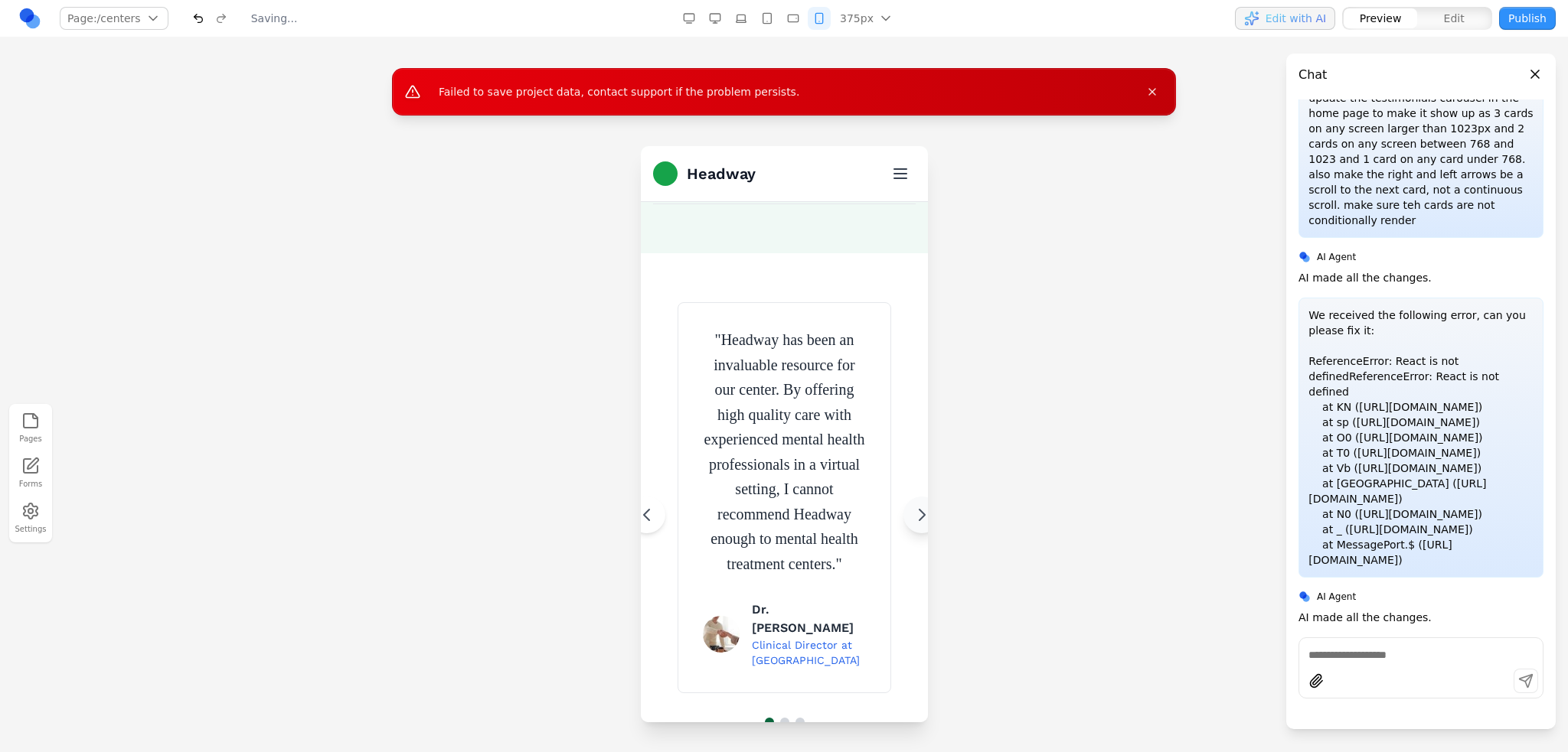
scroll to position [3674, 0]
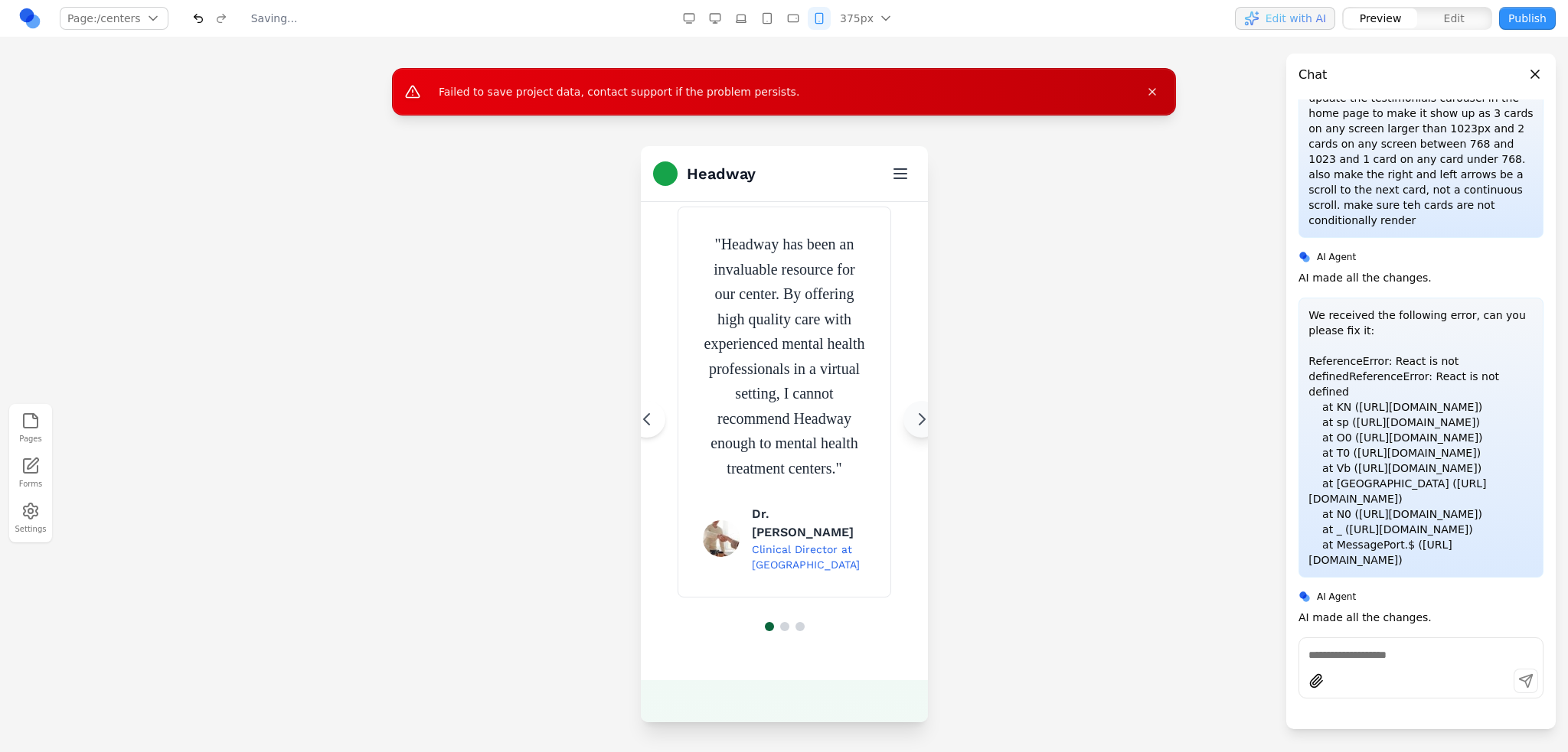
click at [912, 429] on icon at bounding box center [920, 419] width 18 height 18
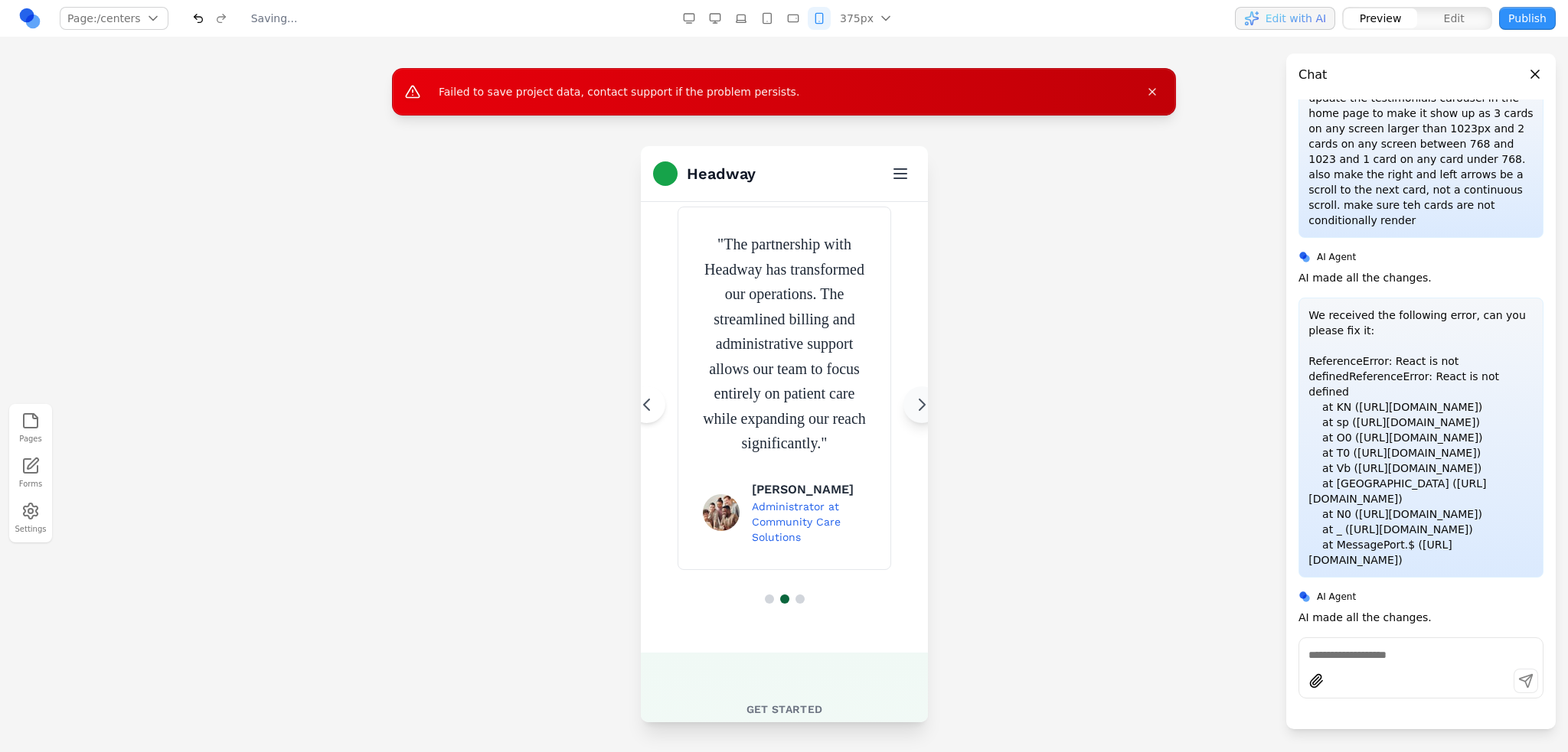
click at [904, 468] on section "" Headway has been an invaluable resource for our center. By offering high qual…" at bounding box center [784, 405] width 287 height 495
click at [908, 423] on button at bounding box center [920, 404] width 37 height 37
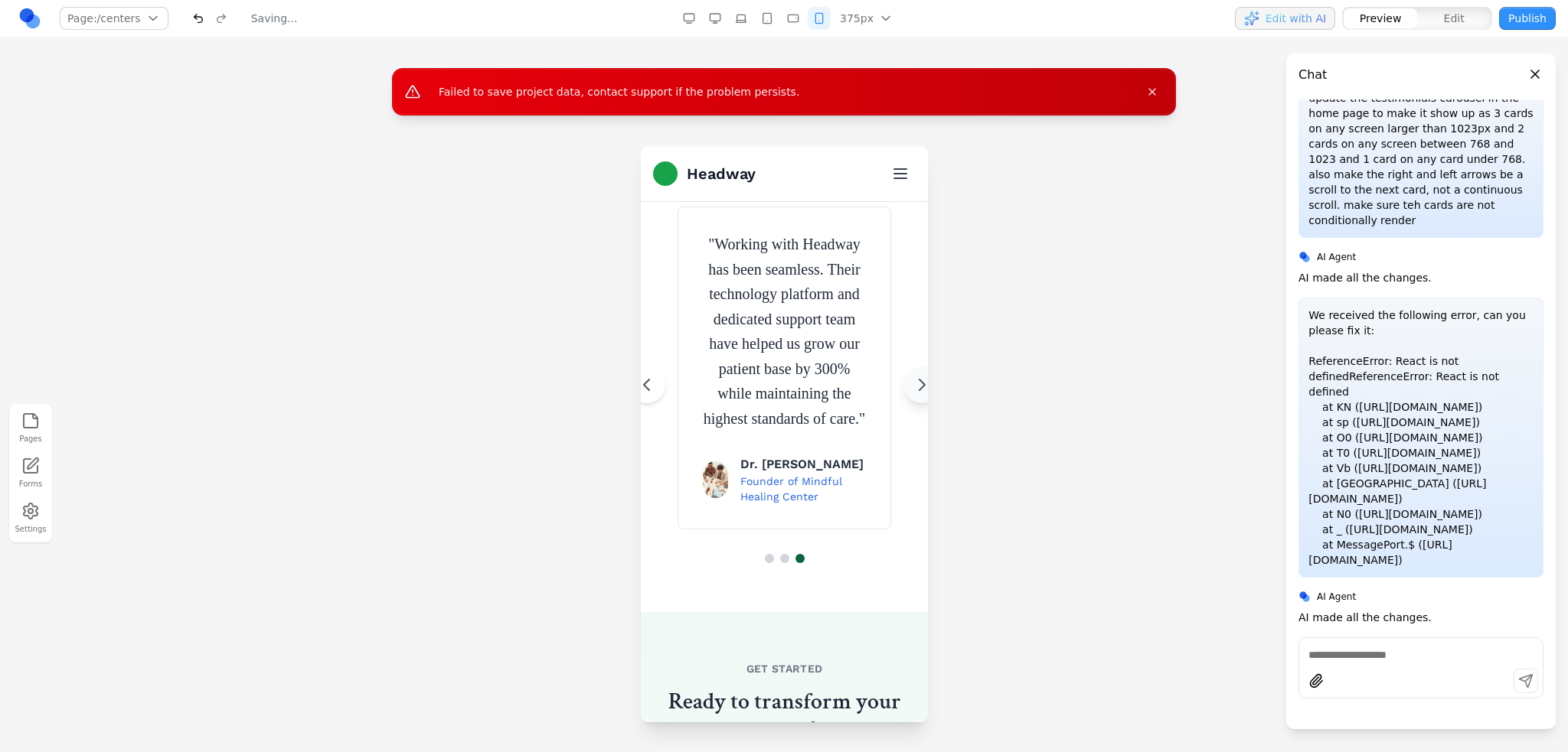
click at [912, 394] on icon at bounding box center [920, 385] width 18 height 18
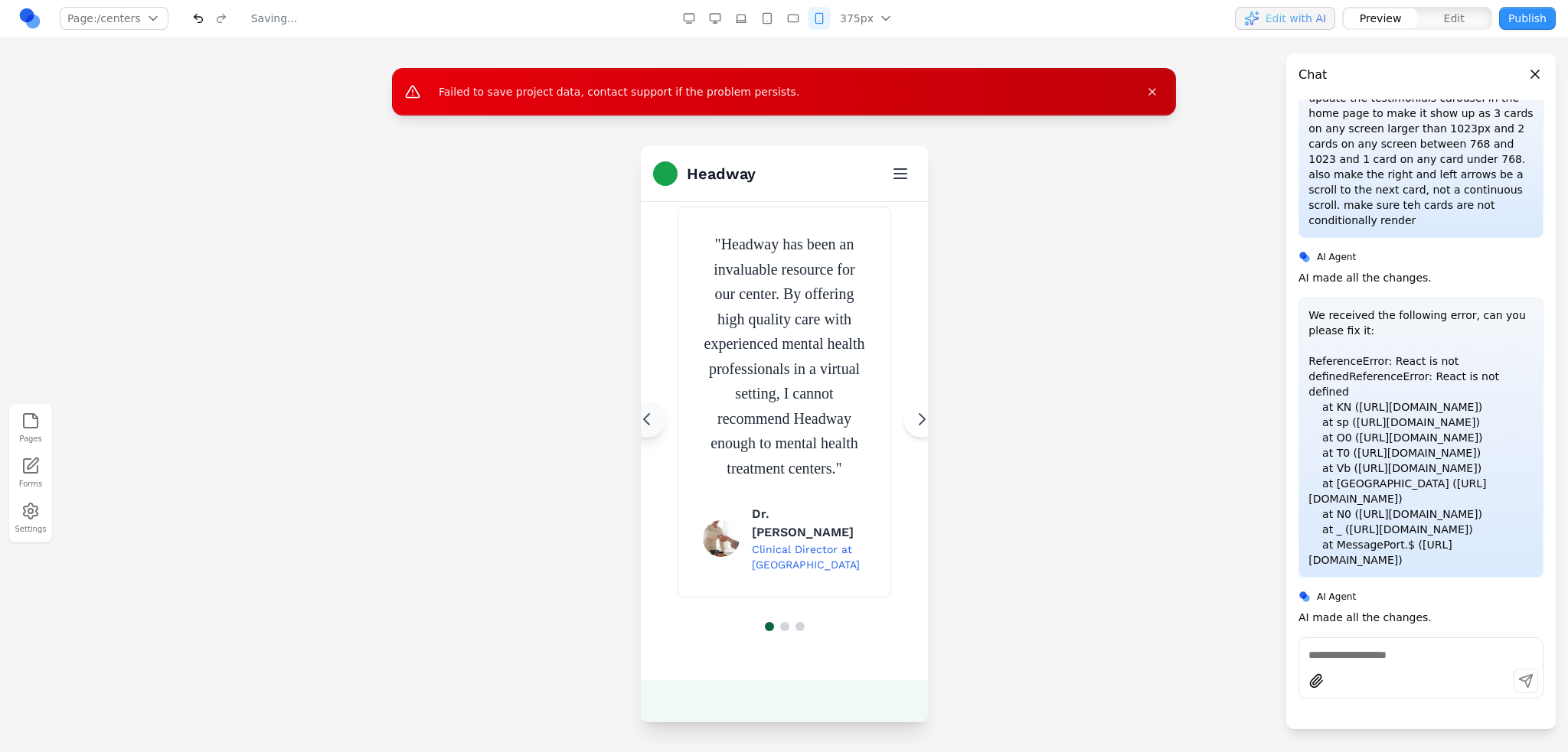
click at [649, 429] on icon at bounding box center [645, 419] width 18 height 18
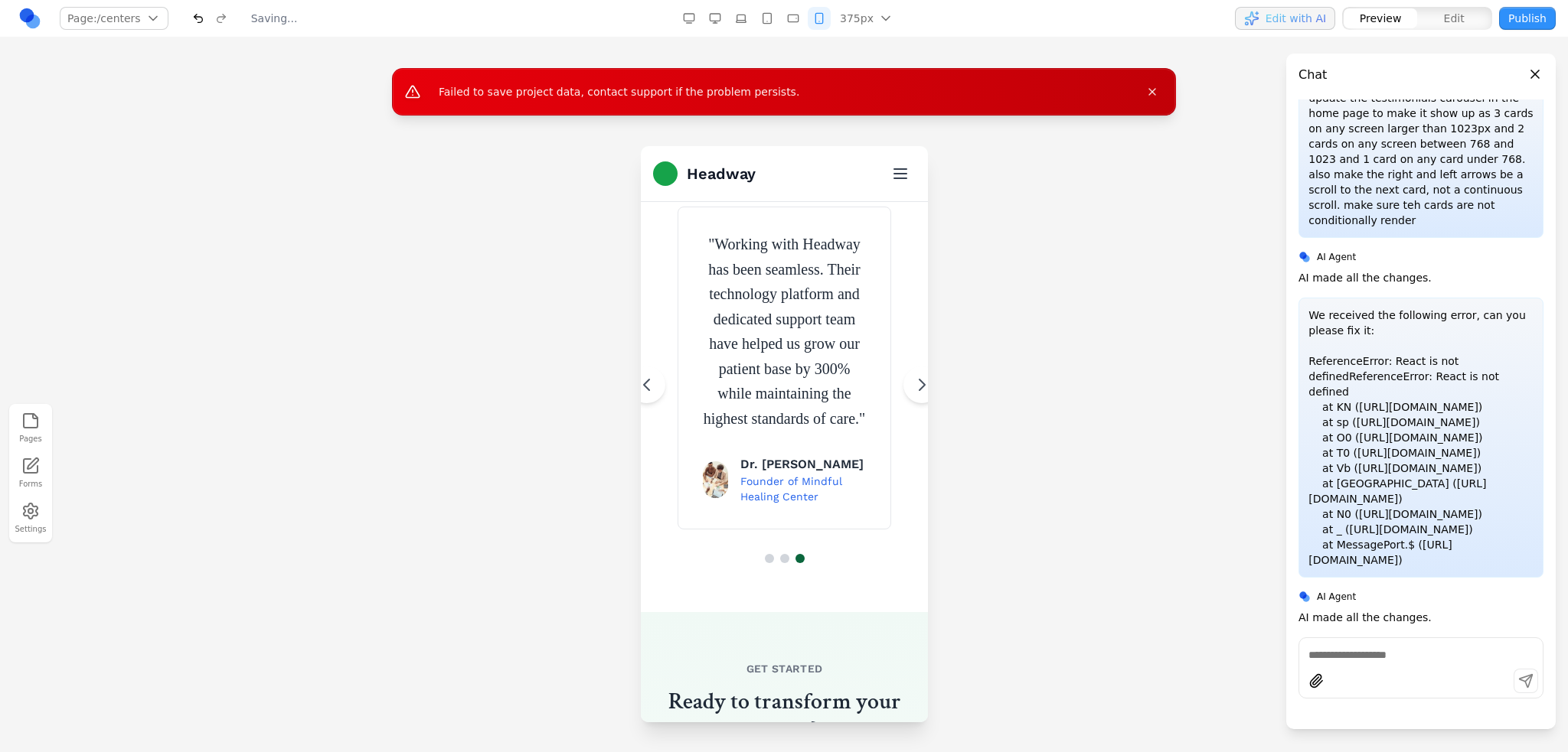
click at [683, 16] on button "button" at bounding box center [689, 18] width 23 height 23
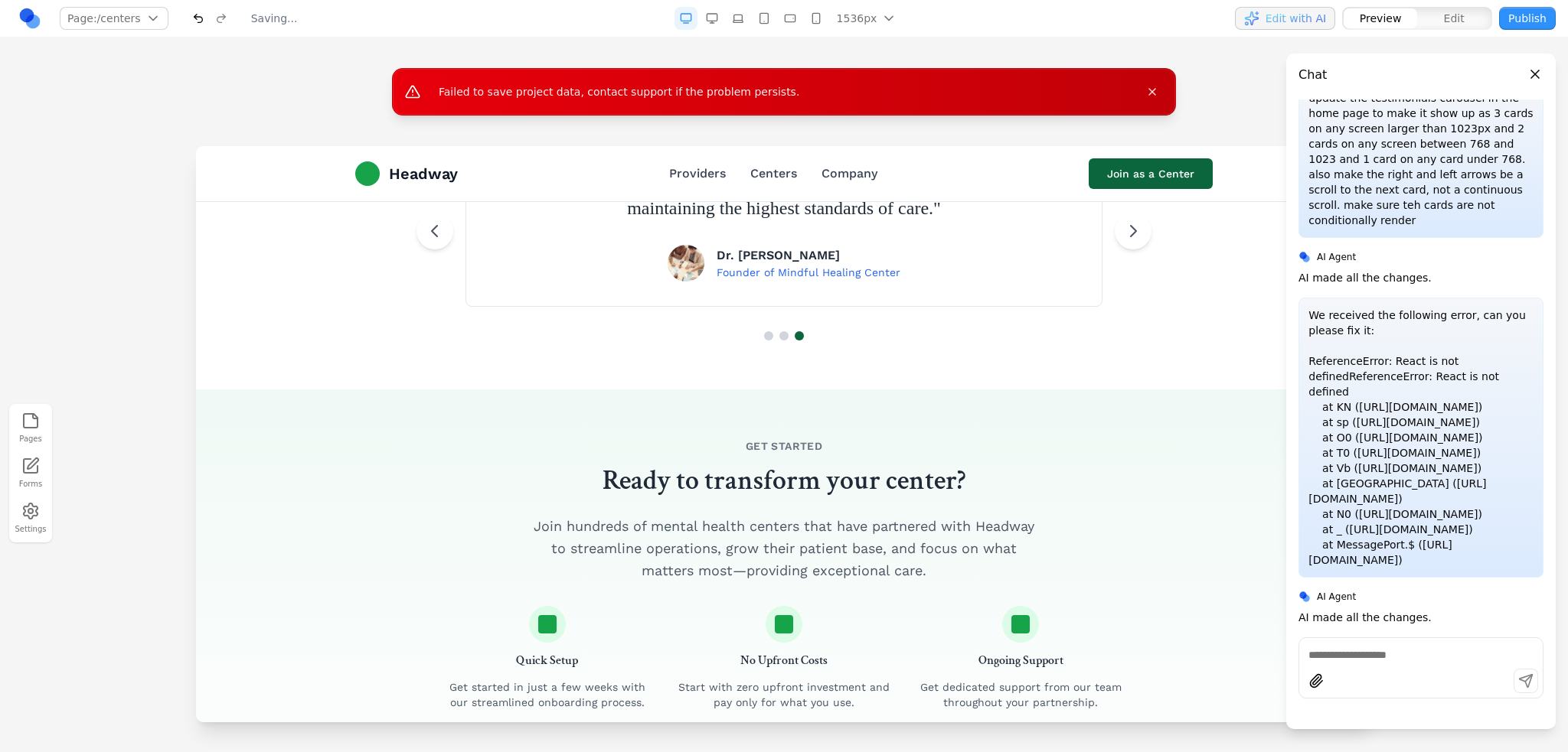
click at [768, 18] on rect "button" at bounding box center [763, 18] width 9 height 10
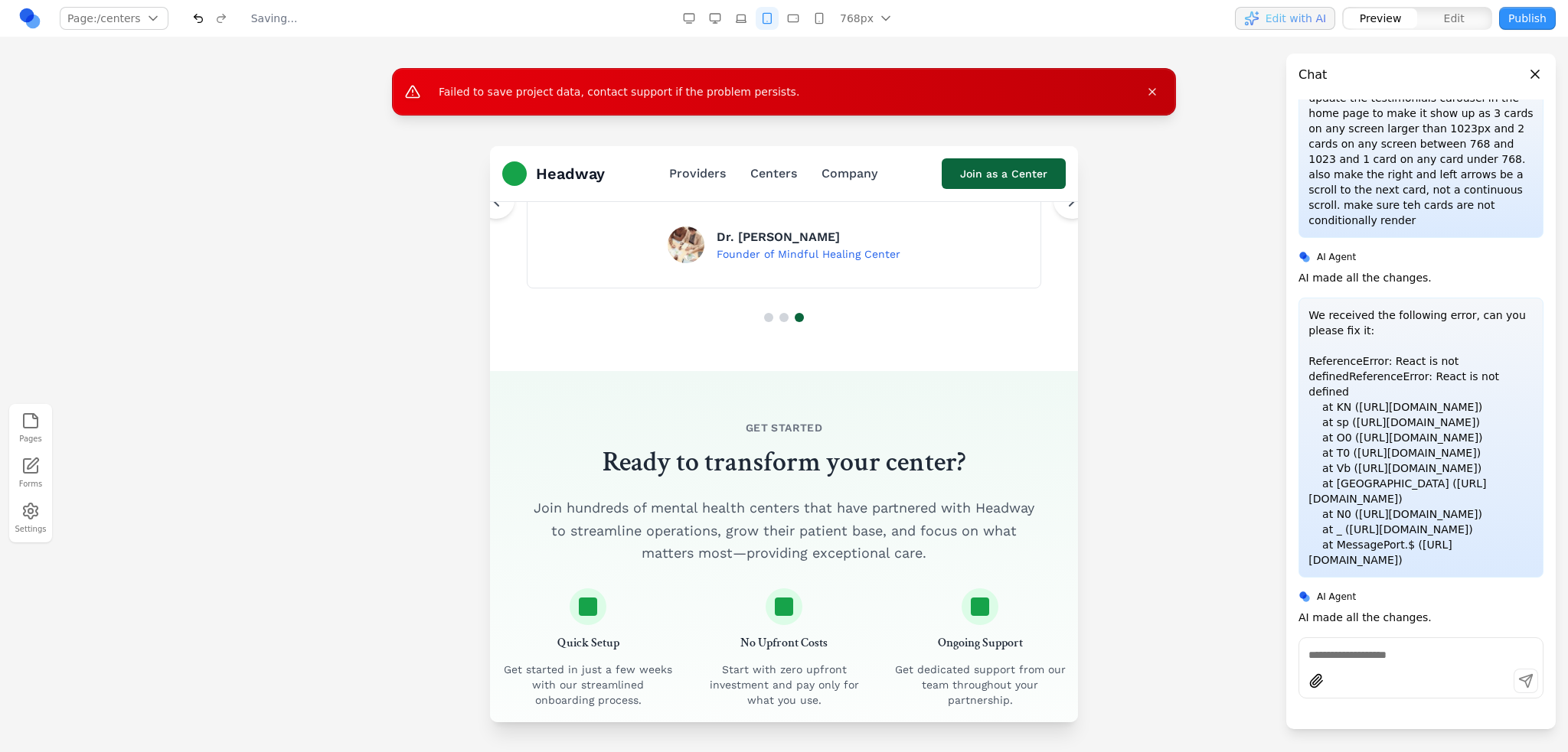
click at [733, 20] on button "button" at bounding box center [740, 18] width 23 height 23
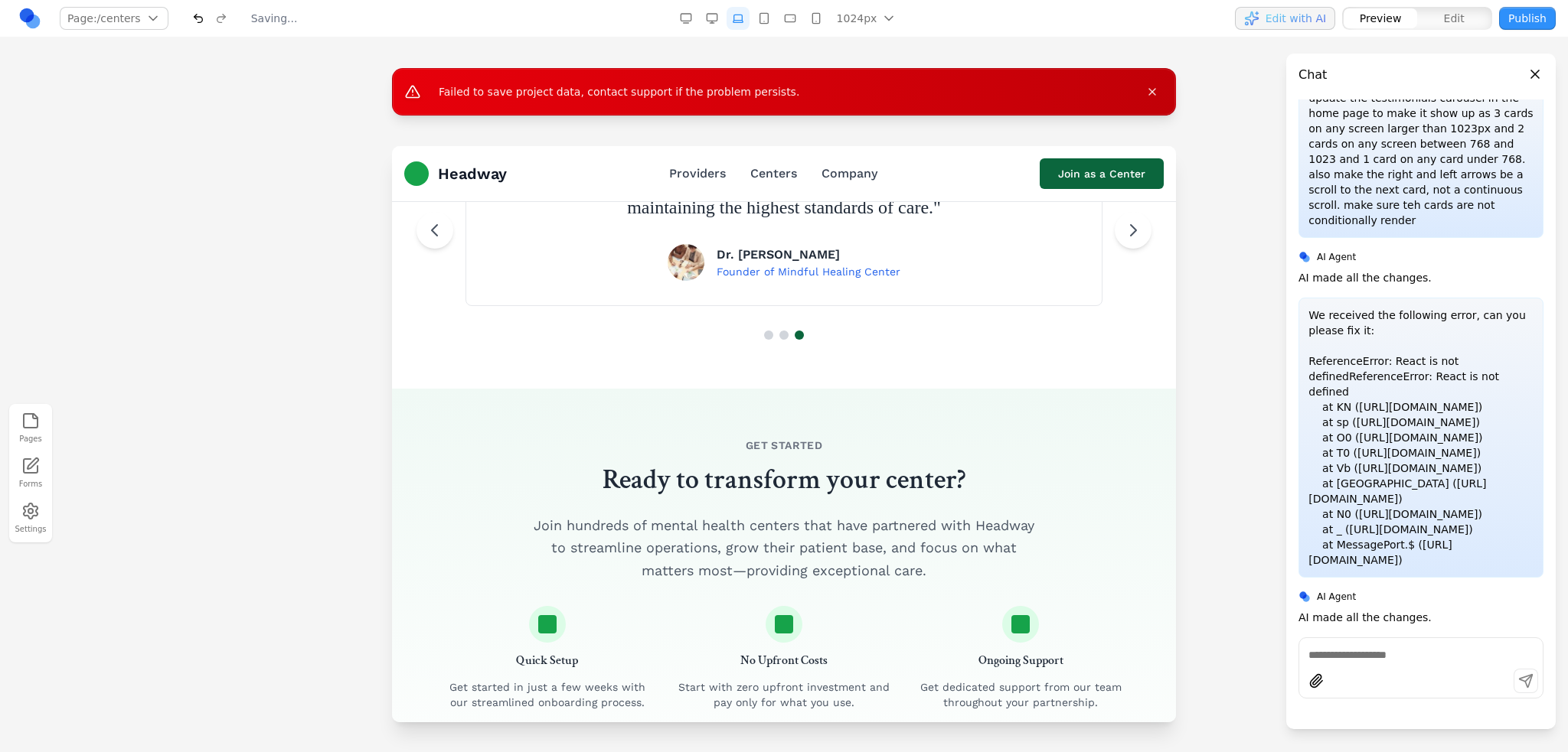
click at [712, 20] on rect "button" at bounding box center [711, 17] width 10 height 7
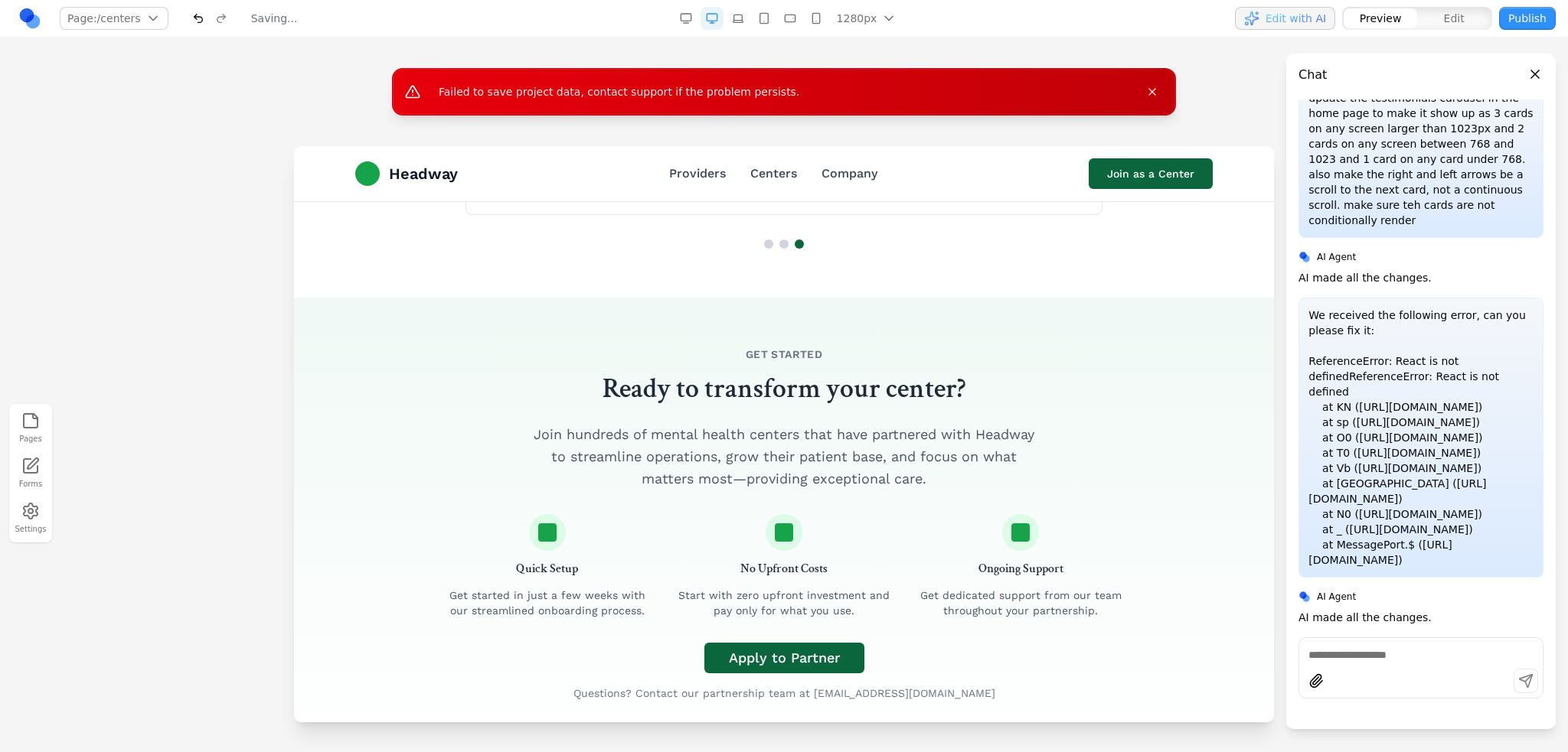
scroll to position [2372, 0]
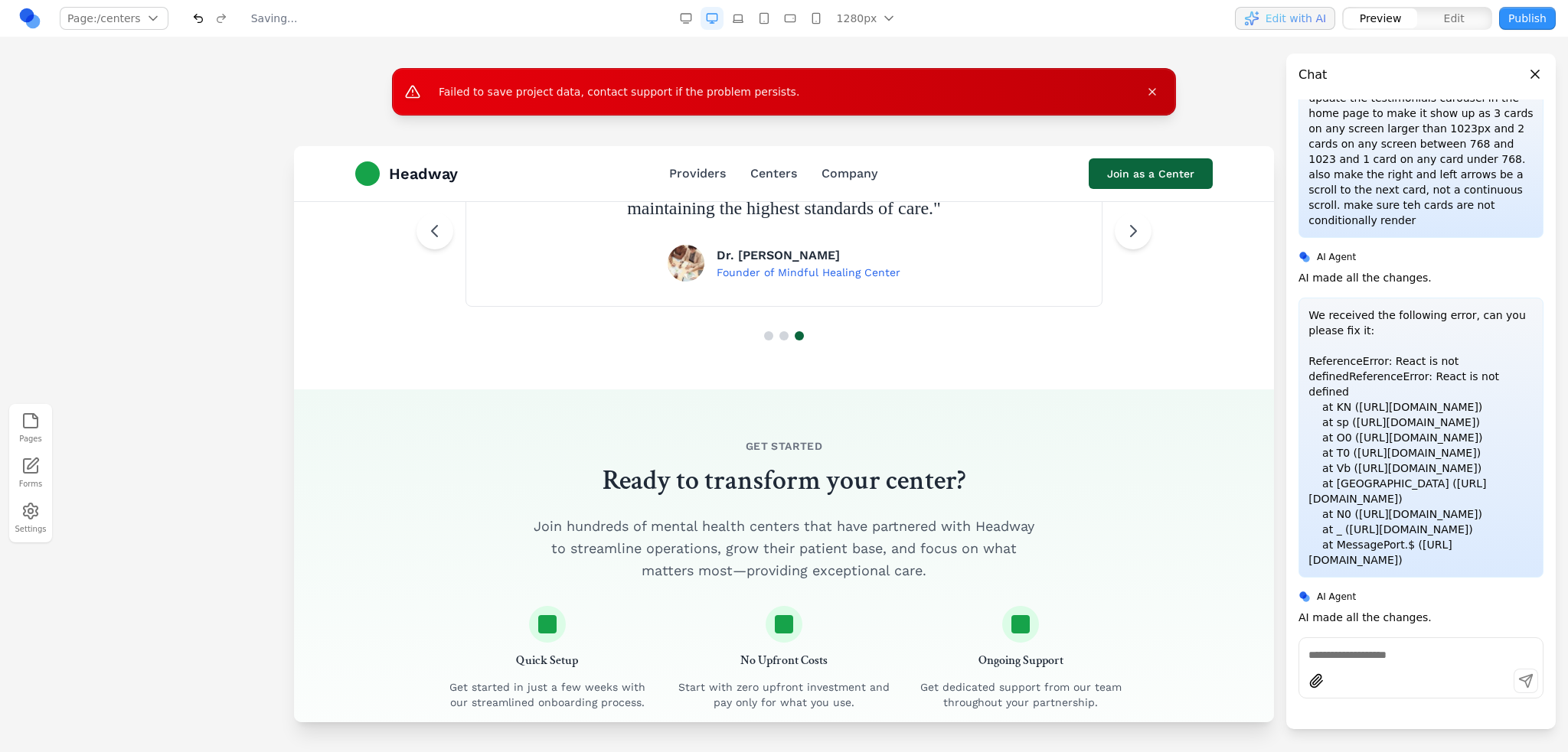
click at [684, 22] on icon "button" at bounding box center [686, 19] width 13 height 13
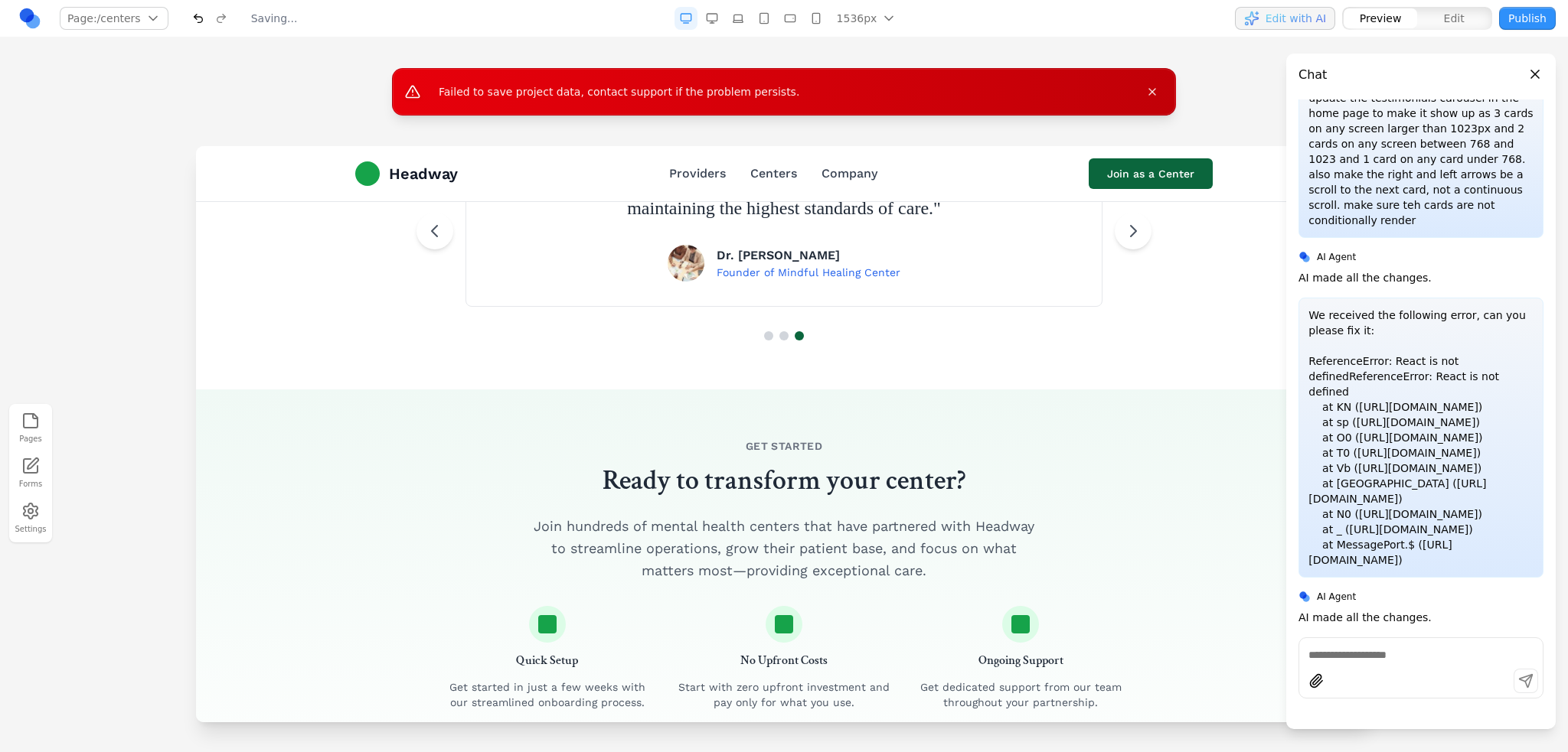
click at [704, 18] on button "button" at bounding box center [711, 18] width 23 height 23
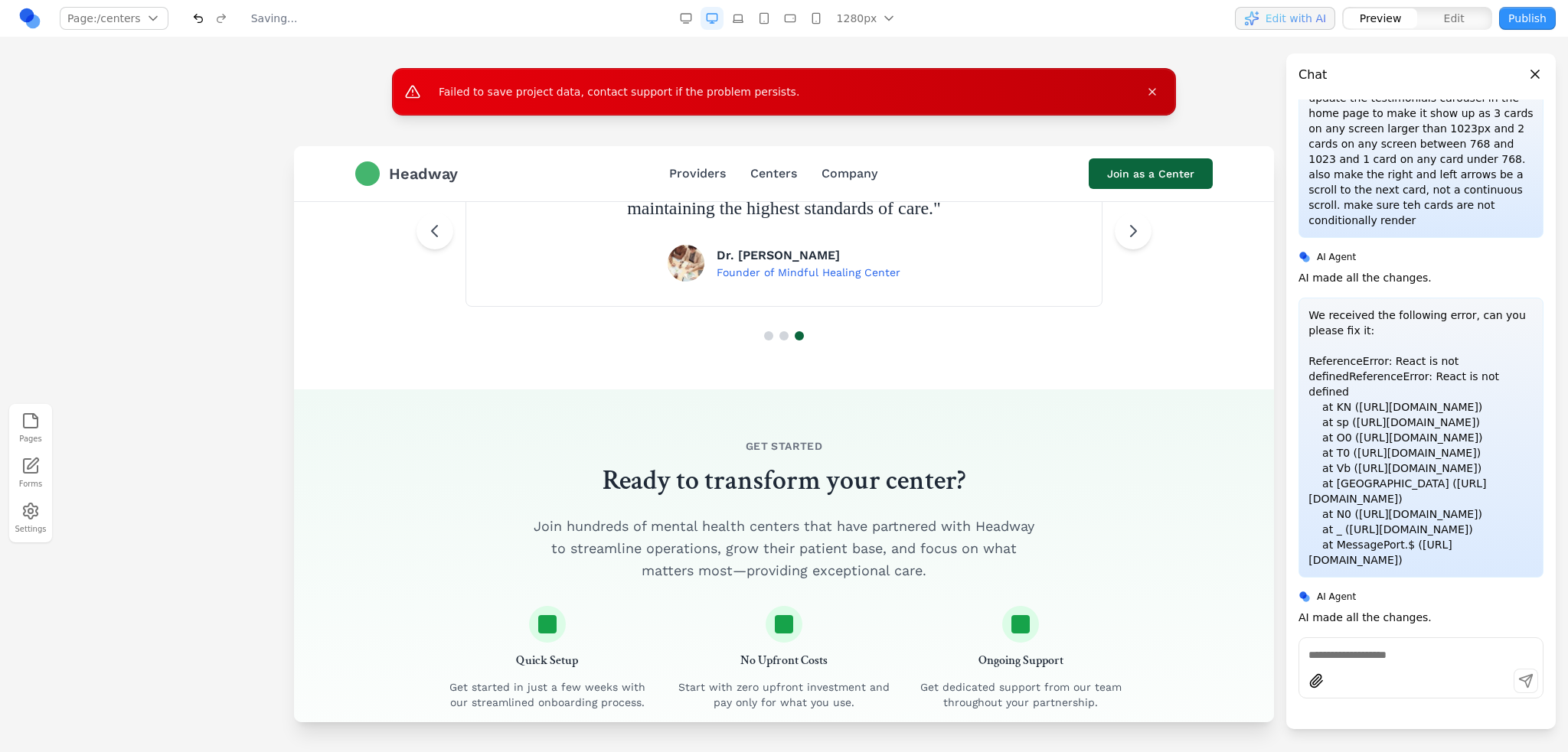
click at [447, 166] on span "Headway" at bounding box center [423, 173] width 69 height 21
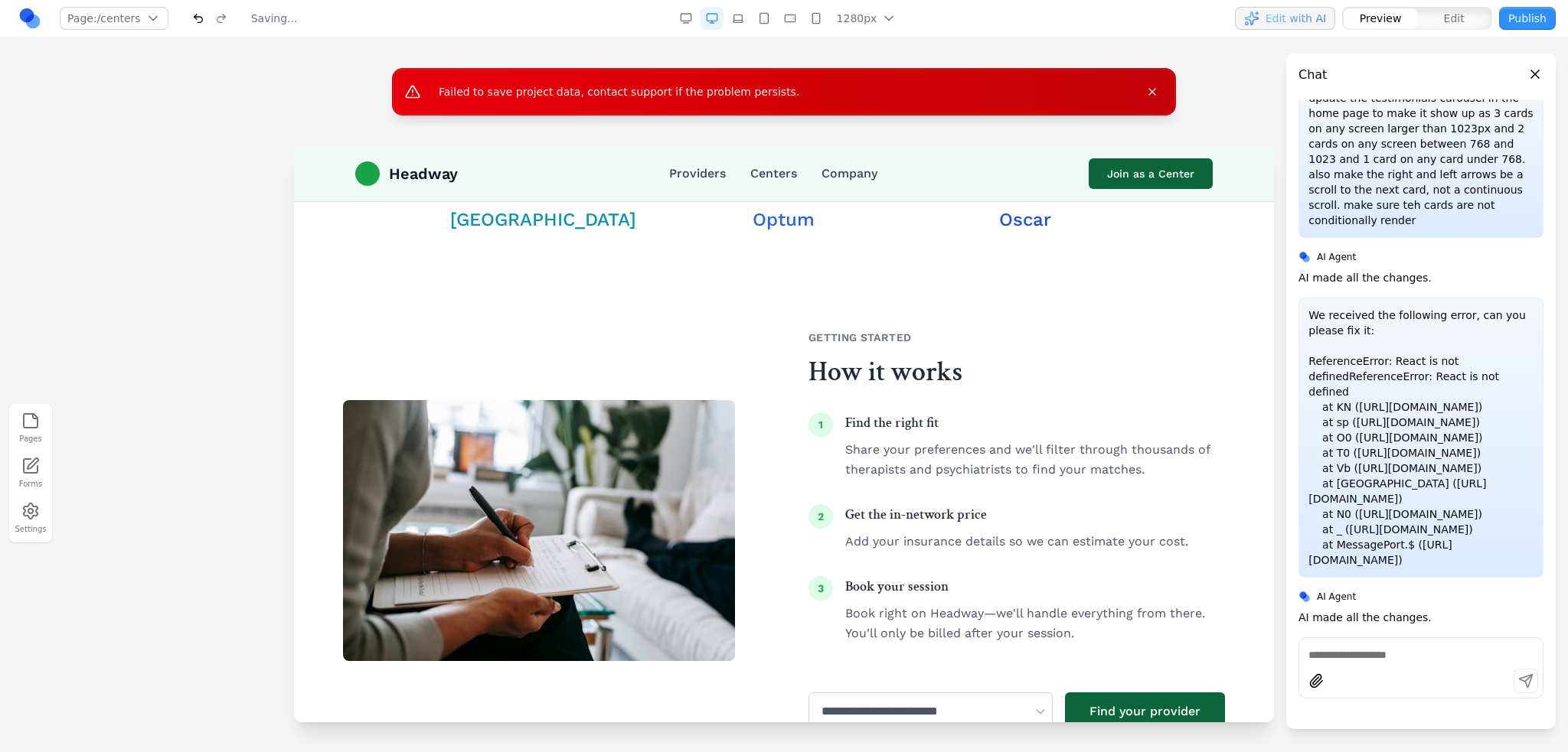
scroll to position [0, 0]
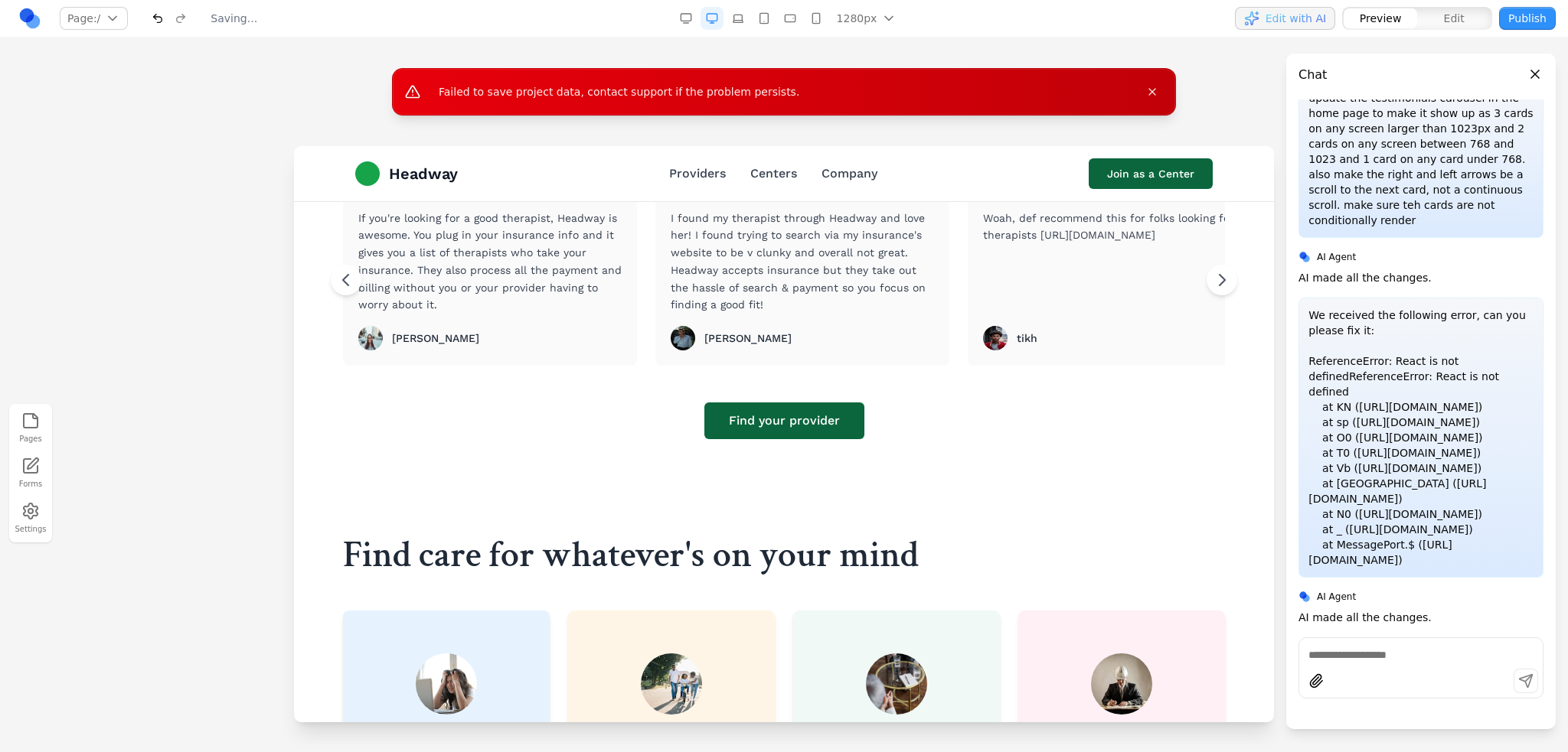
click at [1150, 86] on icon "Close message" at bounding box center [1152, 92] width 13 height 13
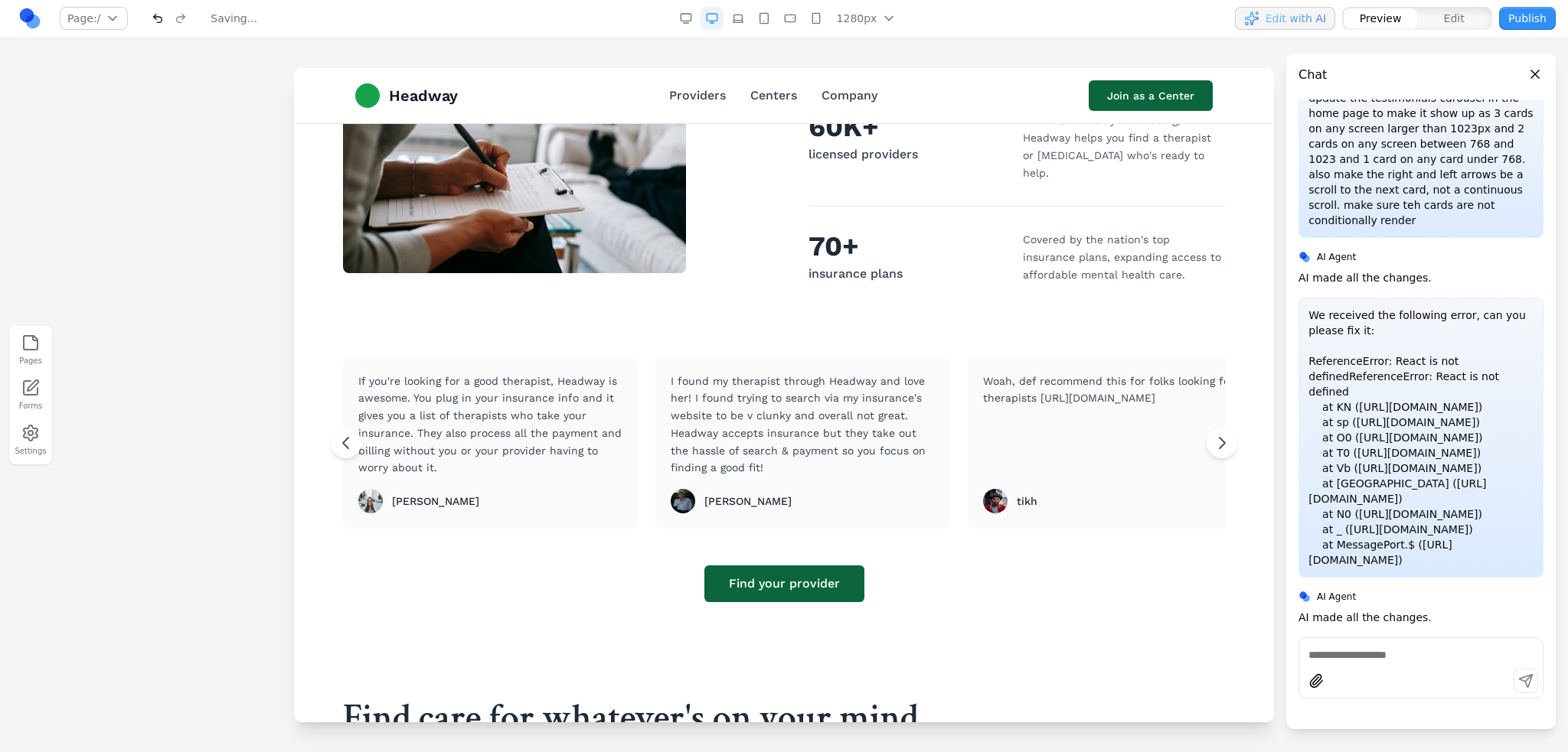
scroll to position [612, 0]
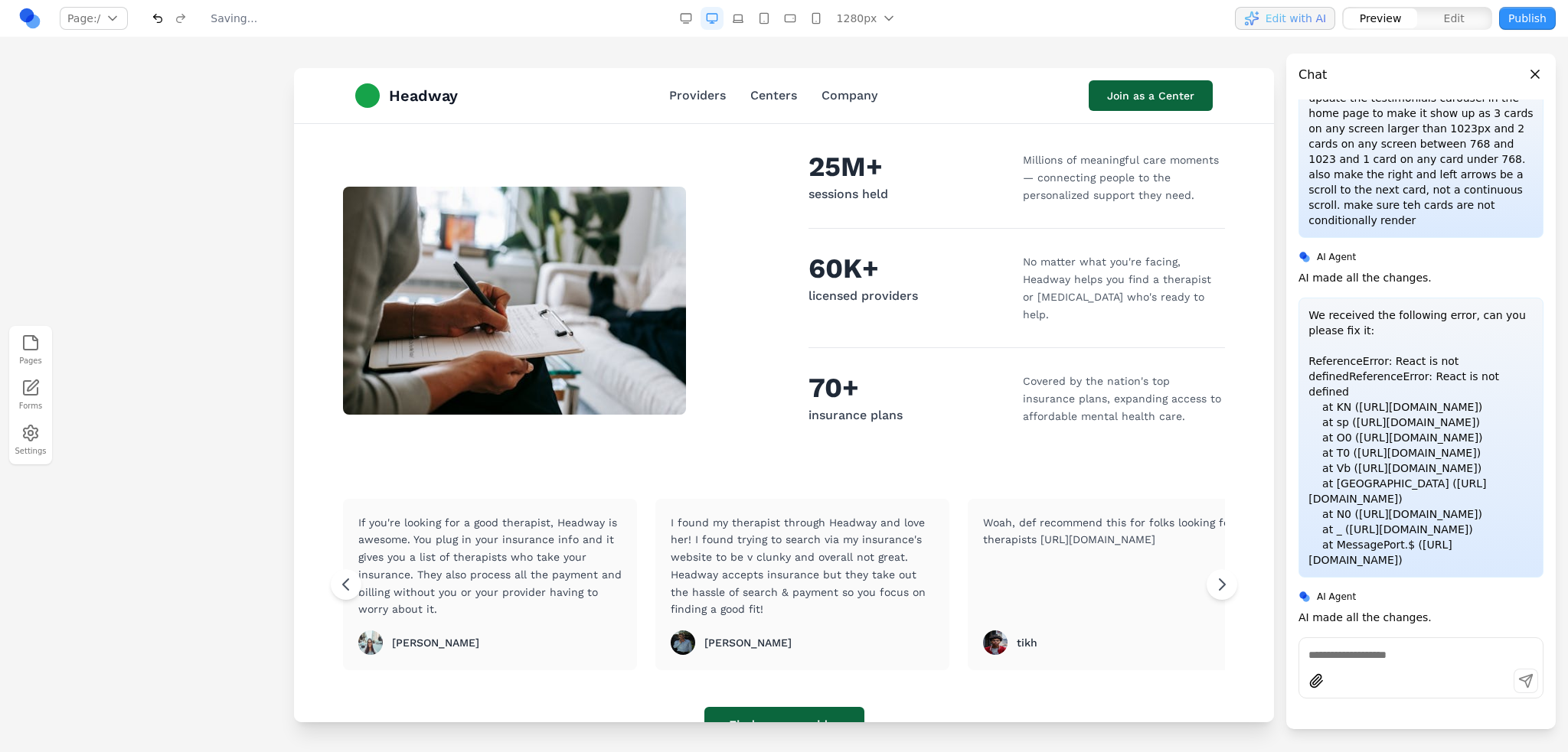
click at [755, 83] on div "Headway Providers Centers Company Join as a Center" at bounding box center [784, 96] width 882 height 55
click at [757, 91] on link "Centers" at bounding box center [773, 95] width 46 height 18
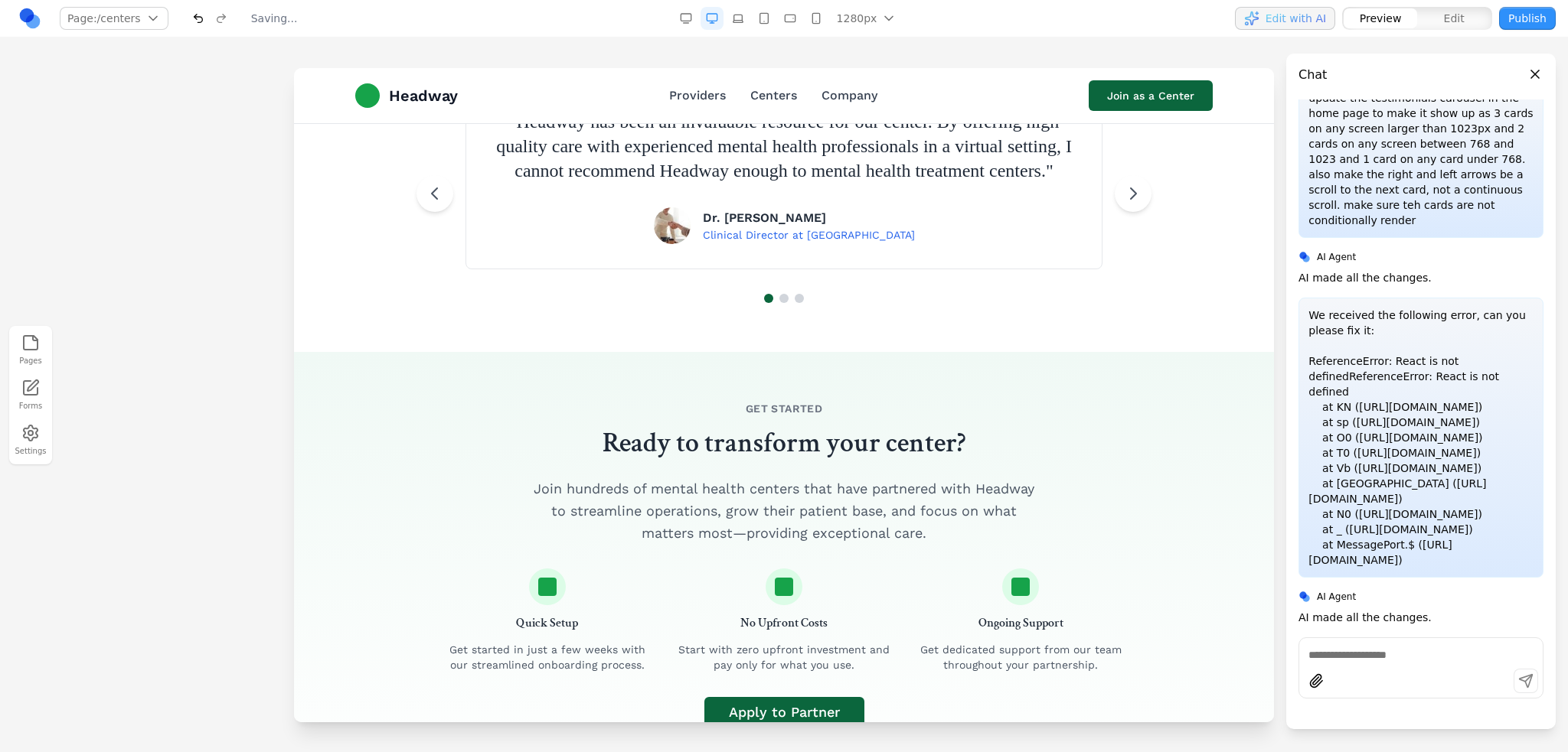
scroll to position [2158, 0]
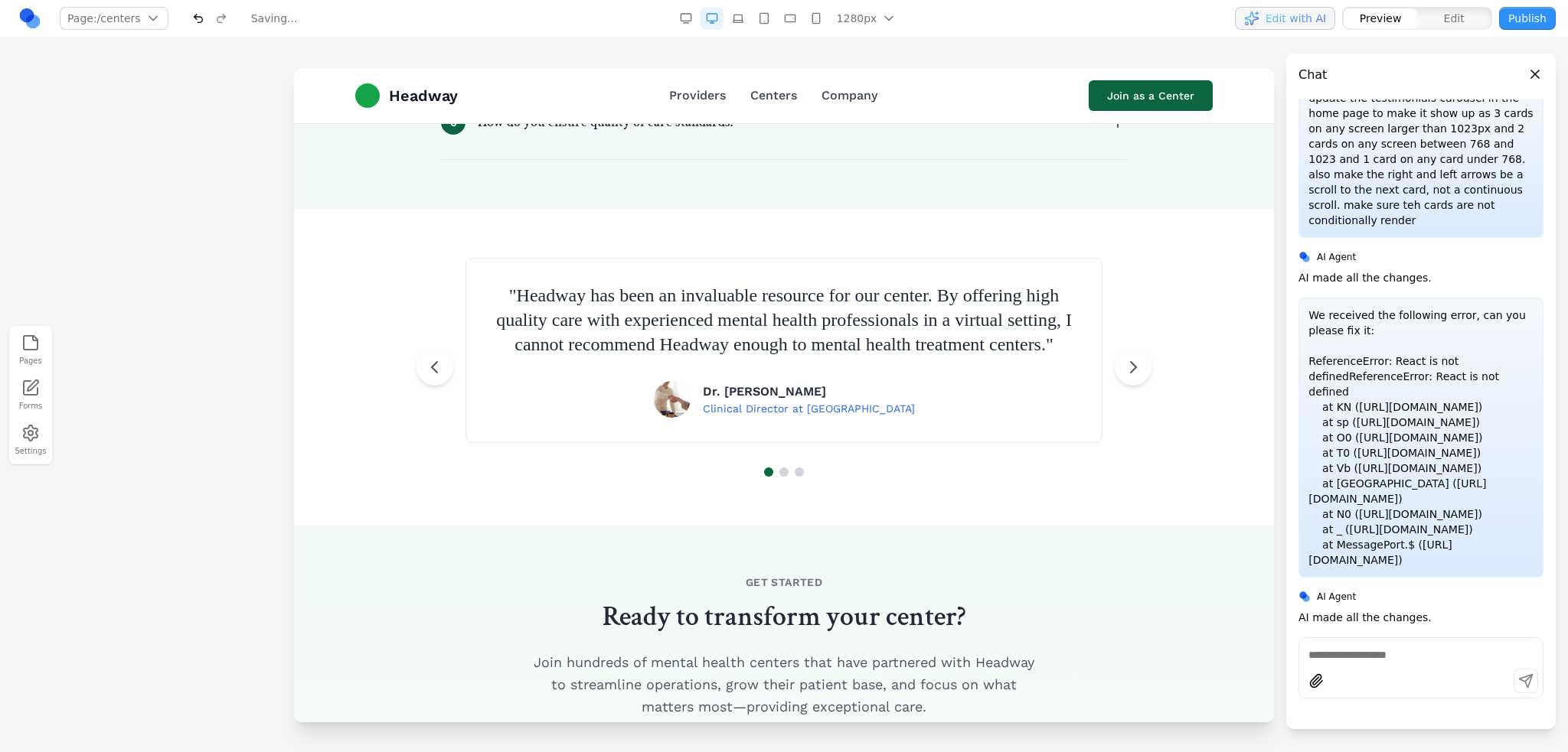
click at [1470, 673] on div at bounding box center [1420, 683] width 243 height 29
click at [1514, 20] on button "Publish" at bounding box center [1527, 18] width 57 height 23
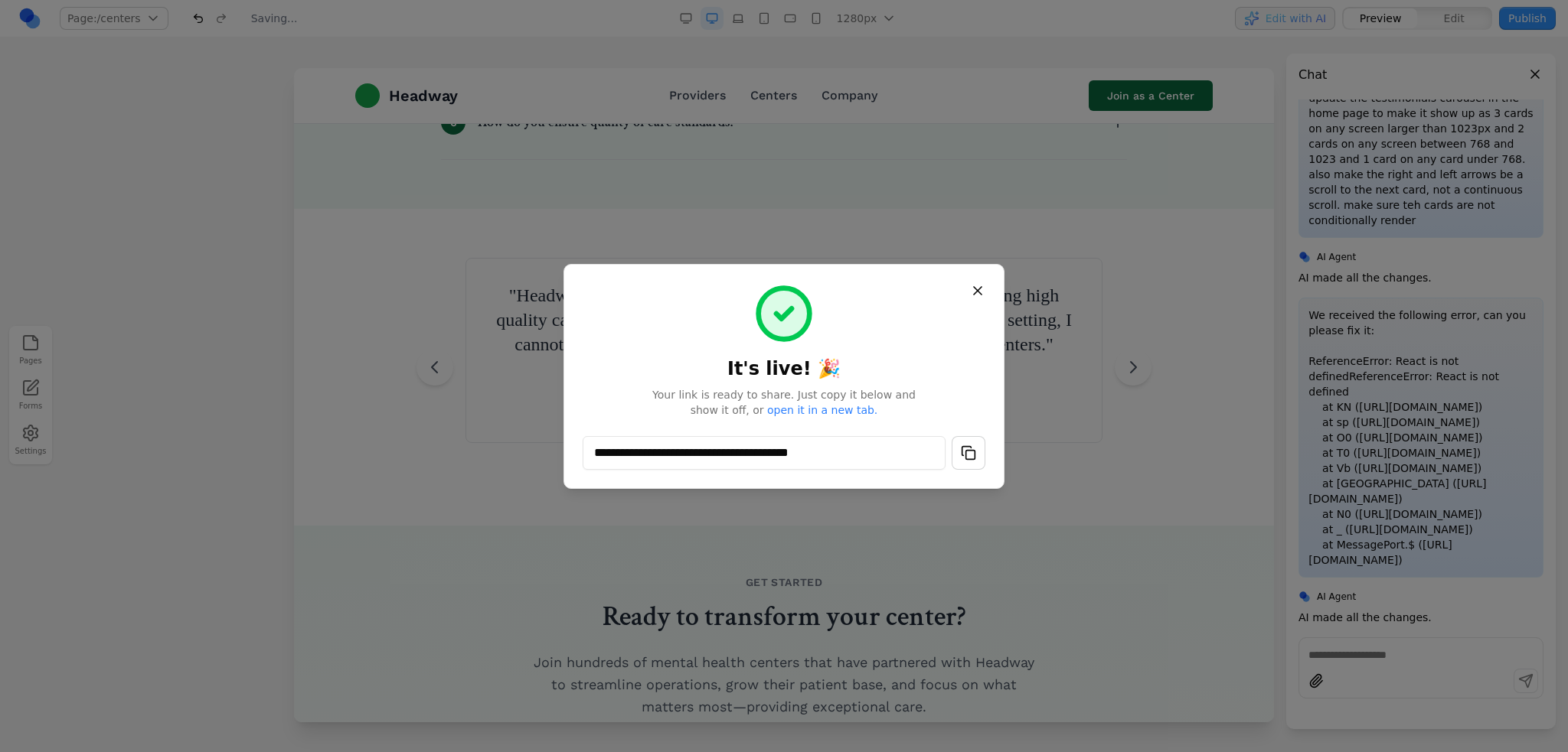
click at [965, 445] on button "button" at bounding box center [968, 453] width 34 height 34
